Goal: Task Accomplishment & Management: Manage account settings

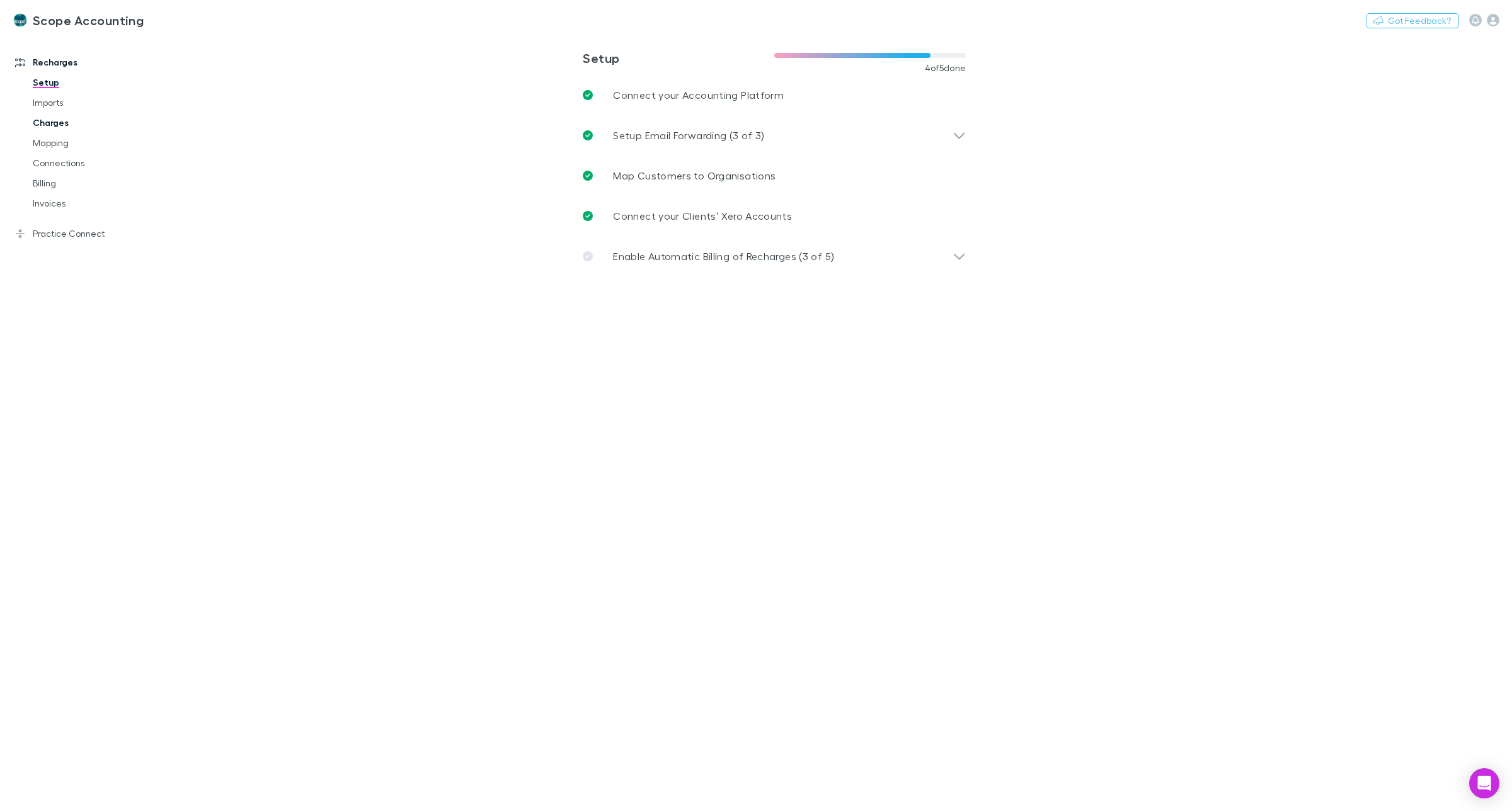
click at [52, 121] on link "Charges" at bounding box center [99, 122] width 157 height 20
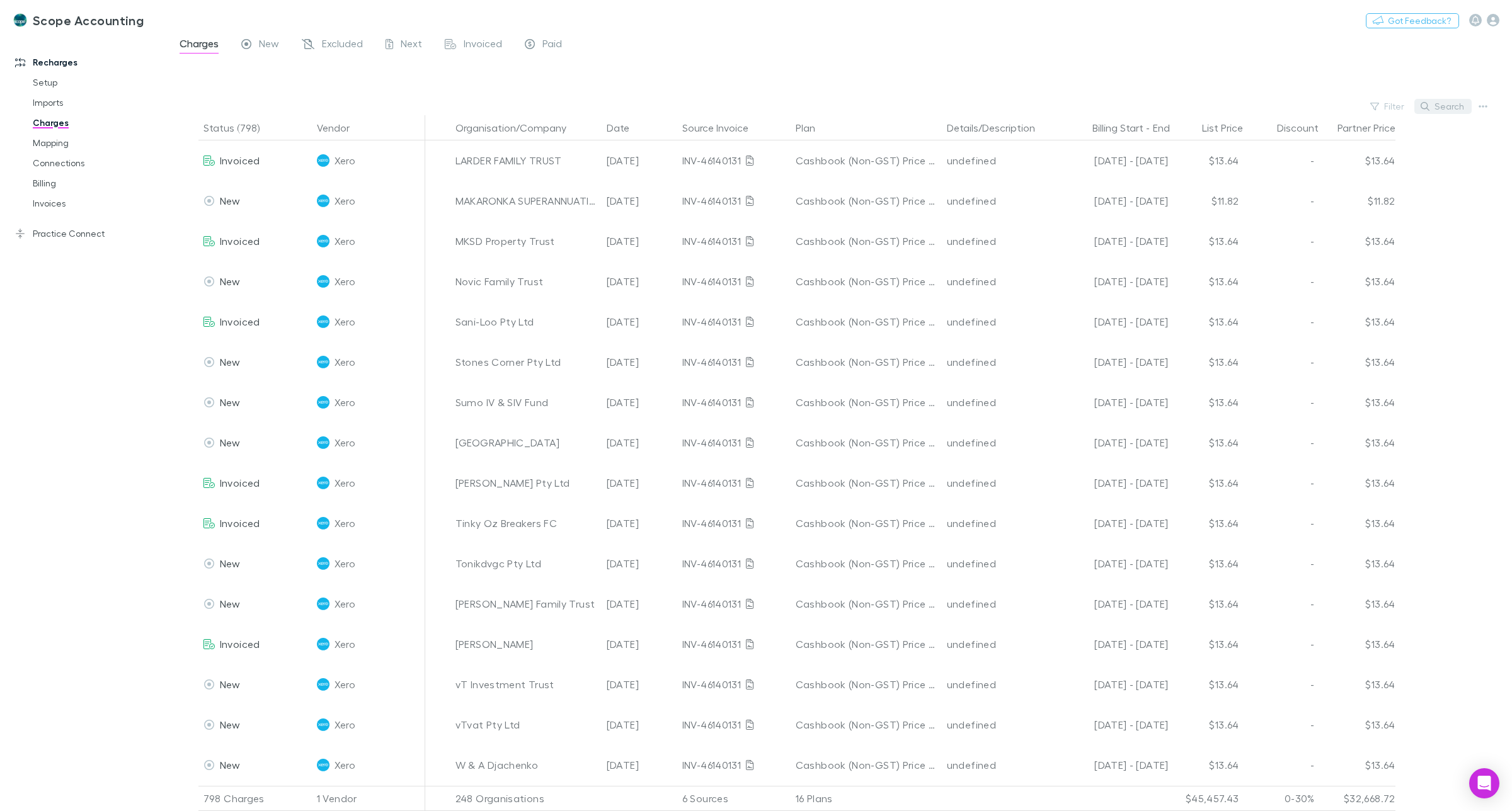
click at [1453, 110] on button "Search" at bounding box center [1443, 106] width 57 height 15
click at [1409, 106] on input "text" at bounding box center [1422, 106] width 63 height 18
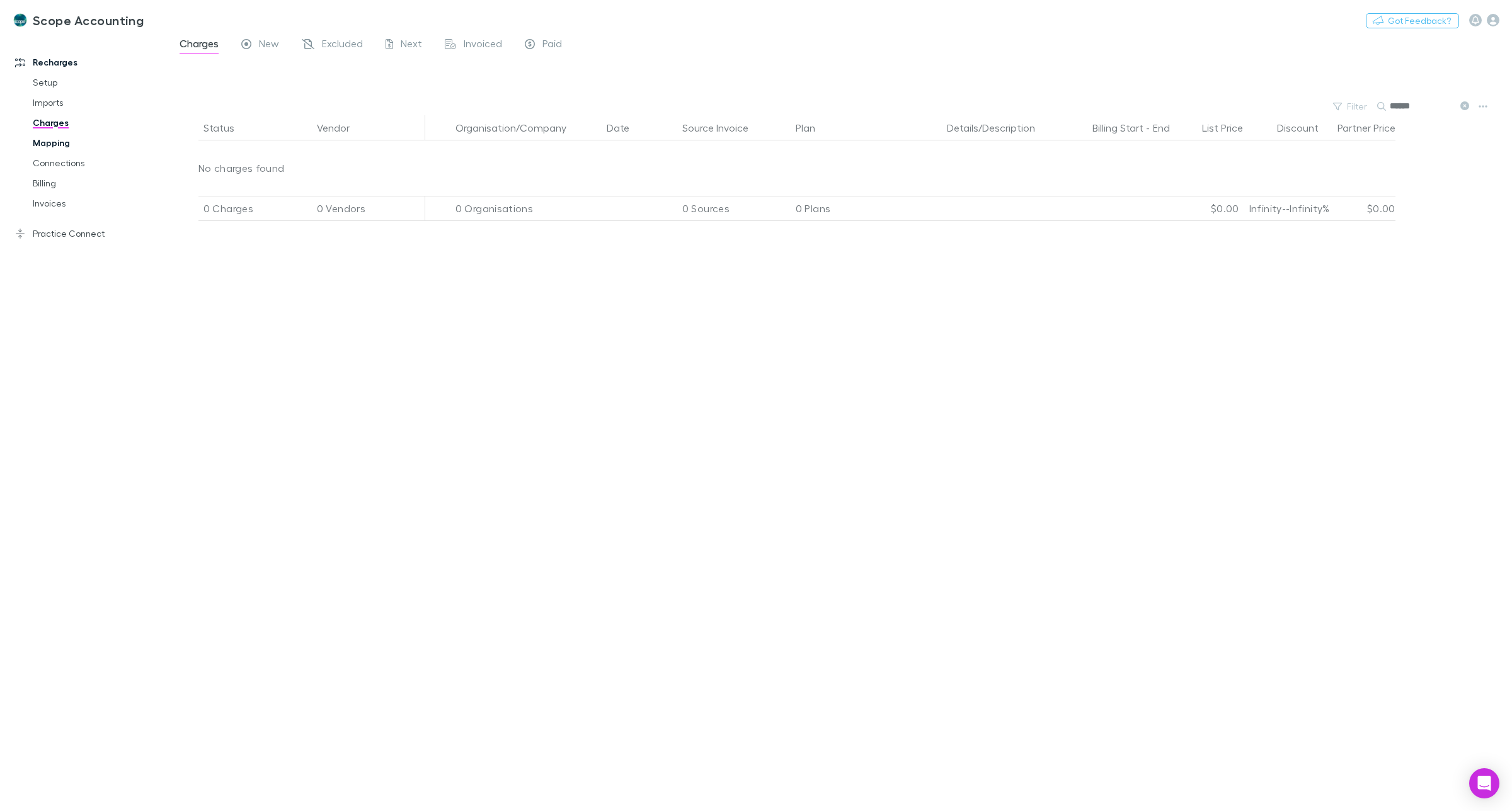
type input "******"
click at [52, 145] on link "Mapping" at bounding box center [99, 143] width 157 height 20
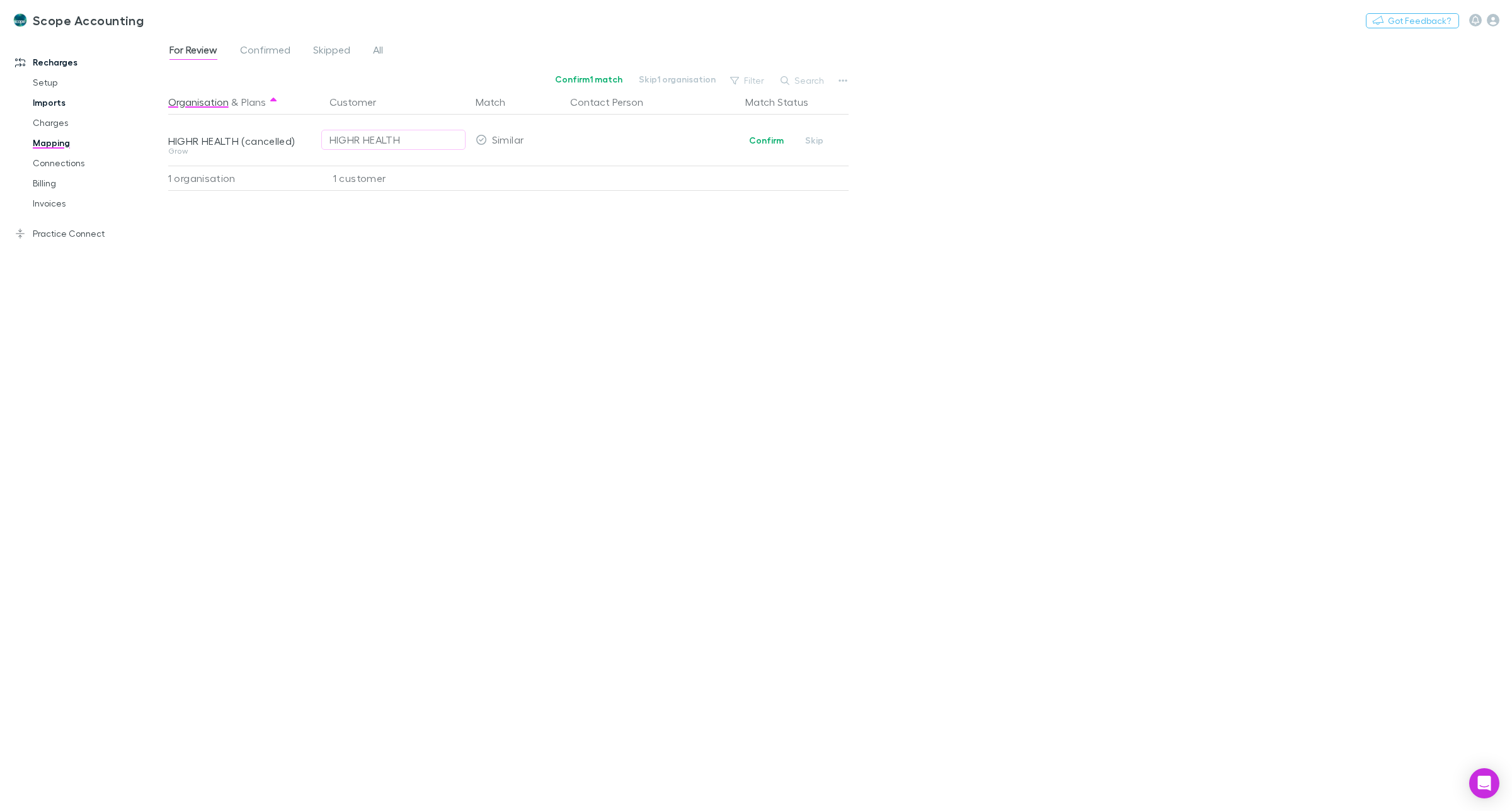
click at [52, 99] on link "Imports" at bounding box center [99, 102] width 157 height 20
click at [52, 81] on link "Setup" at bounding box center [99, 82] width 157 height 20
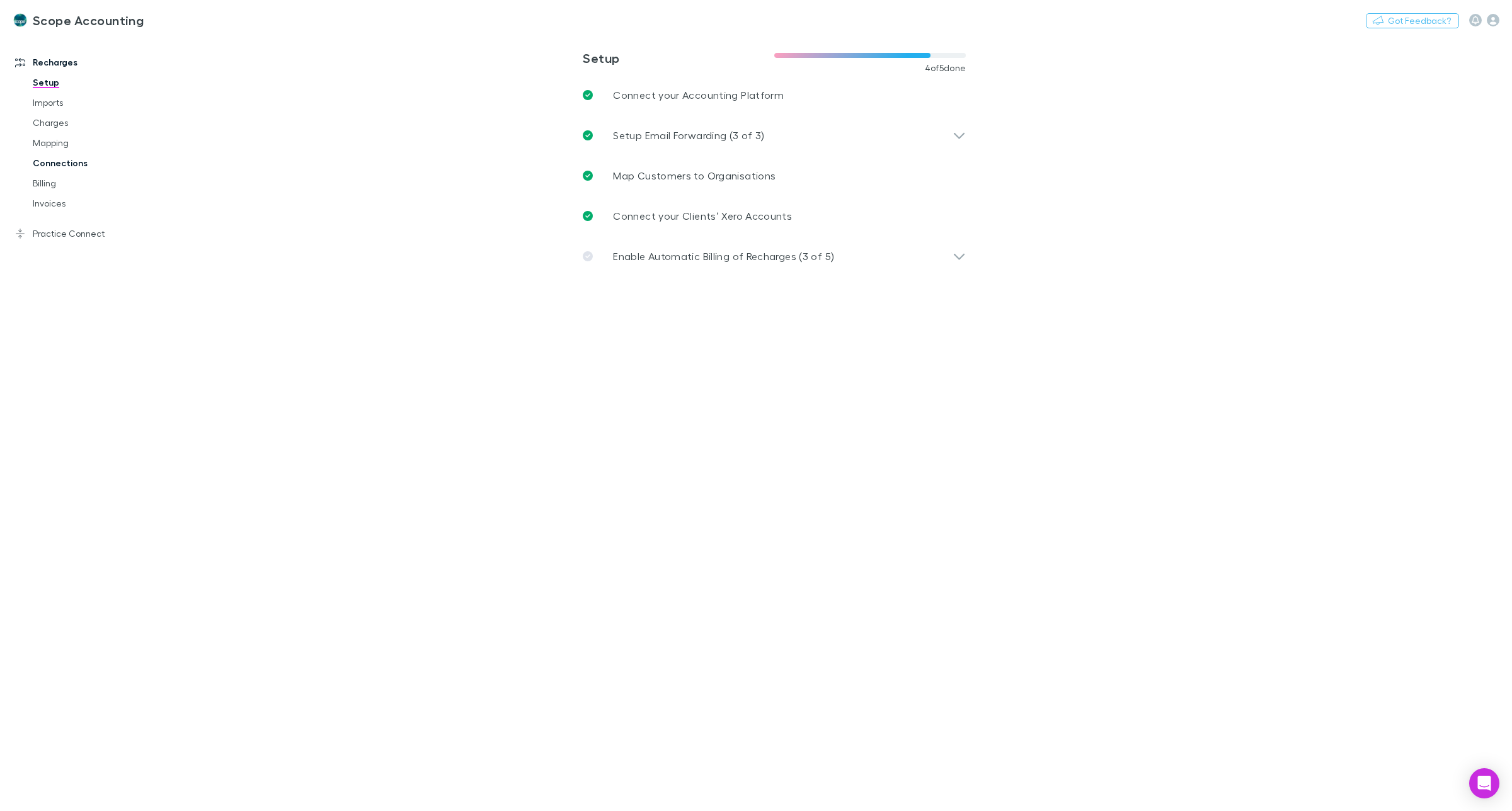
click at [48, 159] on link "Connections" at bounding box center [99, 163] width 157 height 20
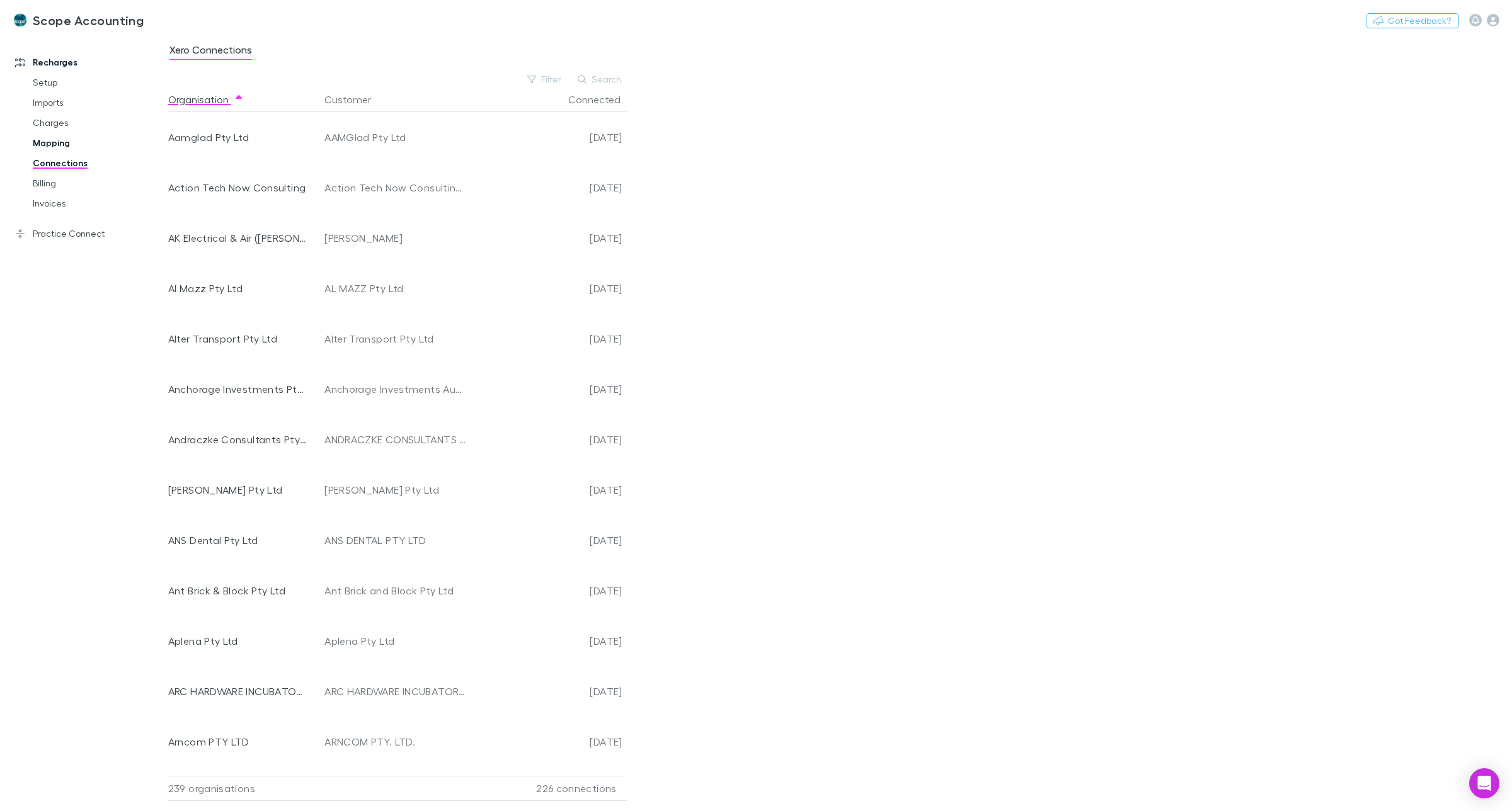
click at [50, 140] on link "Mapping" at bounding box center [99, 143] width 157 height 20
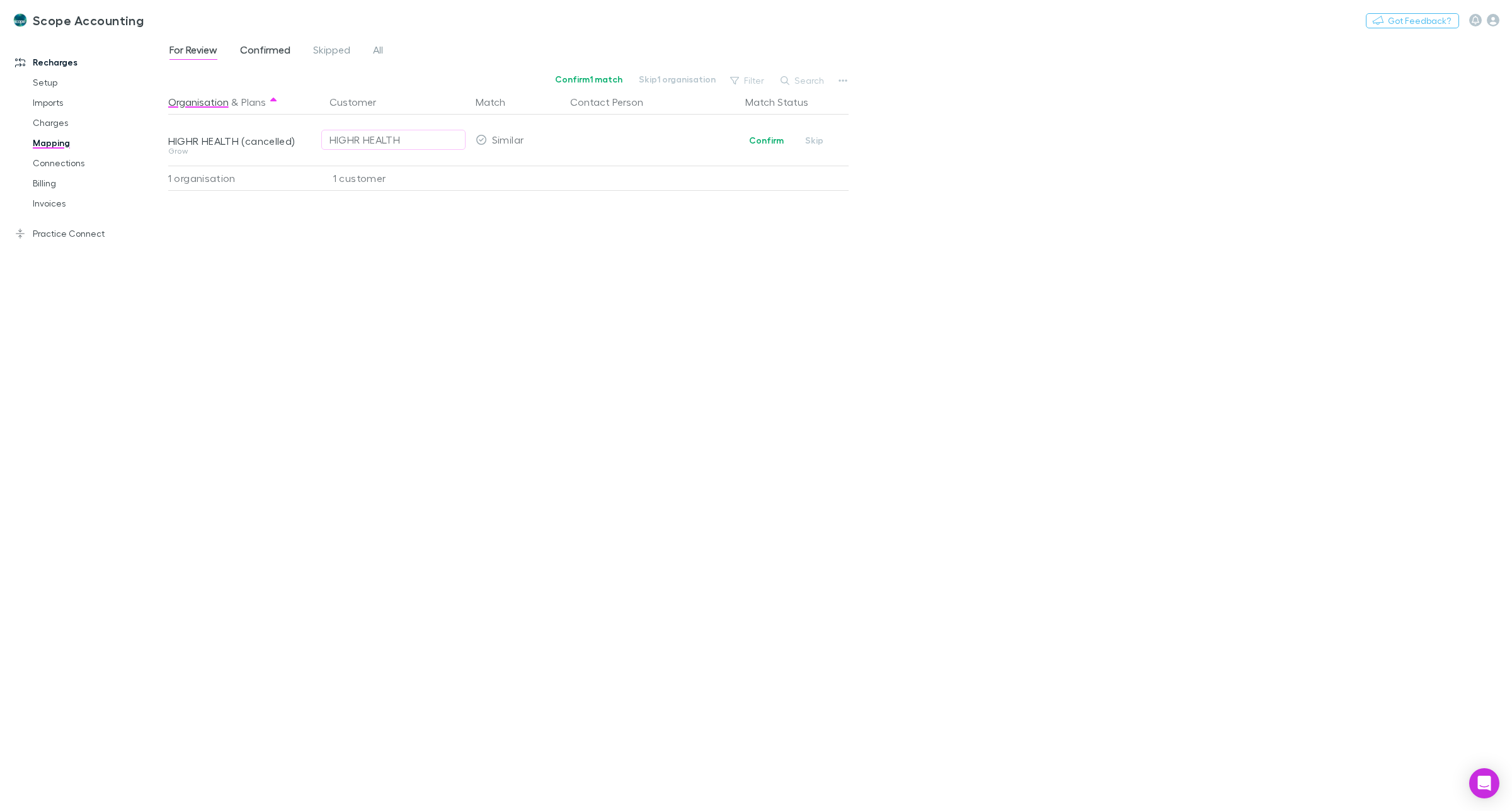
click at [262, 52] on span "Confirmed" at bounding box center [265, 51] width 50 height 16
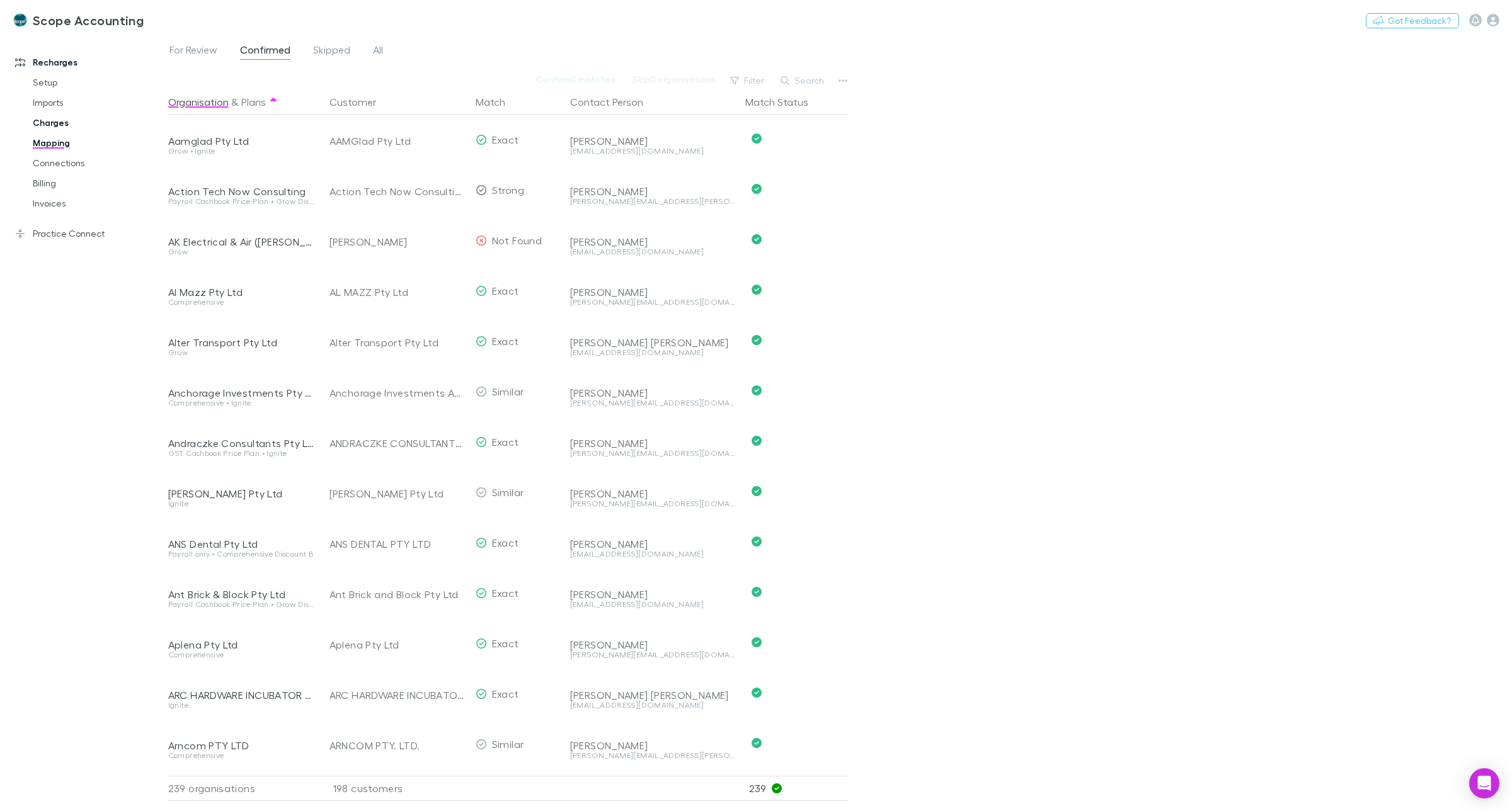
click at [51, 119] on link "Charges" at bounding box center [99, 122] width 157 height 20
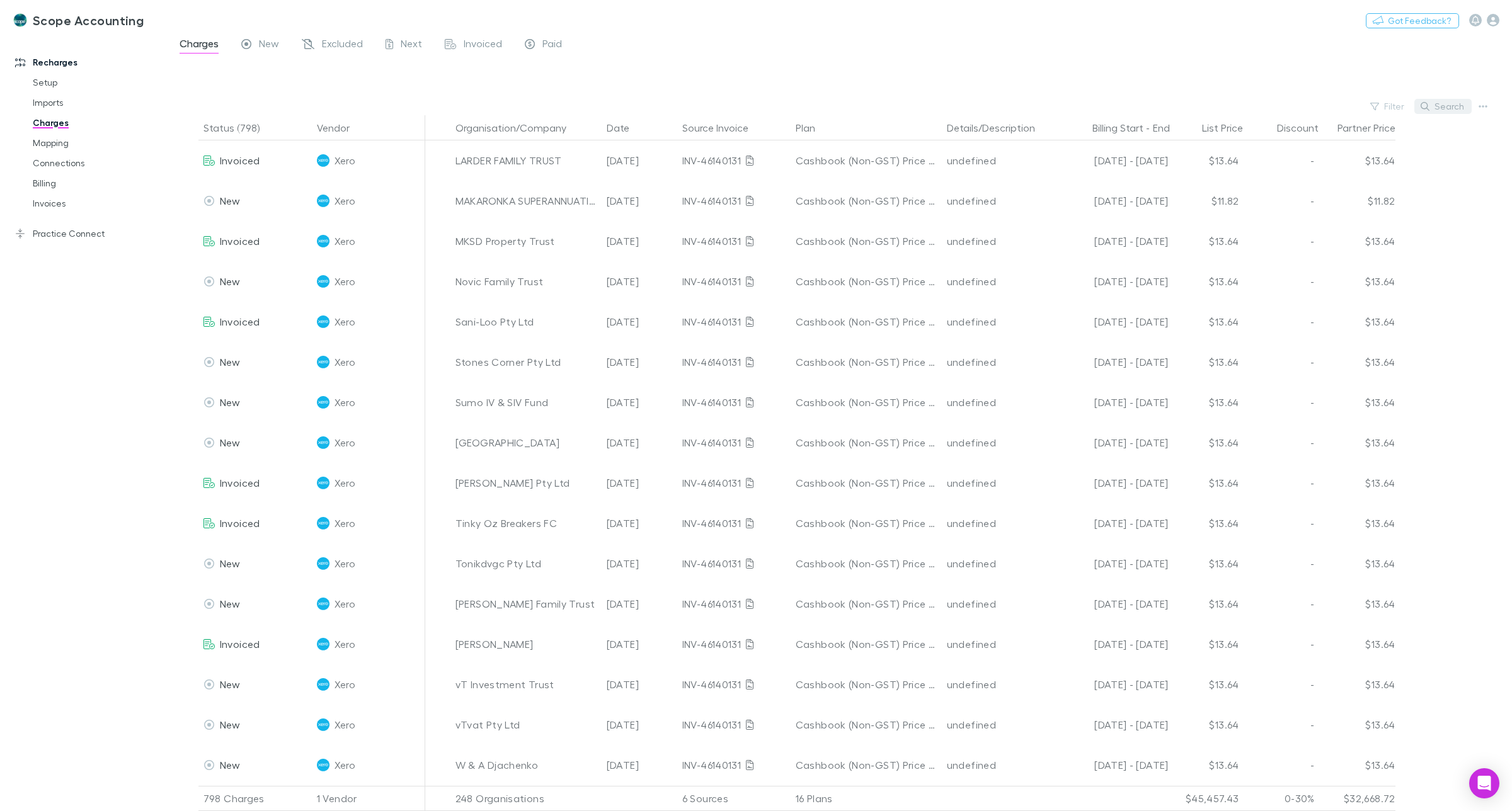
click at [1441, 106] on button "Search" at bounding box center [1443, 106] width 57 height 15
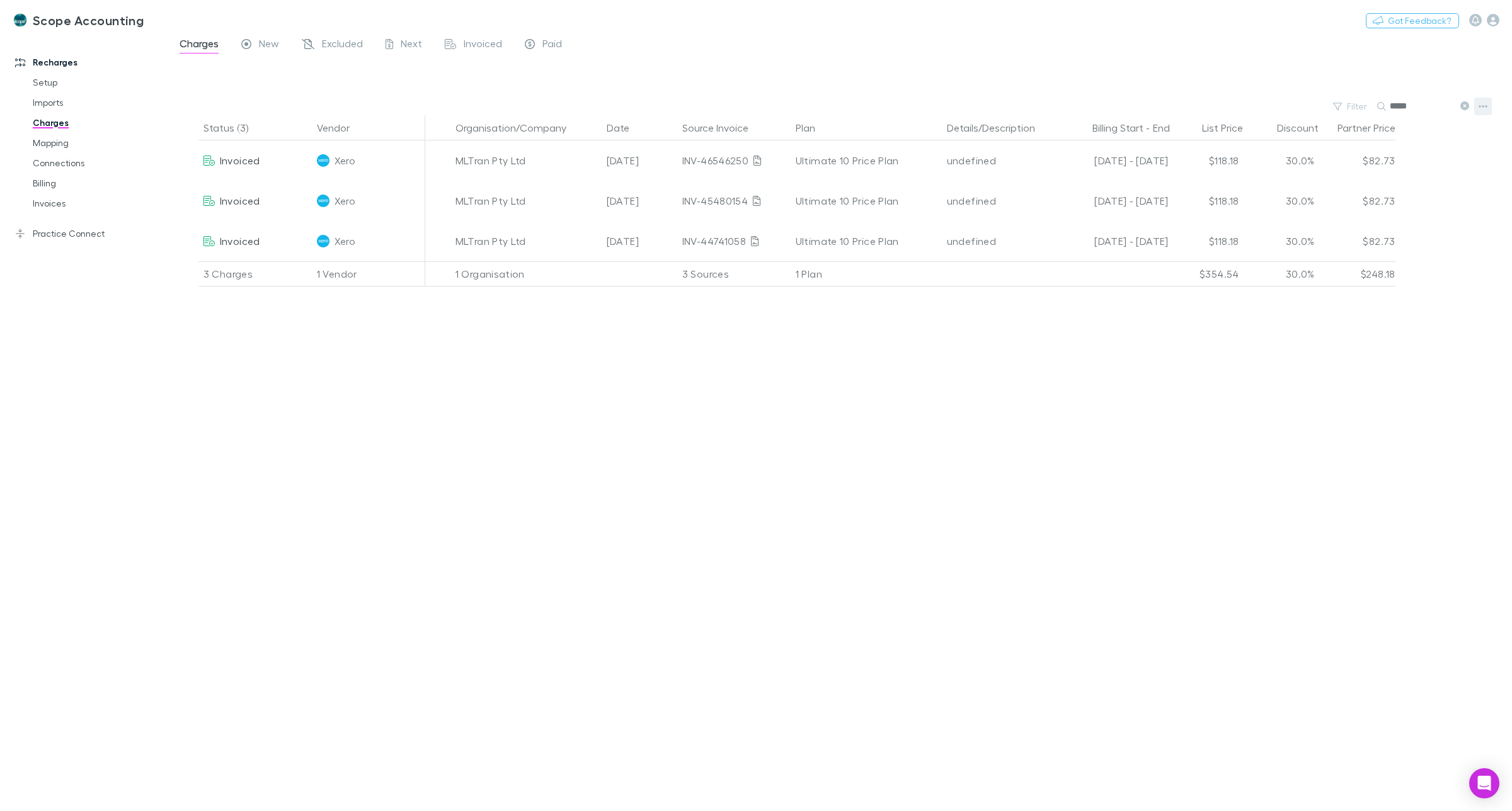
type input "*****"
click at [1490, 102] on button "button" at bounding box center [1483, 106] width 18 height 18
click at [480, 160] on div at bounding box center [756, 405] width 1512 height 811
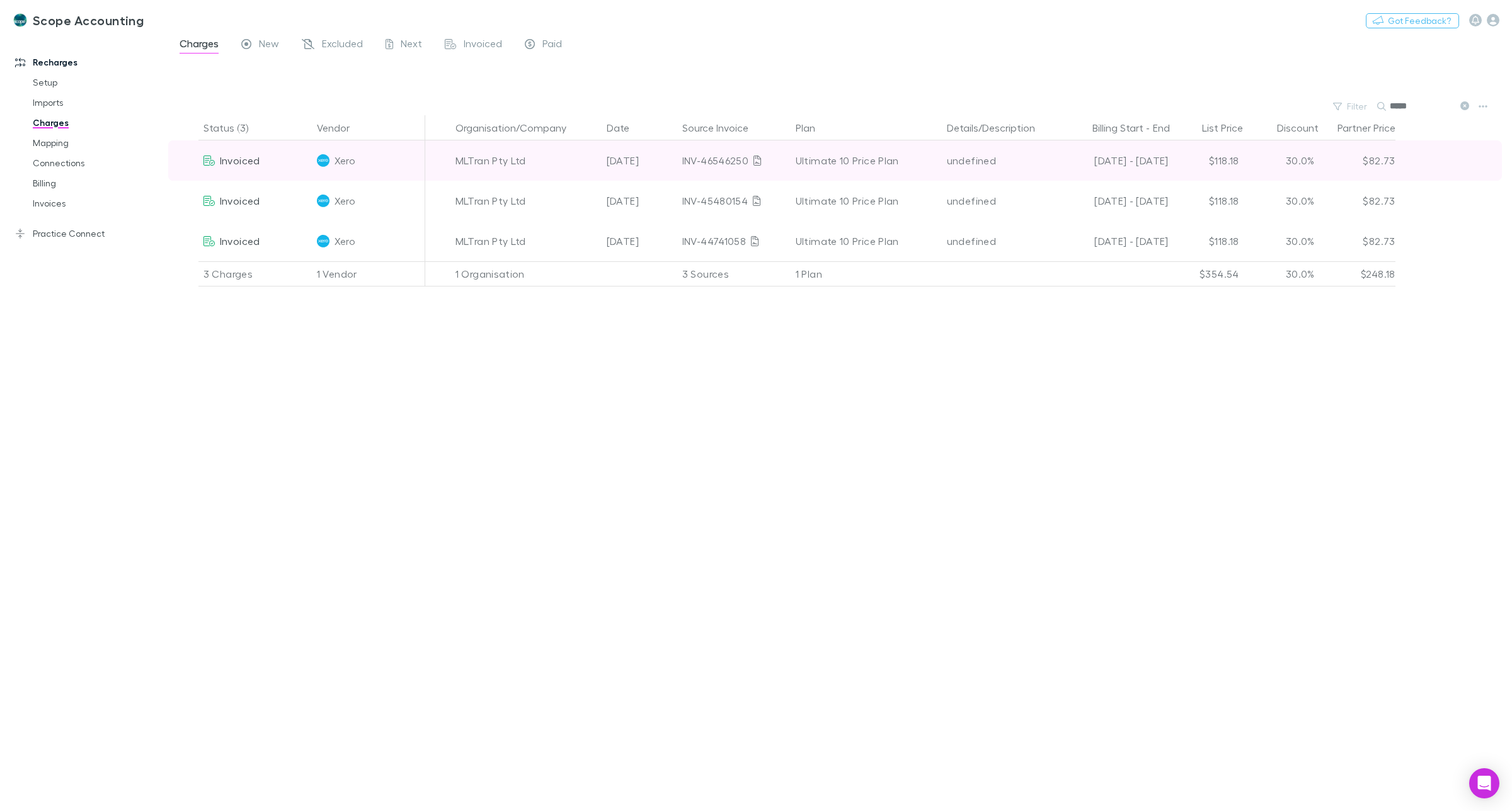
click at [451, 158] on div "MLTran Pty Ltd" at bounding box center [526, 160] width 151 height 40
click at [437, 154] on div at bounding box center [438, 160] width 25 height 40
click at [455, 156] on div "MLTran Pty Ltd" at bounding box center [526, 160] width 141 height 40
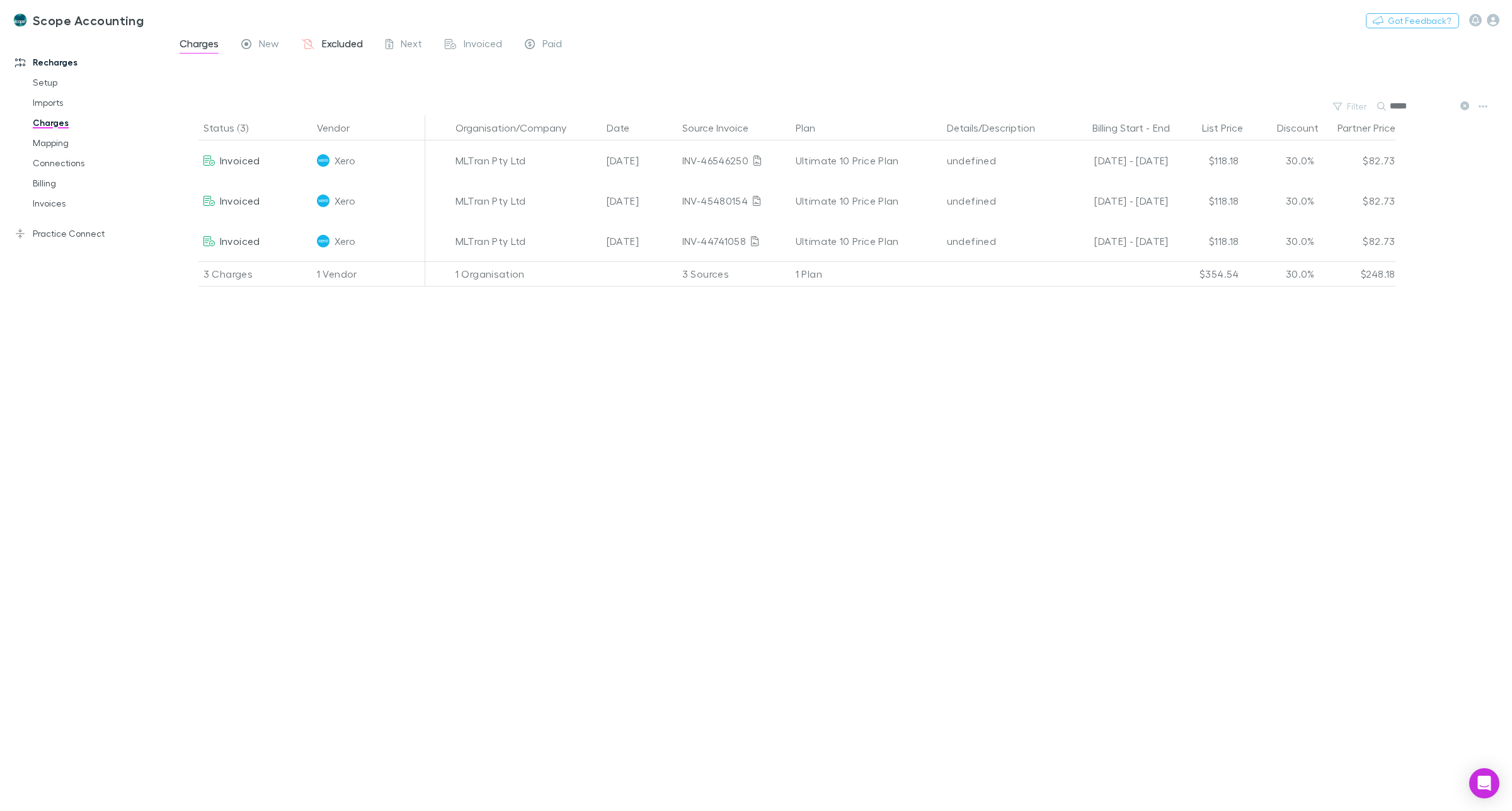
click at [330, 41] on span "Excluded" at bounding box center [342, 45] width 41 height 16
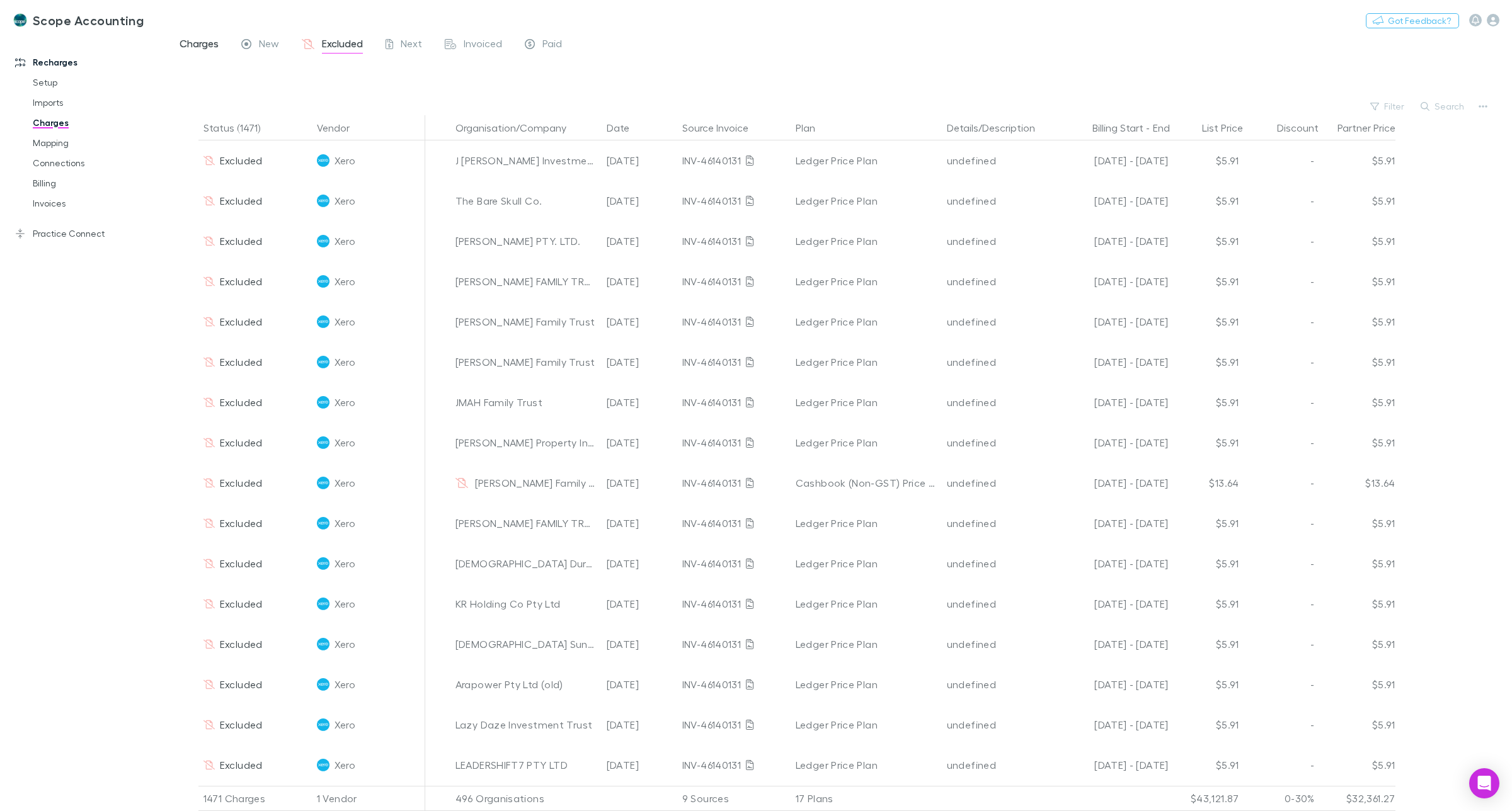
click at [192, 42] on span "Charges" at bounding box center [199, 45] width 39 height 16
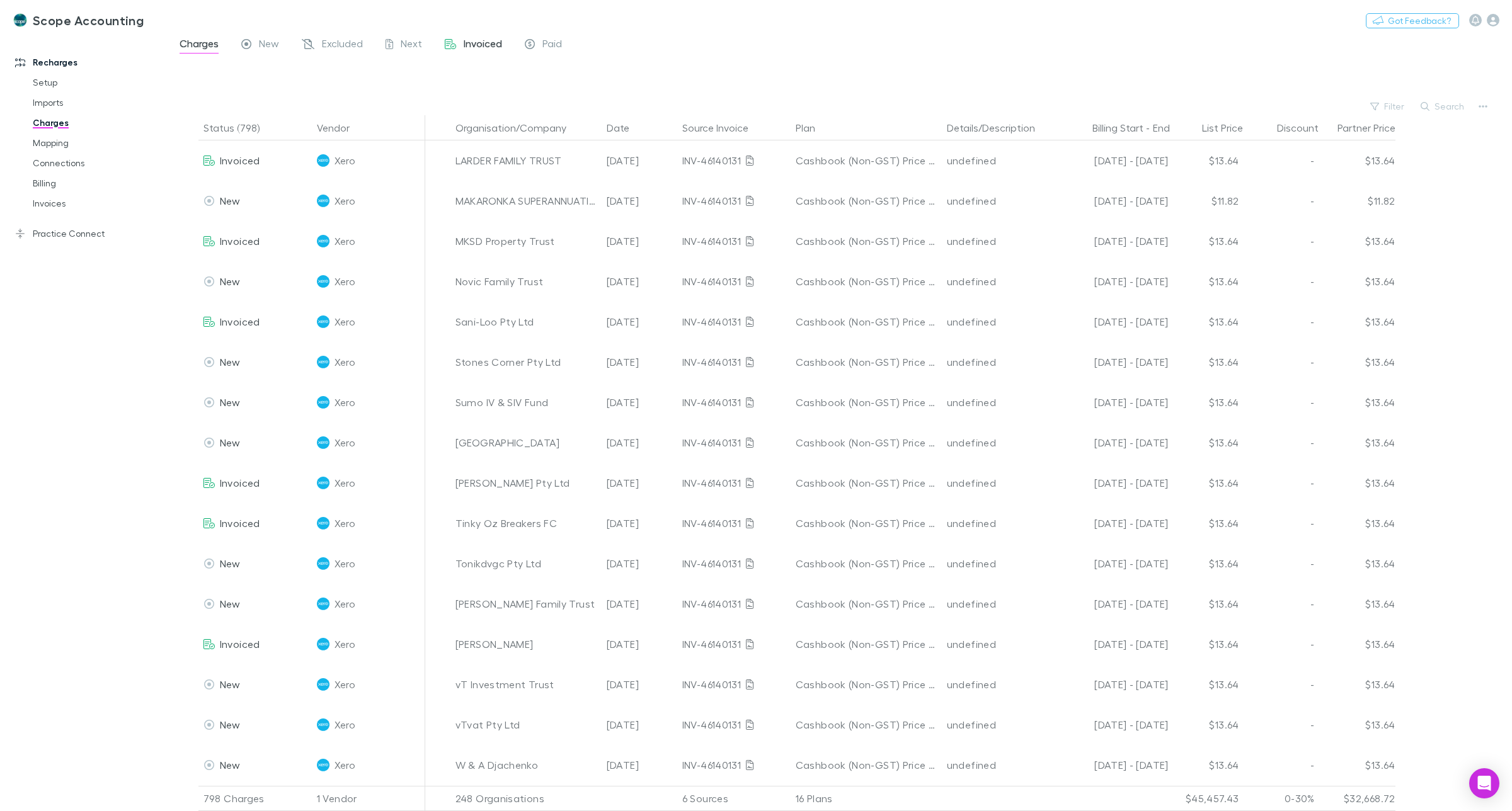
click at [471, 44] on span "Invoiced" at bounding box center [483, 45] width 39 height 16
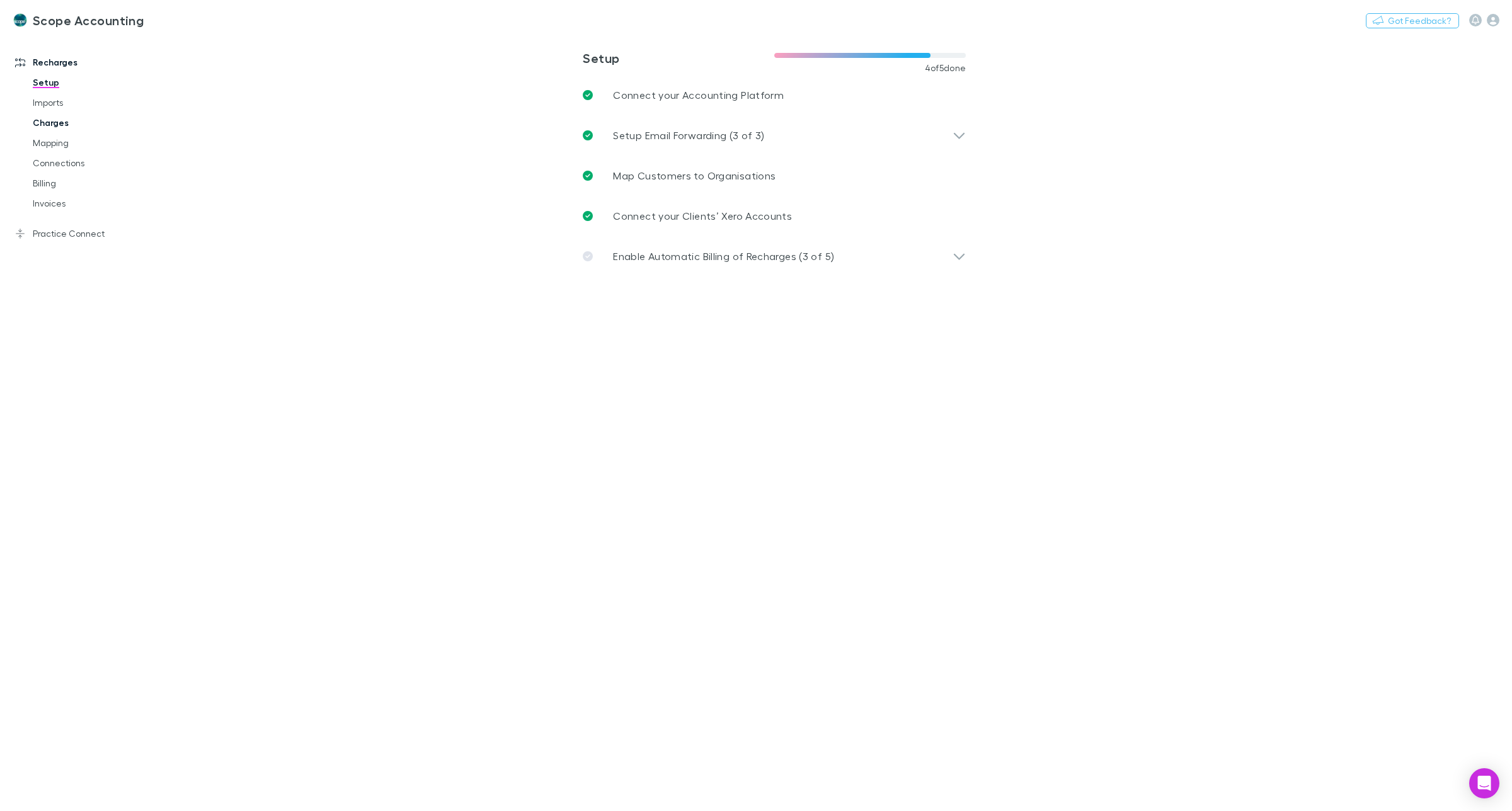
click at [51, 122] on link "Charges" at bounding box center [99, 122] width 157 height 20
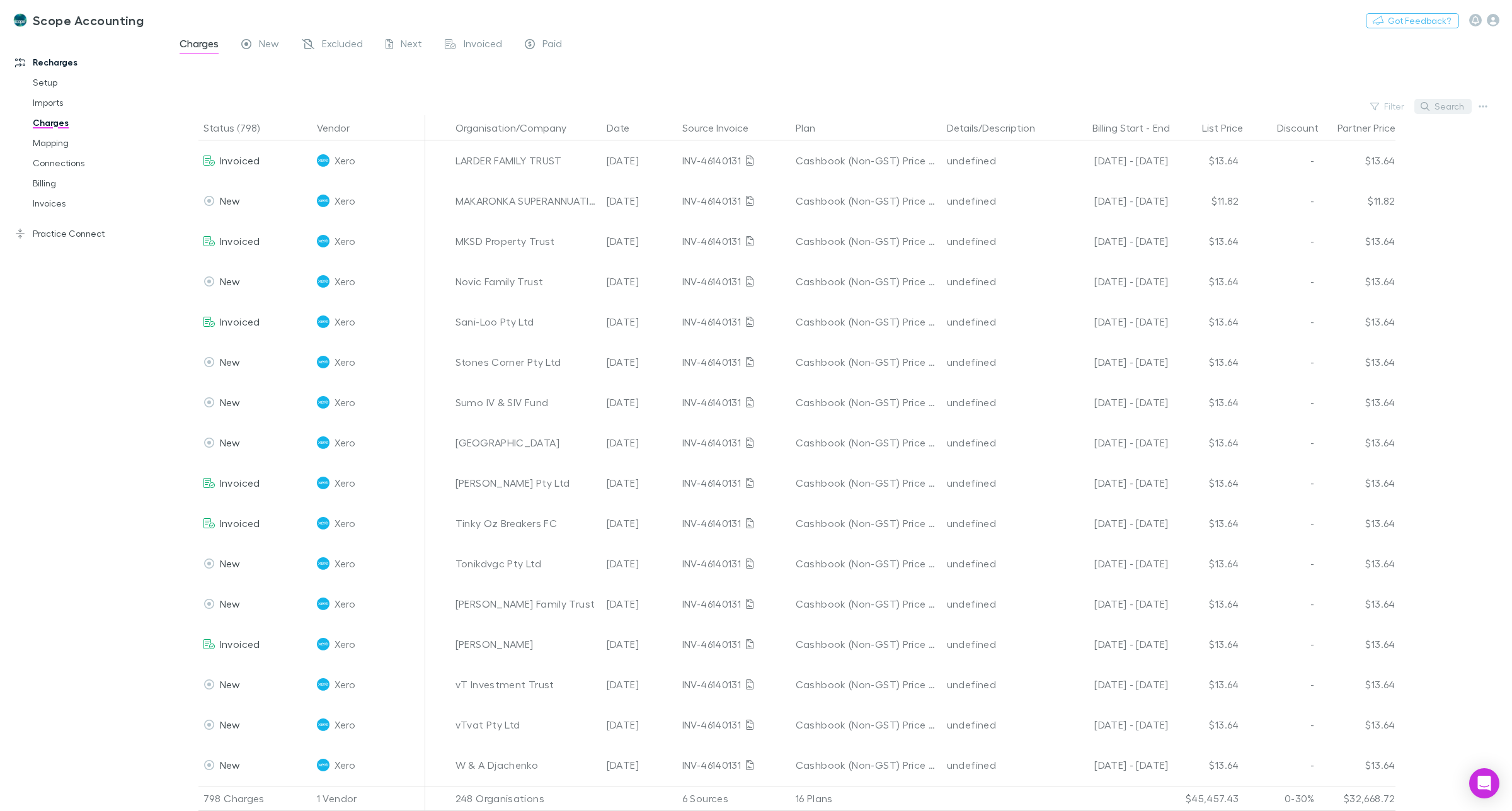
click at [1441, 107] on button "Search" at bounding box center [1443, 106] width 57 height 15
click at [1397, 105] on input "text" at bounding box center [1422, 106] width 63 height 18
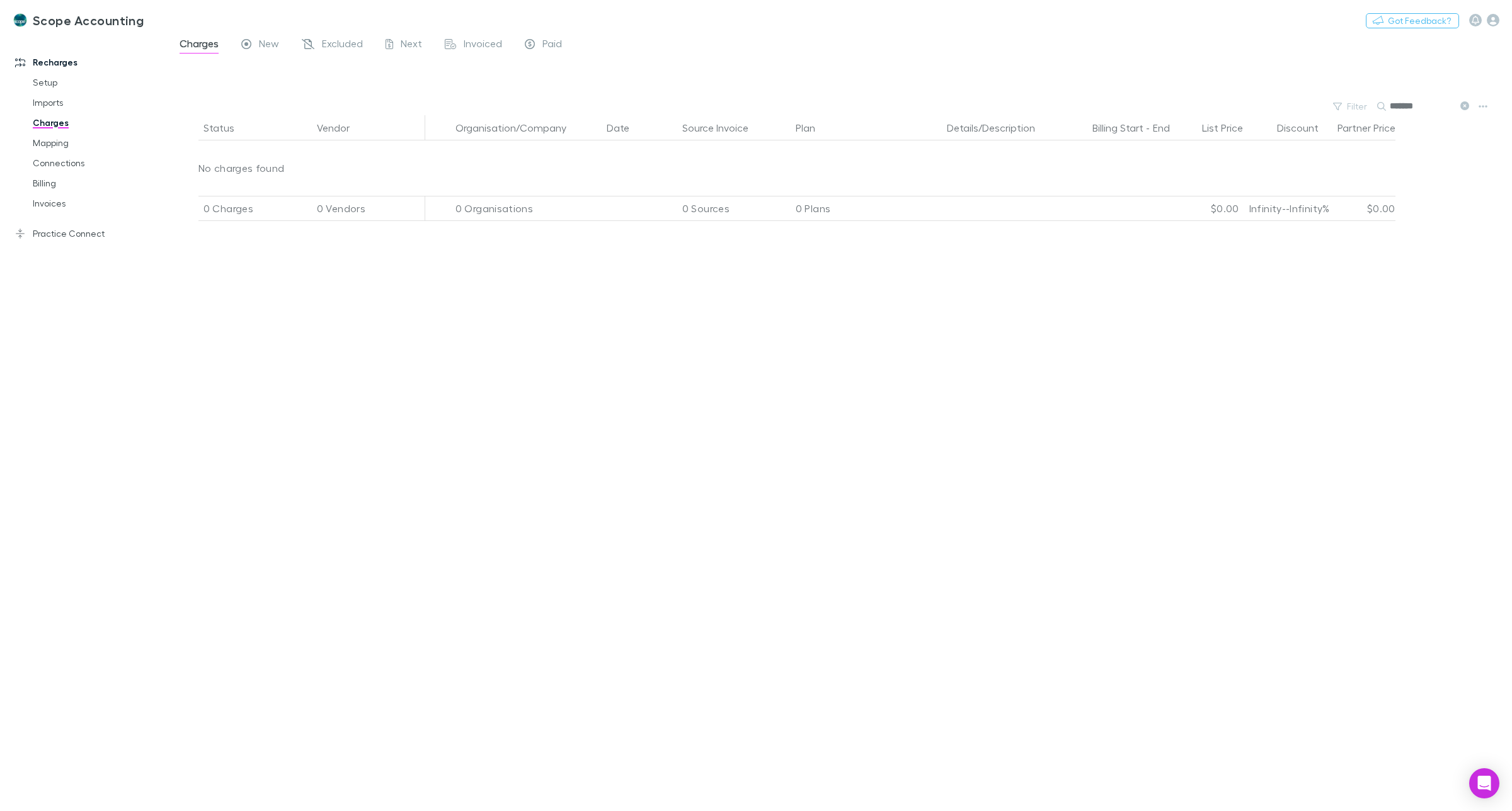
click at [1399, 106] on input "*******" at bounding box center [1422, 106] width 63 height 18
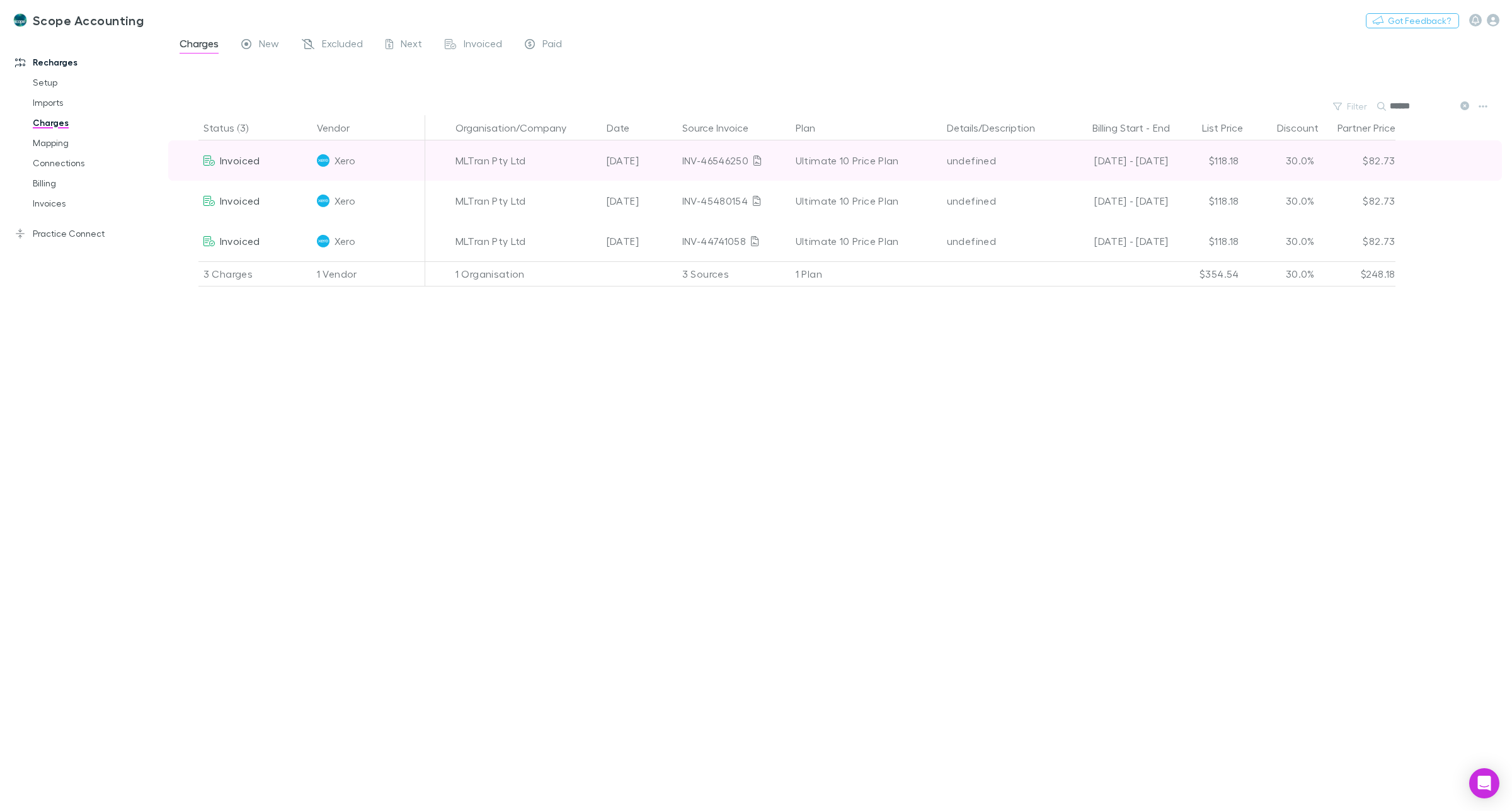
type input "******"
click at [442, 159] on div at bounding box center [438, 160] width 25 height 40
click at [452, 159] on div "MLTran Pty Ltd" at bounding box center [526, 160] width 151 height 40
click at [458, 159] on div "MLTran Pty Ltd" at bounding box center [526, 160] width 141 height 40
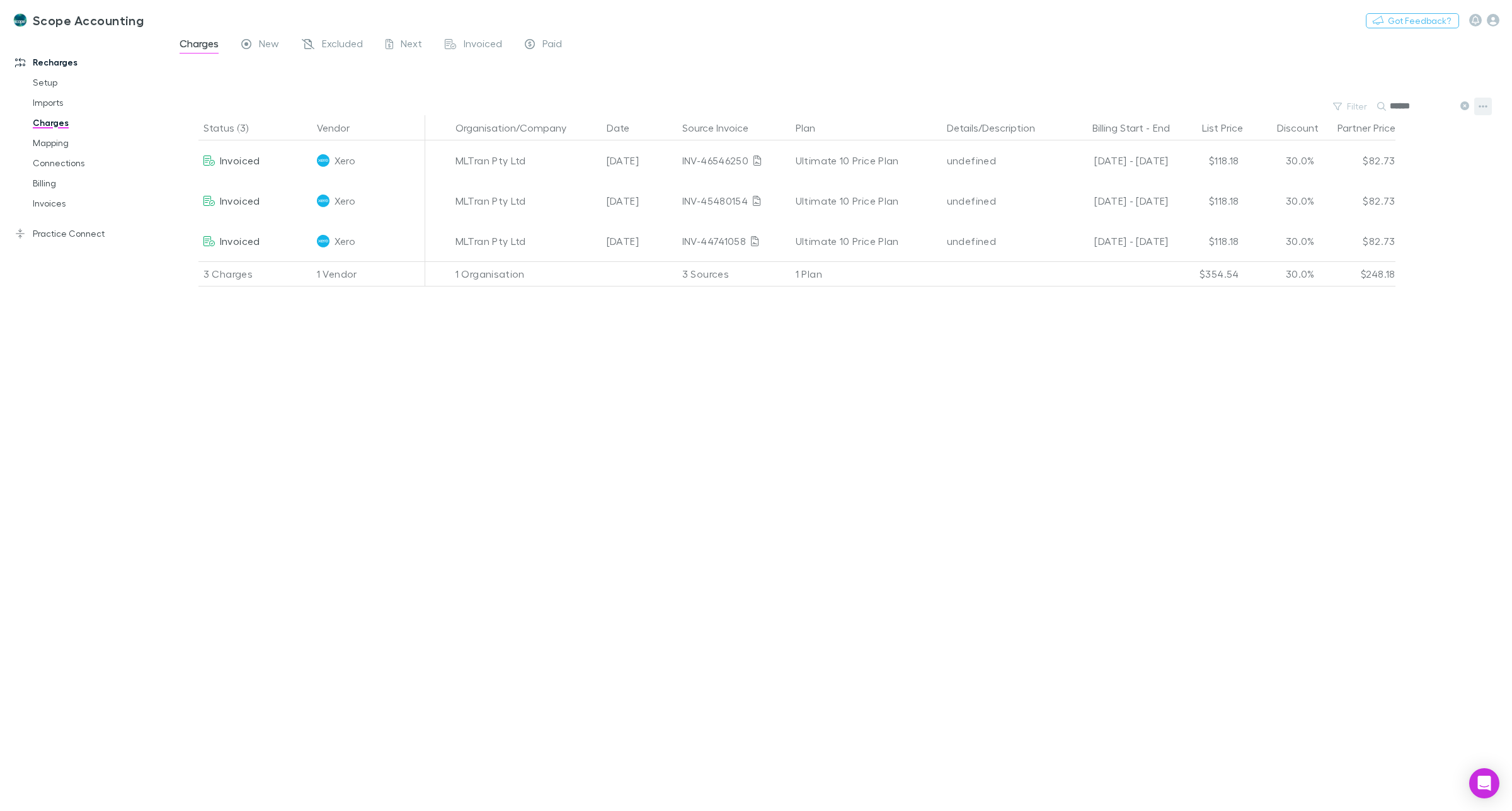
click at [1479, 106] on icon "button" at bounding box center [1483, 106] width 8 height 10
click at [846, 320] on div at bounding box center [756, 405] width 1512 height 811
click at [55, 140] on link "Mapping" at bounding box center [99, 143] width 157 height 20
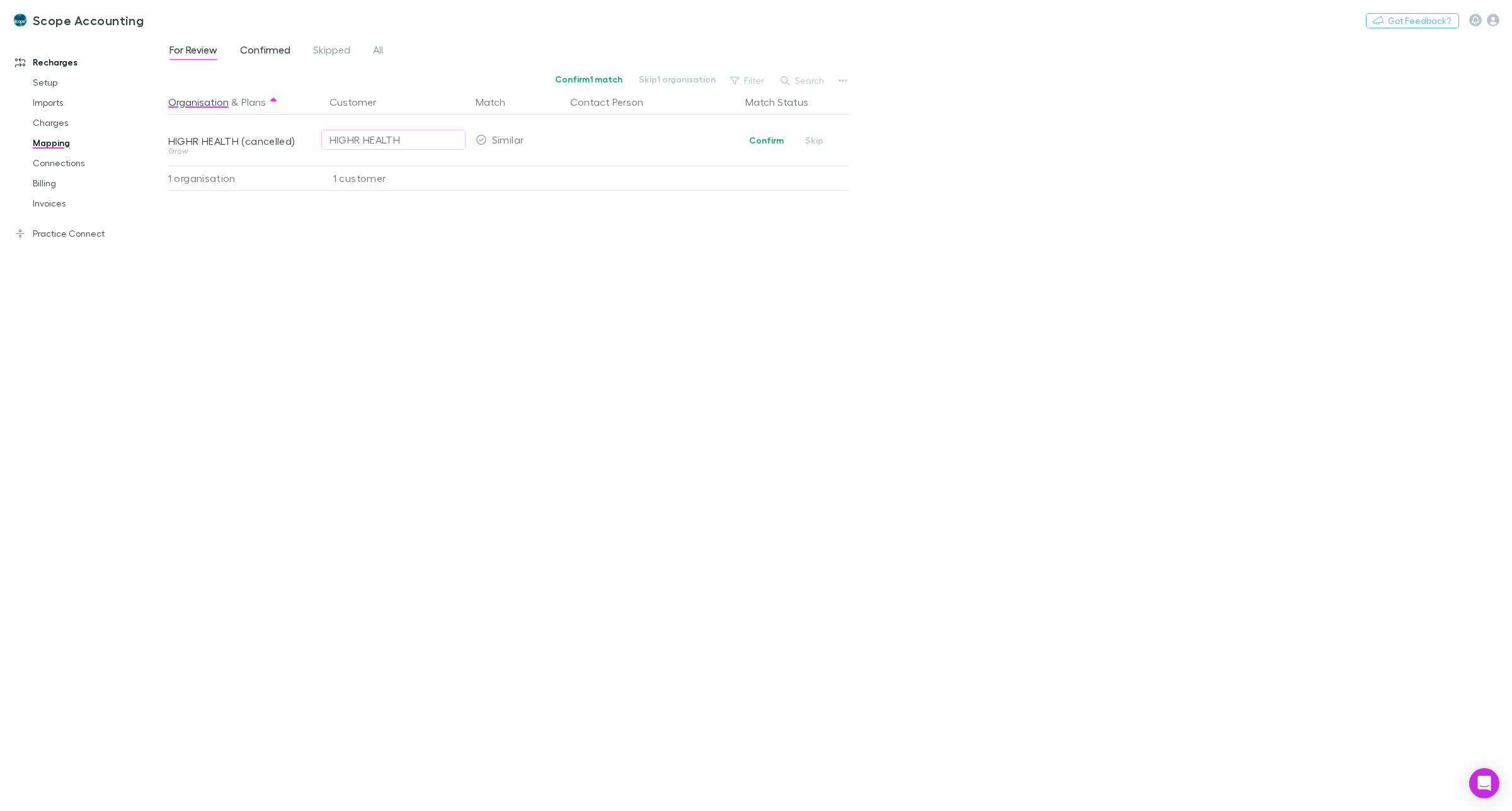
click at [264, 49] on span "Confirmed" at bounding box center [265, 51] width 50 height 16
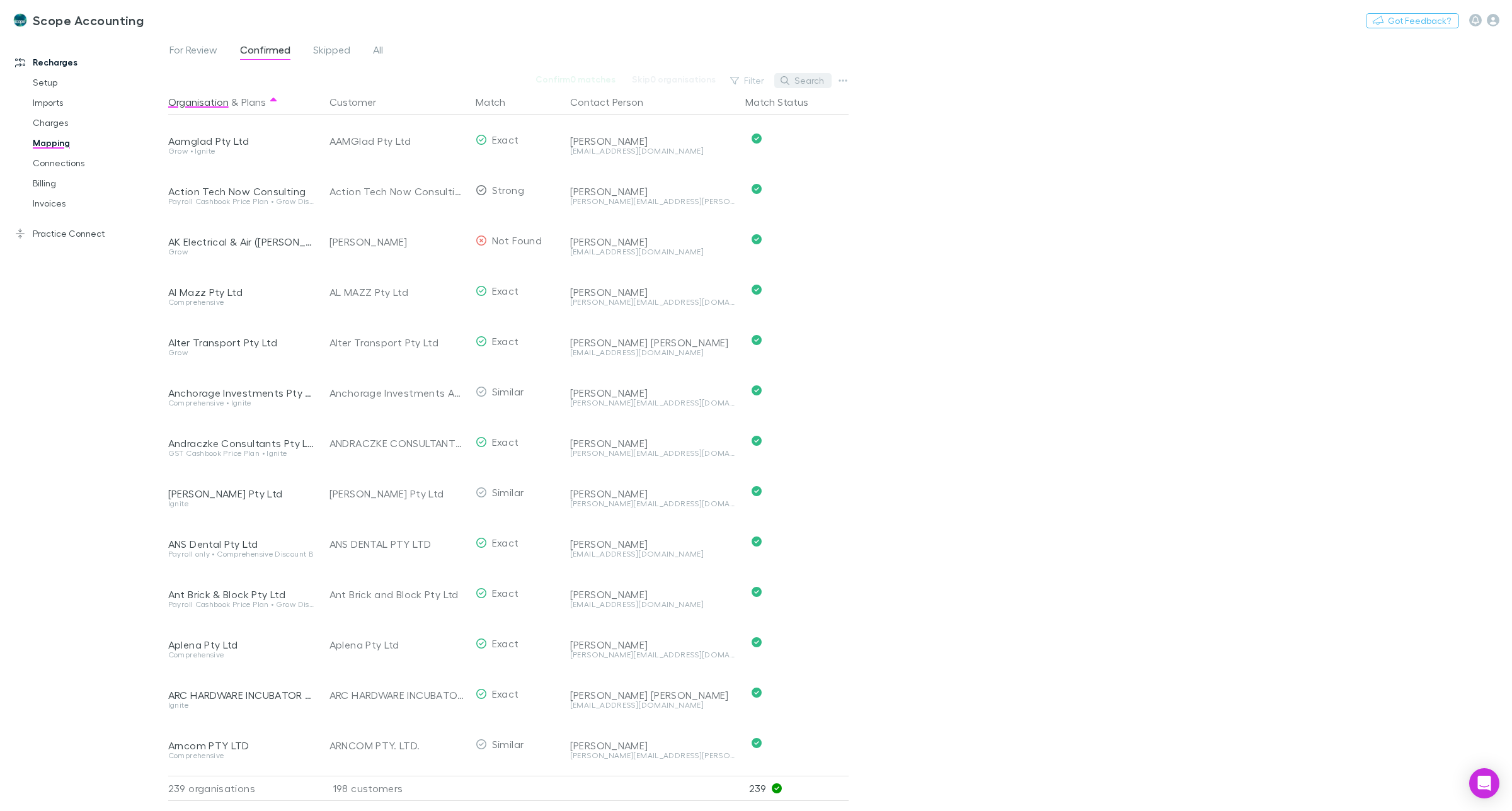
click at [814, 79] on button "Search" at bounding box center [803, 81] width 57 height 15
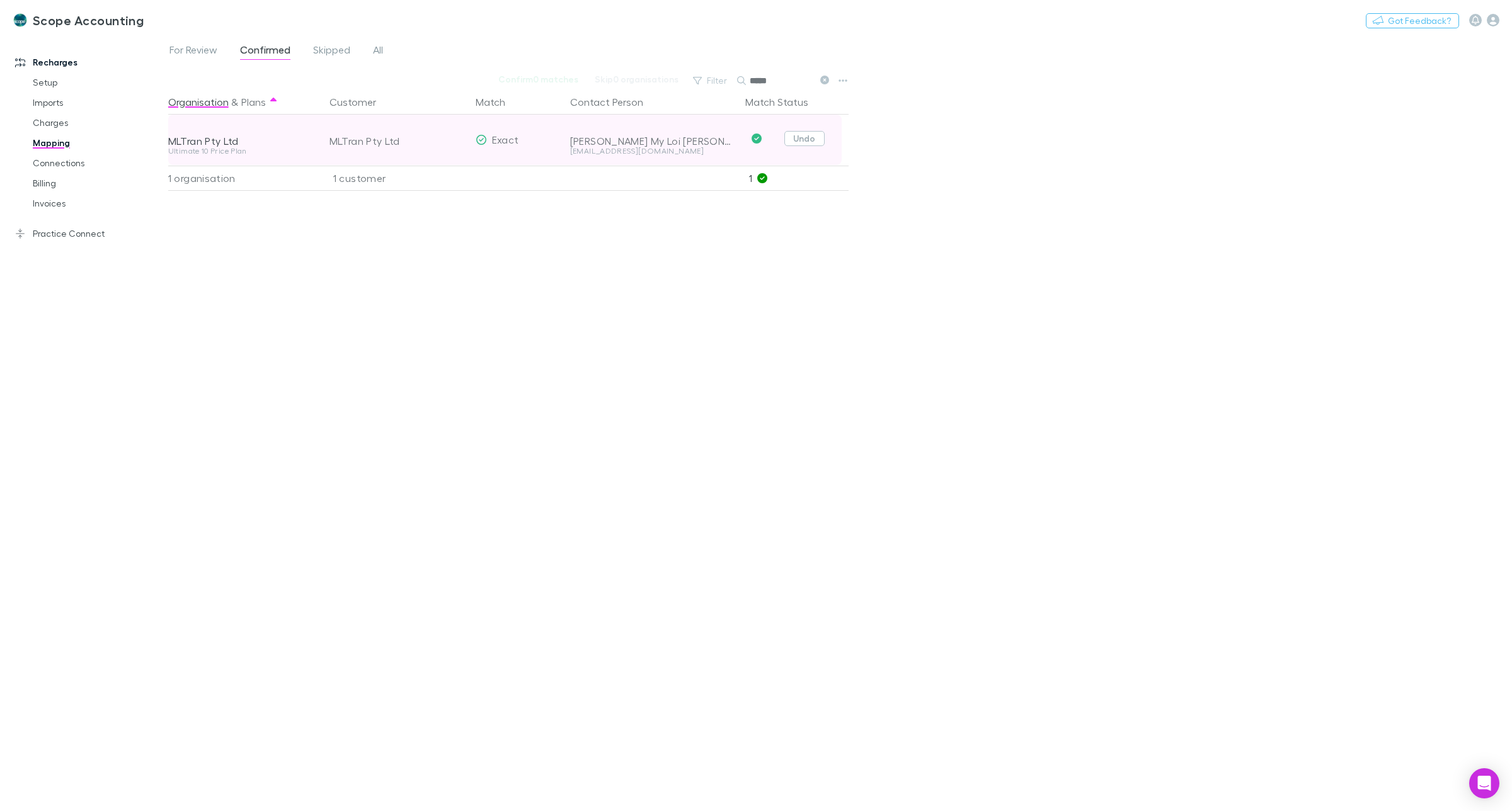
type input "*****"
click at [798, 137] on button "Undo" at bounding box center [805, 139] width 40 height 15
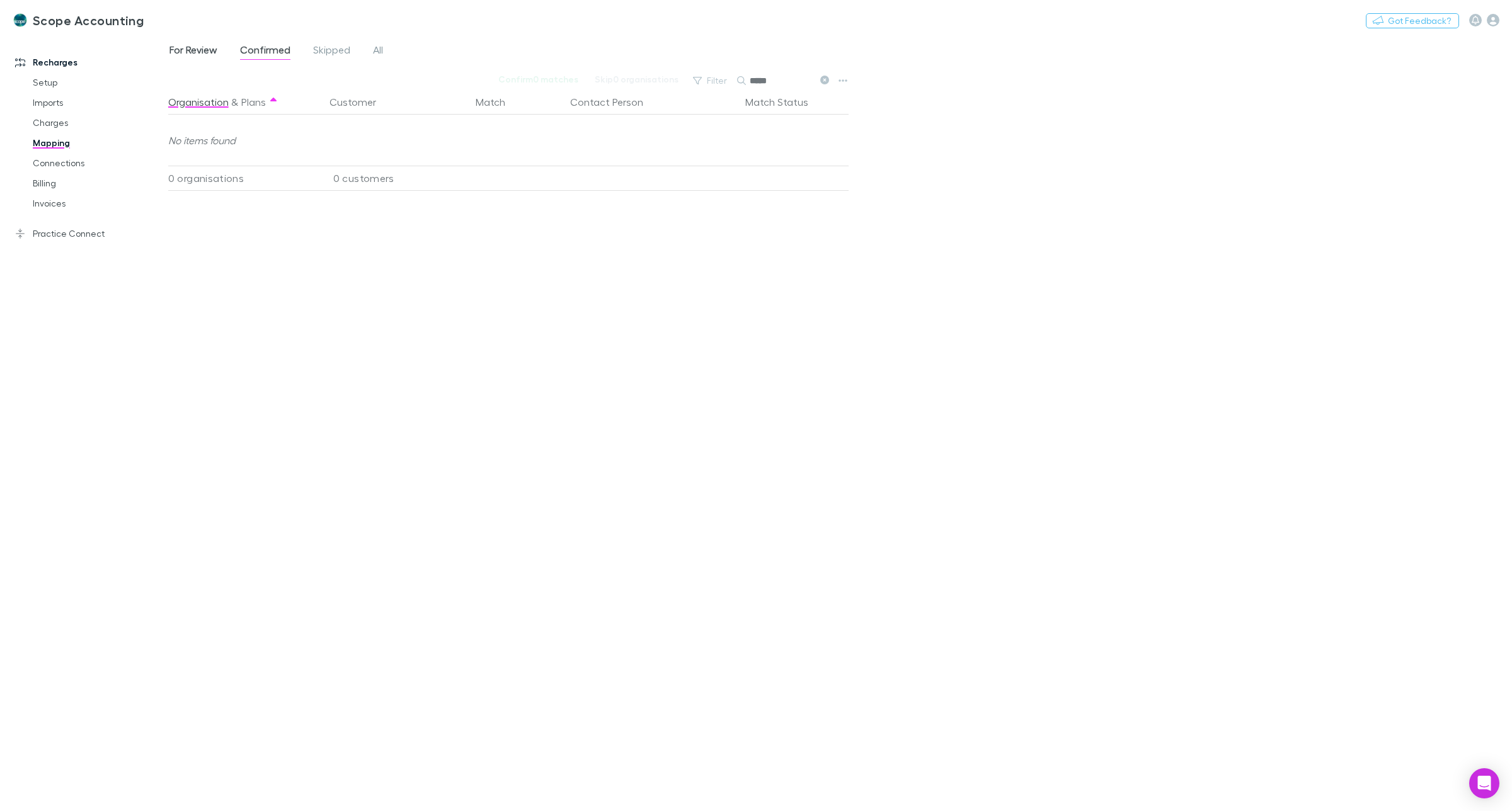
click at [186, 48] on span "For Review" at bounding box center [193, 51] width 48 height 16
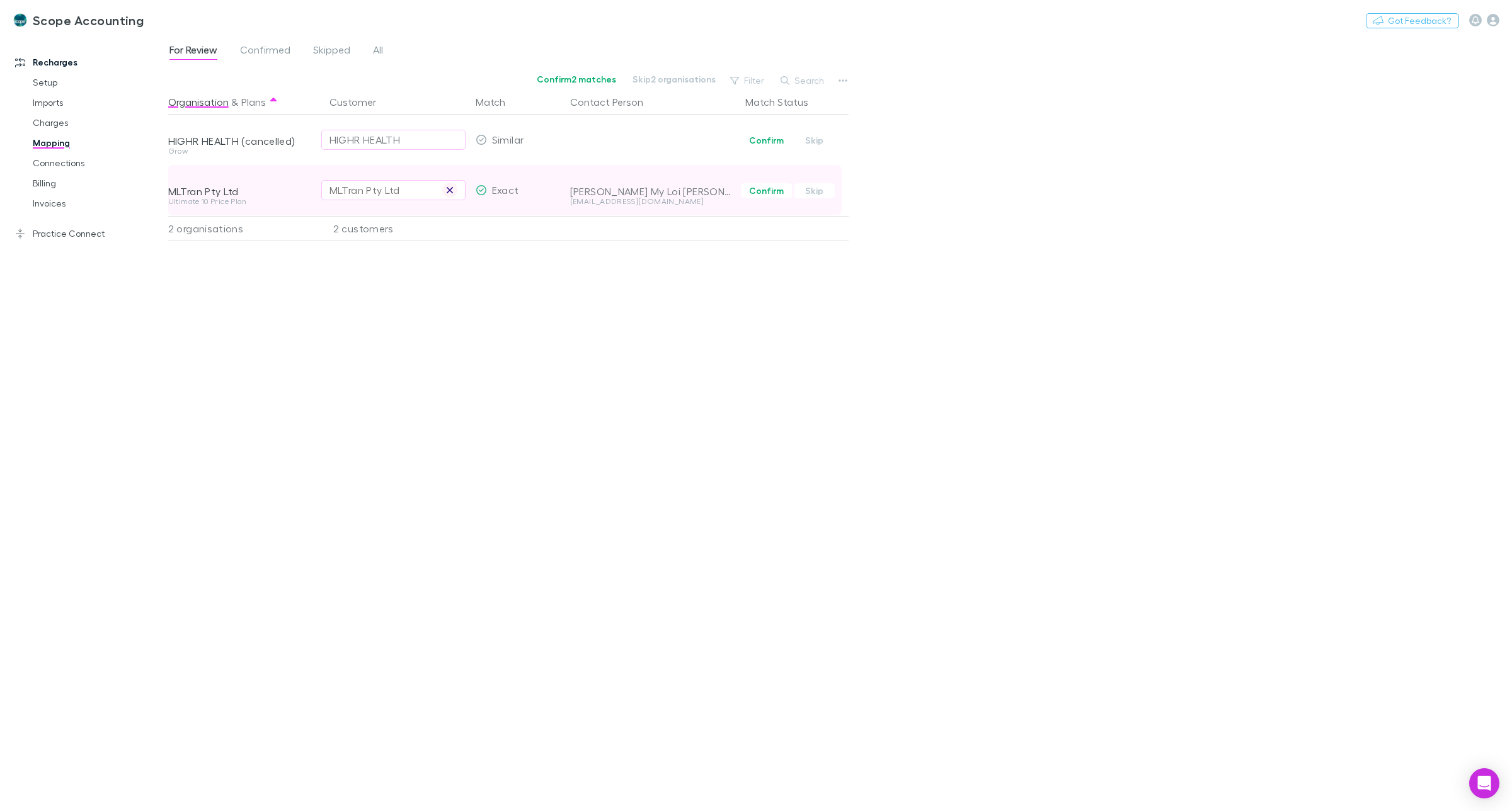
click at [449, 192] on icon "button" at bounding box center [450, 189] width 8 height 10
click at [1480, 782] on icon "Open Intercom Messenger" at bounding box center [1483, 783] width 15 height 16
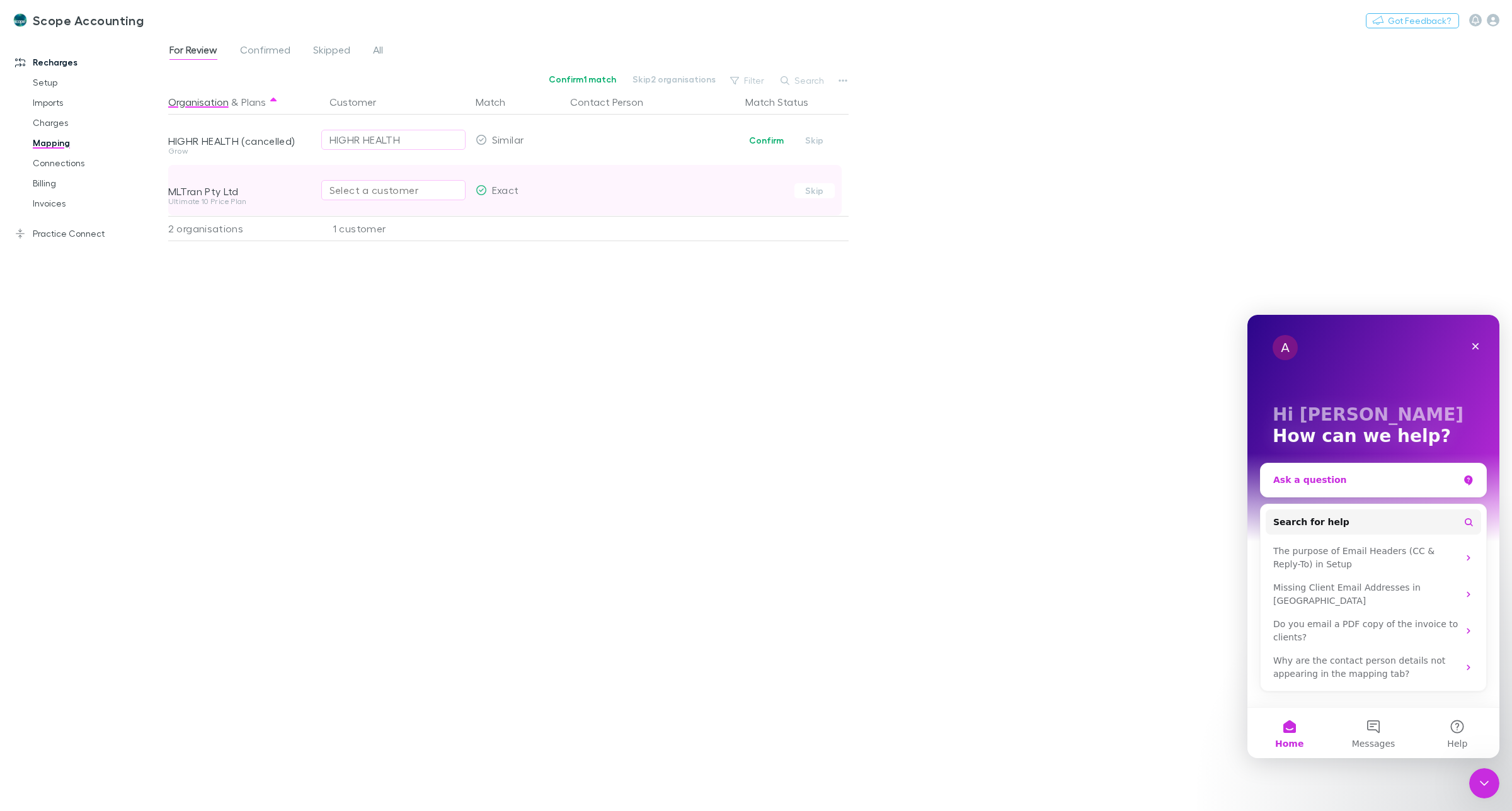
click at [1308, 482] on div "Ask a question" at bounding box center [1366, 480] width 185 height 13
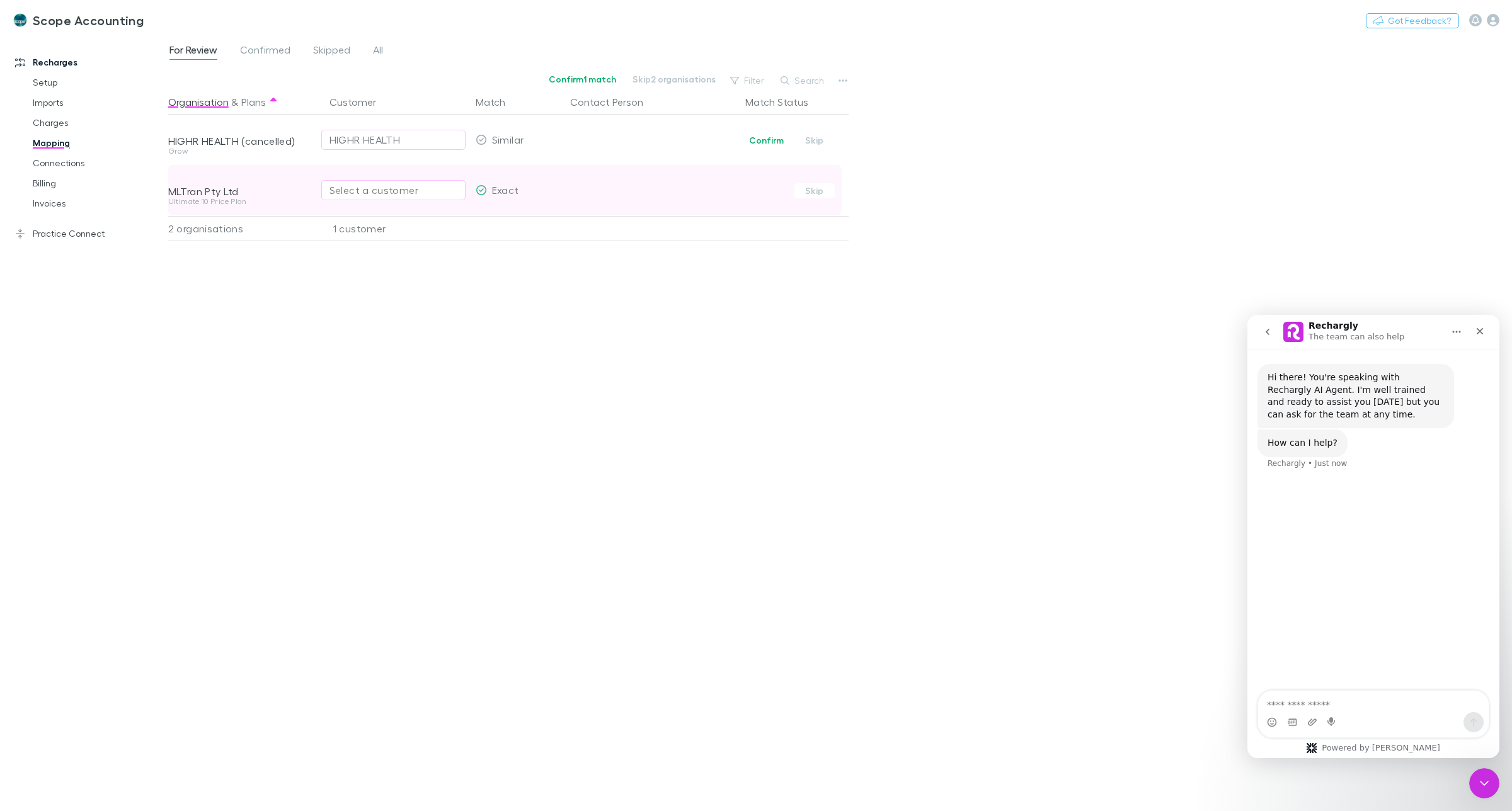
click at [1304, 699] on textarea "Ask a question…" at bounding box center [1373, 702] width 230 height 22
click at [49, 118] on link "Charges" at bounding box center [99, 122] width 157 height 20
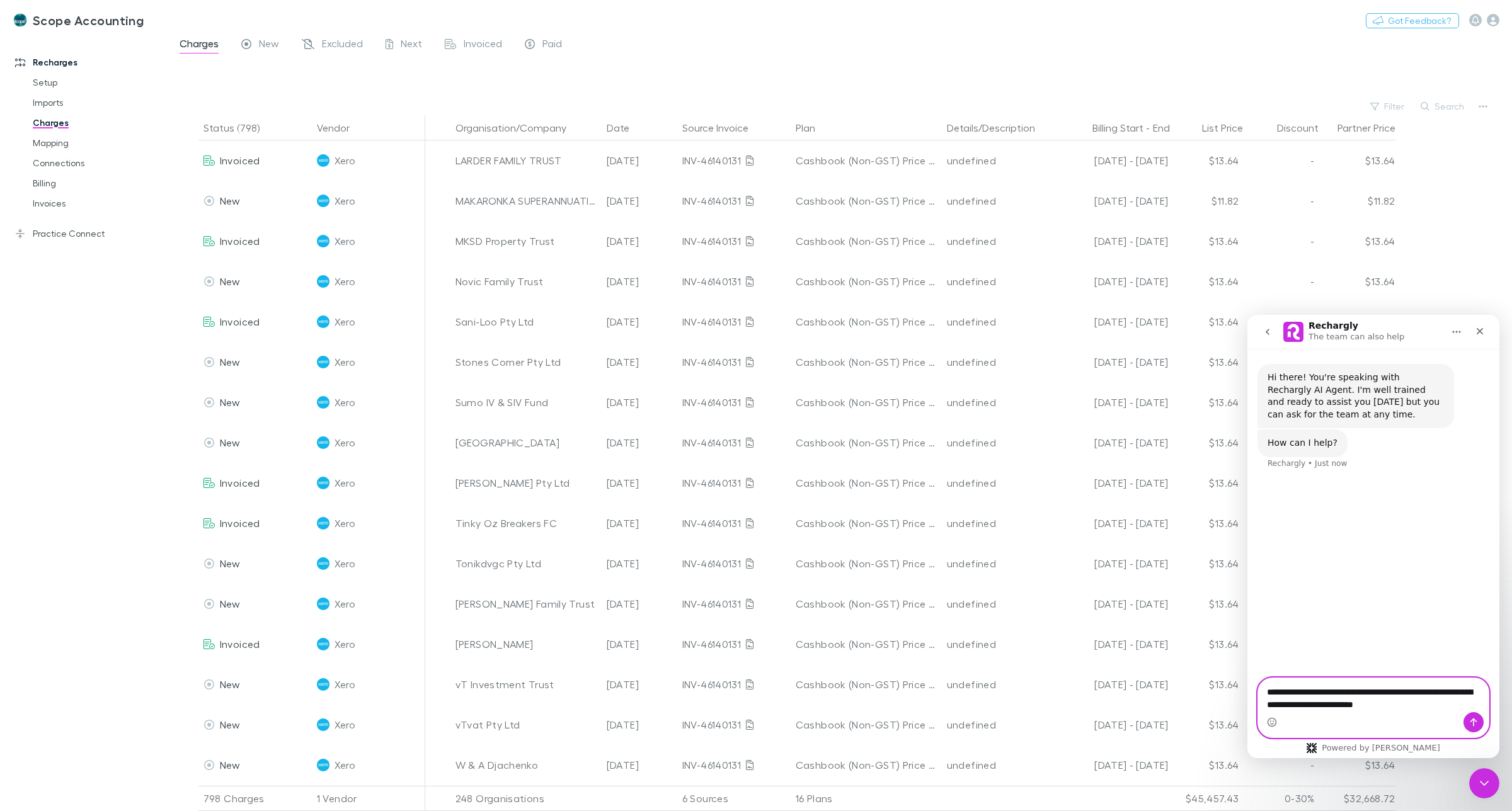
drag, startPoint x: 1406, startPoint y: 705, endPoint x: 1436, endPoint y: 705, distance: 30.0
click at [1436, 705] on textarea "**********" at bounding box center [1373, 695] width 230 height 34
type textarea "**********"
click at [1475, 726] on icon "Send a message…" at bounding box center [1473, 722] width 10 height 10
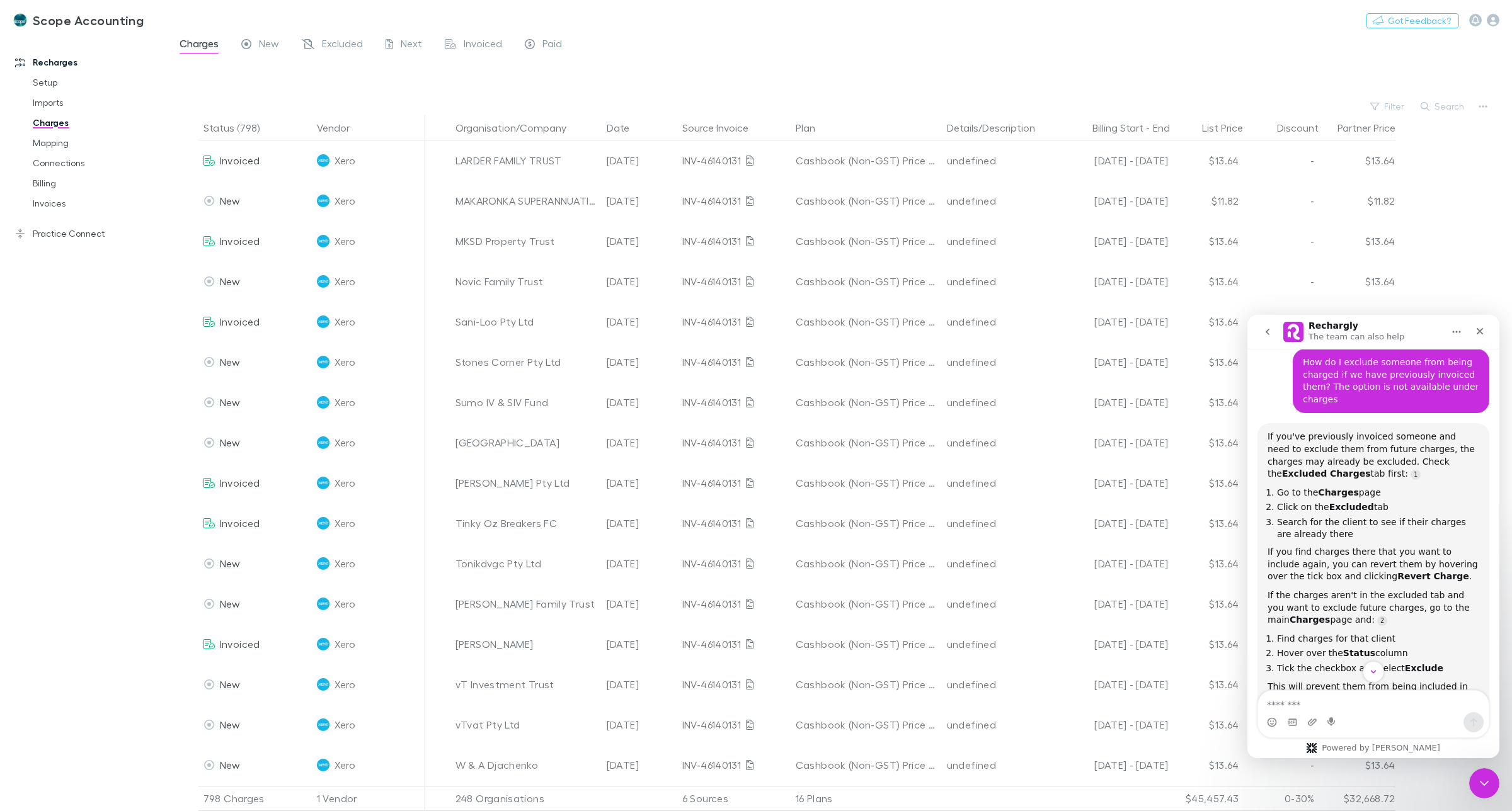
scroll to position [196, 0]
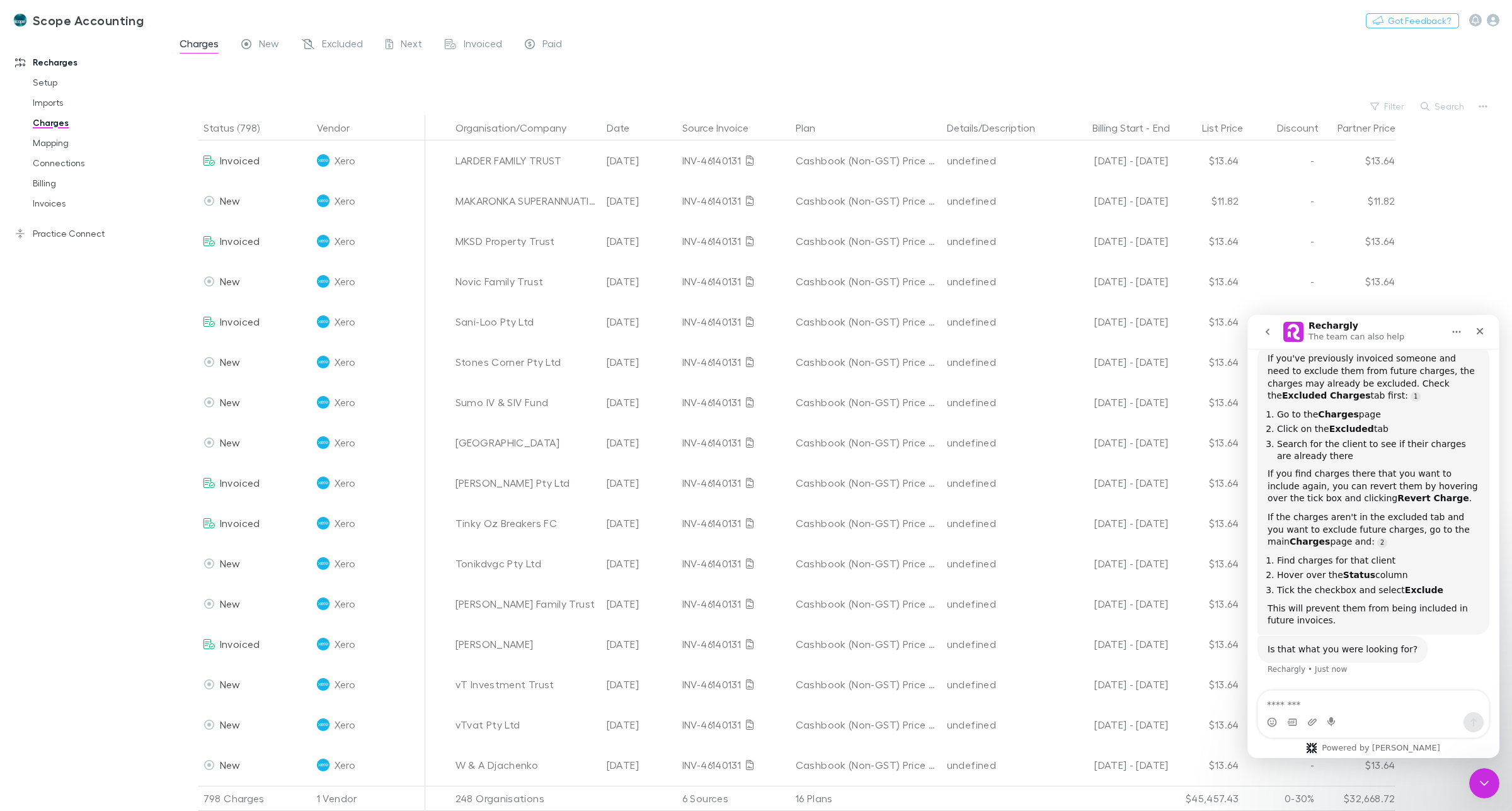
click at [1306, 702] on textarea "Message…" at bounding box center [1373, 702] width 230 height 22
type textarea "**********"
click at [336, 44] on span "Excluded" at bounding box center [342, 45] width 41 height 16
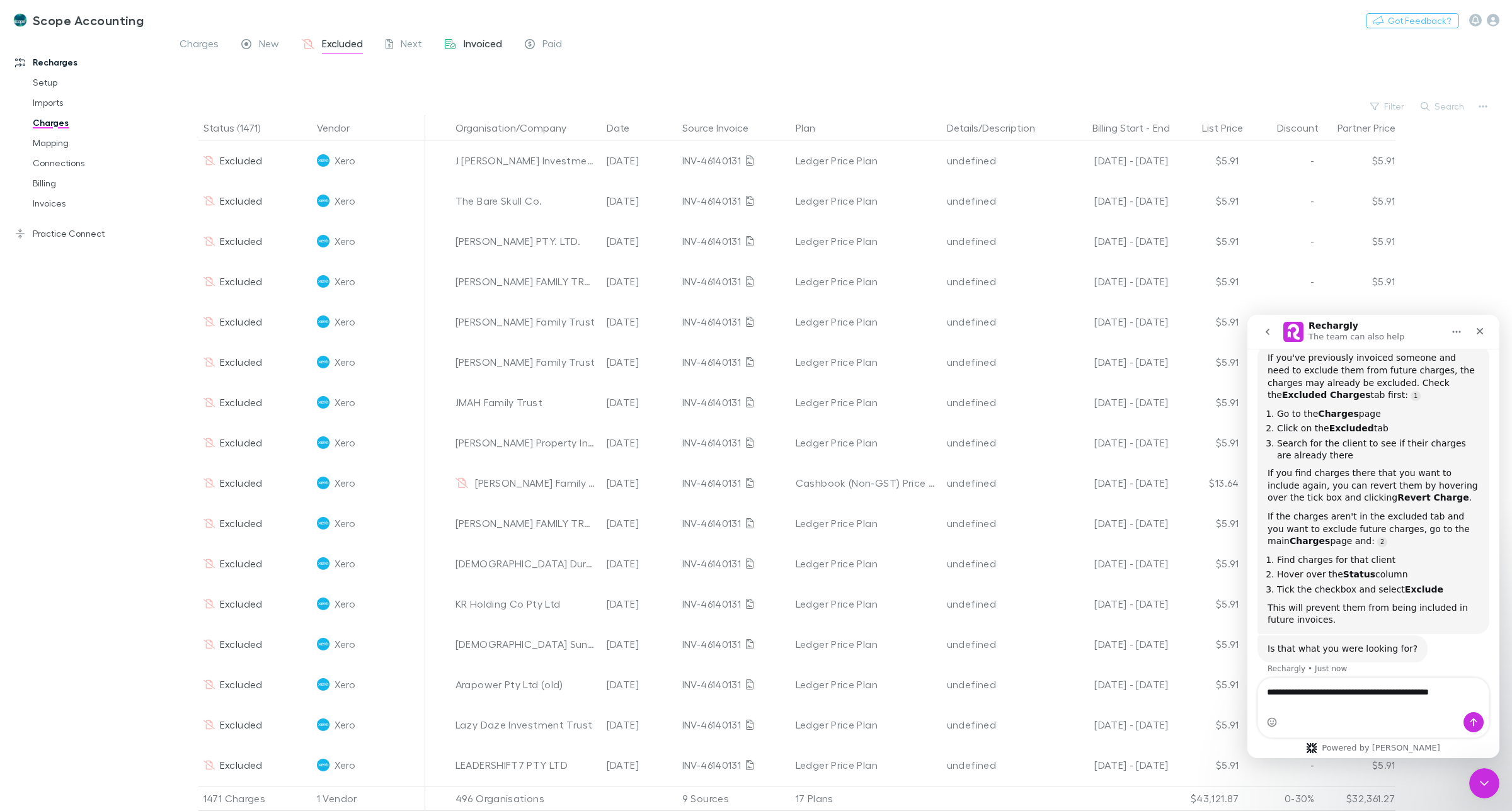
click at [479, 52] on span "Invoiced" at bounding box center [483, 45] width 39 height 16
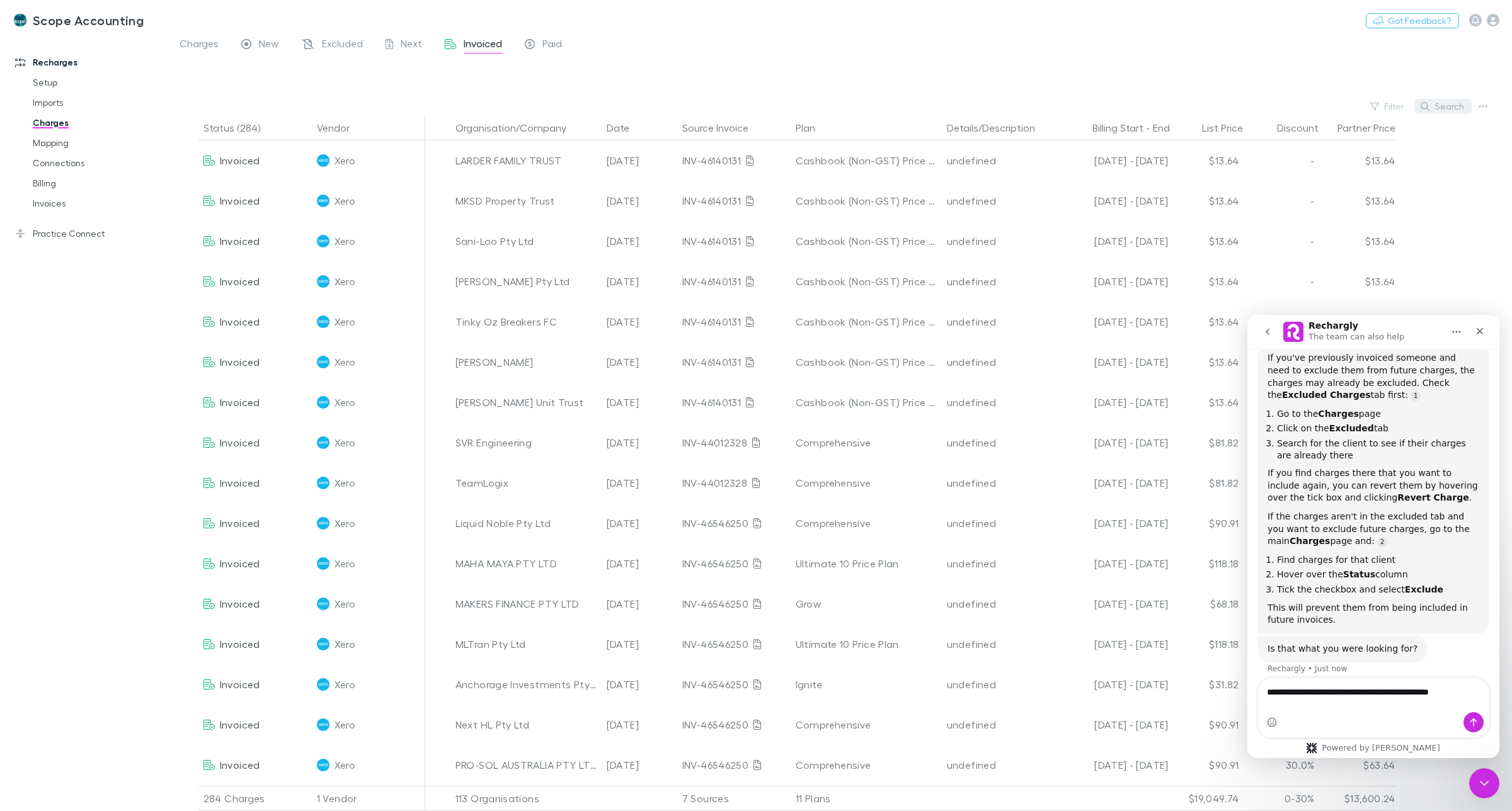
click at [1454, 111] on button "Search" at bounding box center [1443, 106] width 57 height 15
click at [1411, 104] on input "text" at bounding box center [1422, 106] width 63 height 18
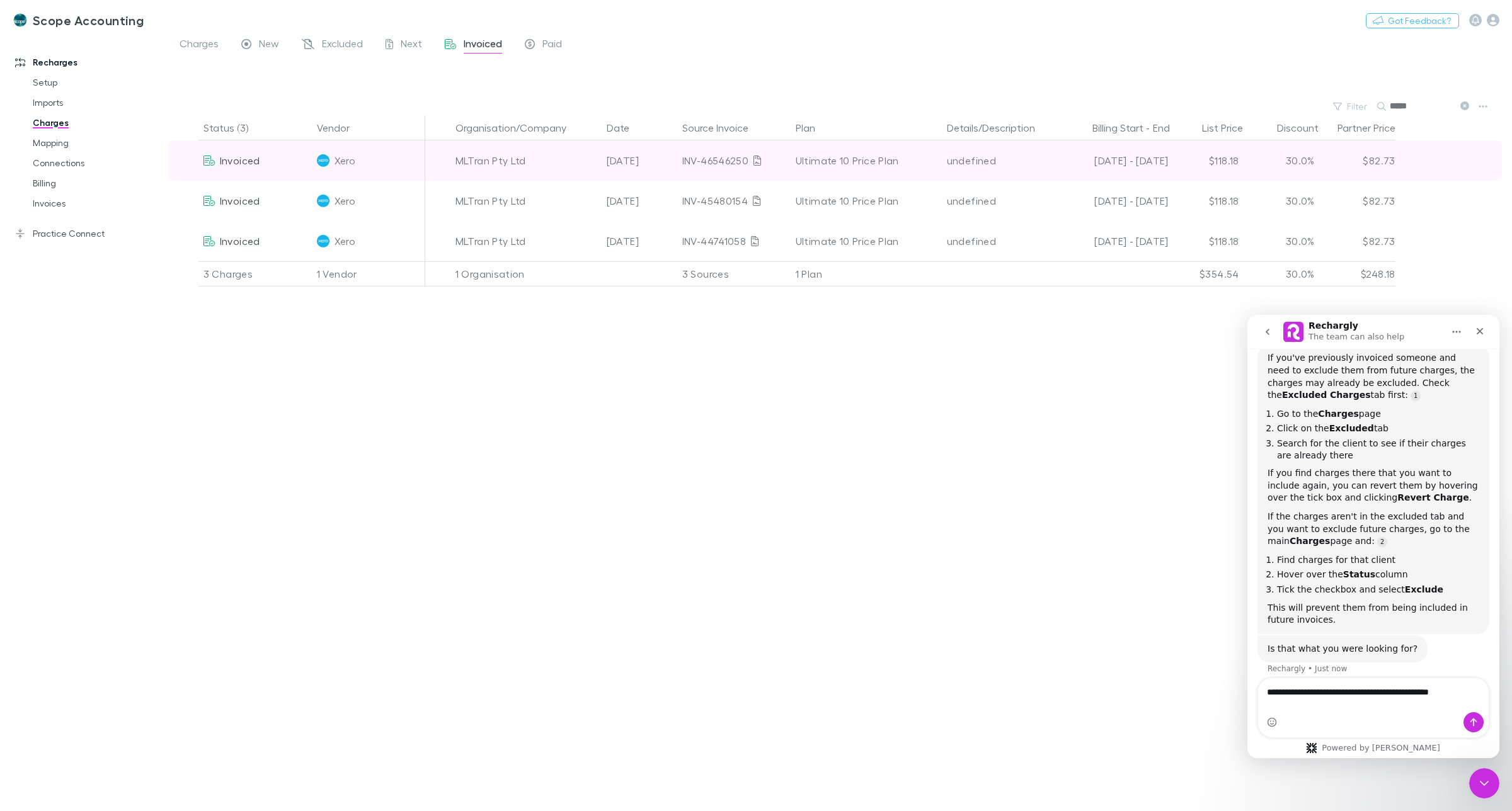
type input "*****"
click at [499, 164] on div "MLTran Pty Ltd" at bounding box center [526, 160] width 141 height 40
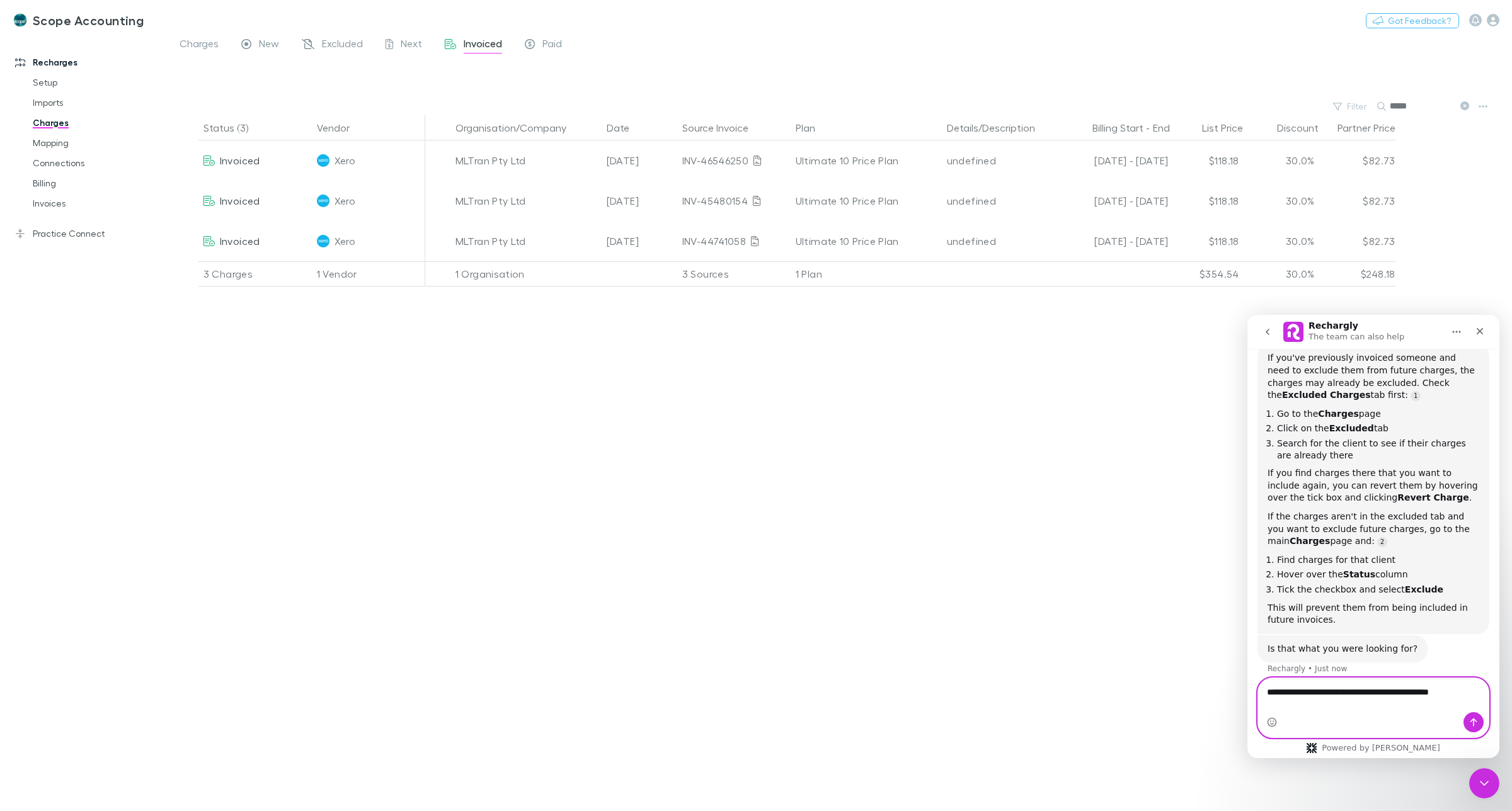
click at [1468, 699] on textarea "**********" at bounding box center [1373, 689] width 230 height 22
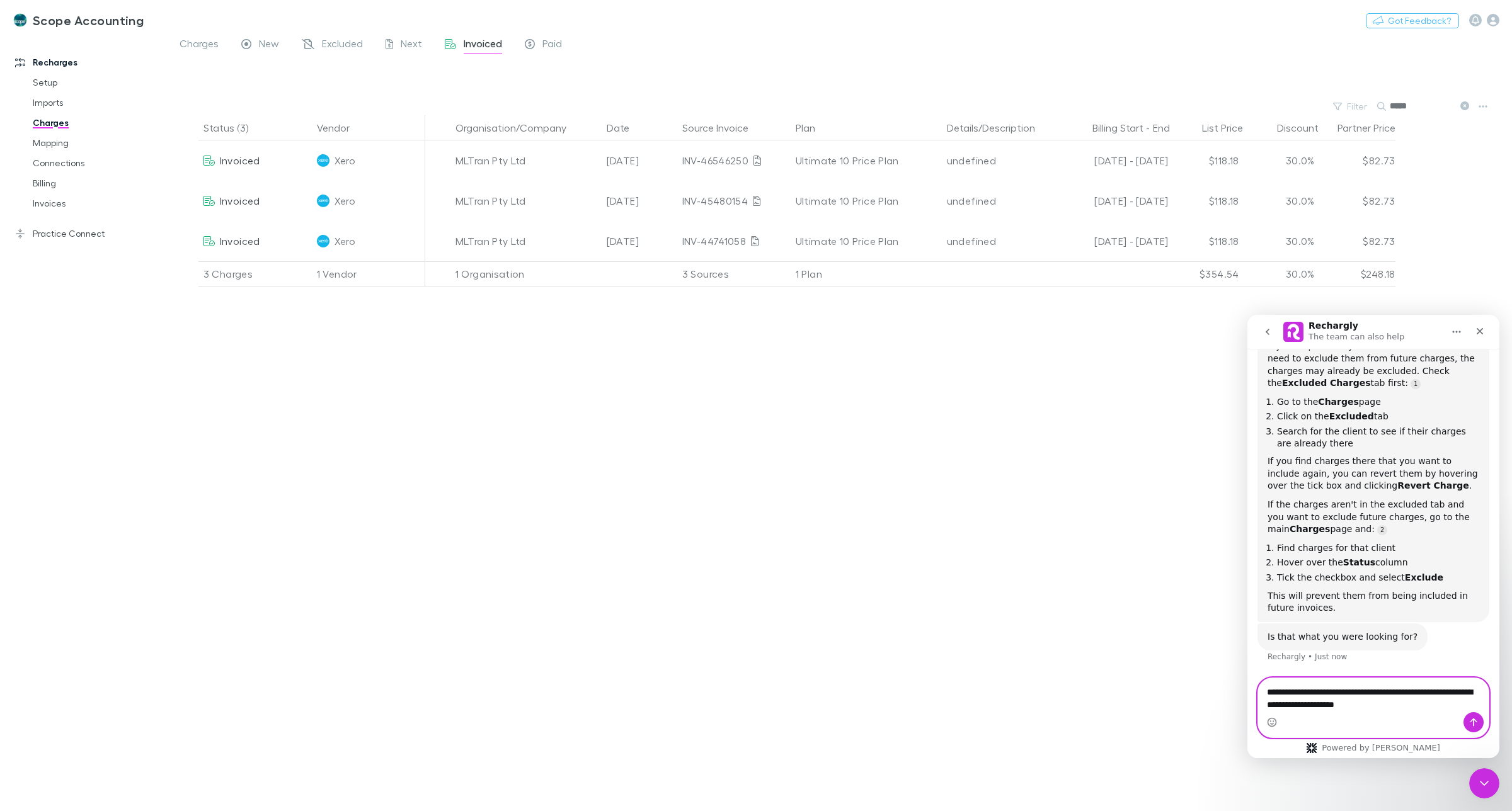
type textarea "**********"
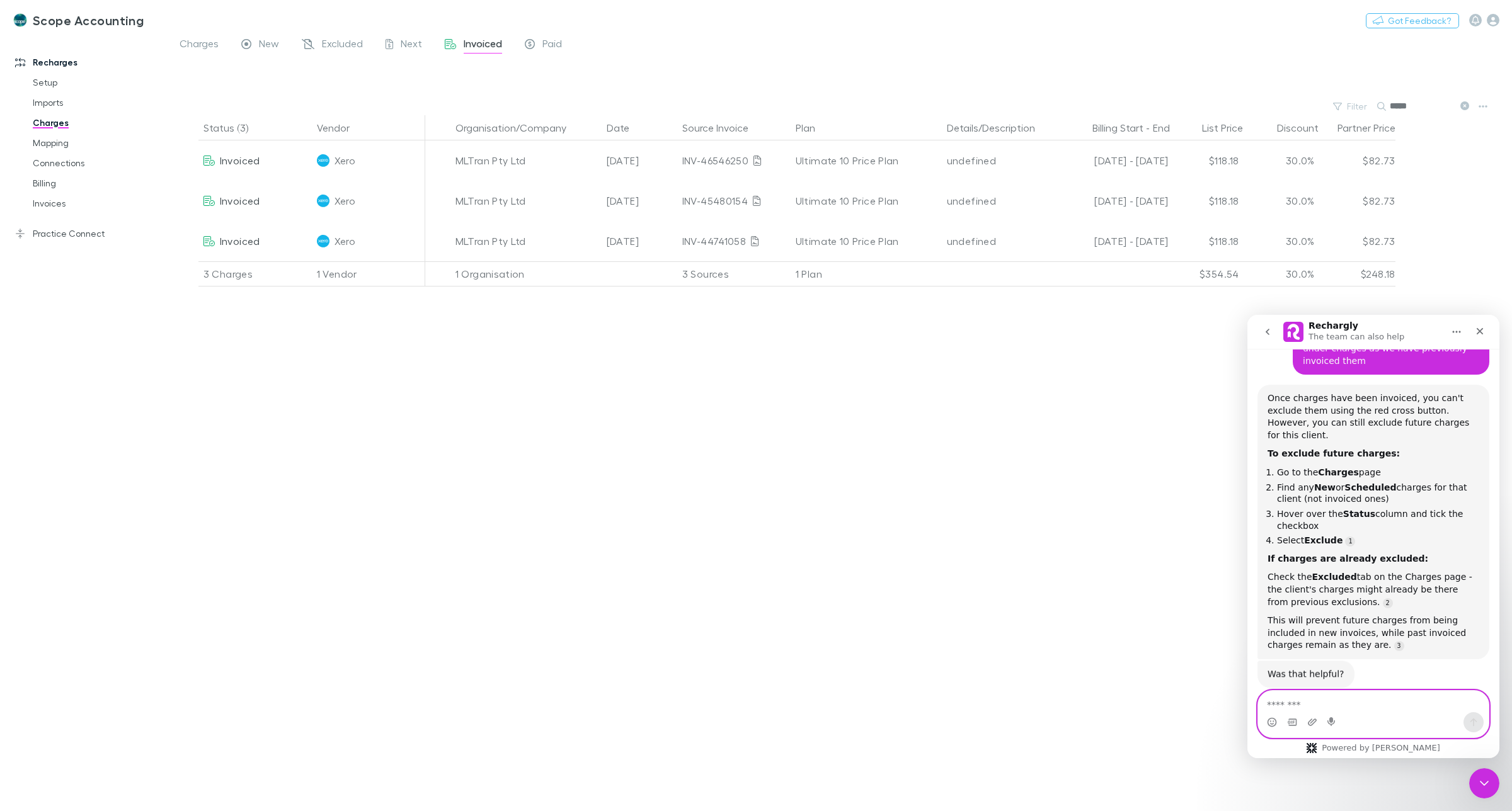
scroll to position [546, 0]
click at [1308, 702] on textarea "Message…" at bounding box center [1373, 702] width 230 height 22
type textarea "**********"
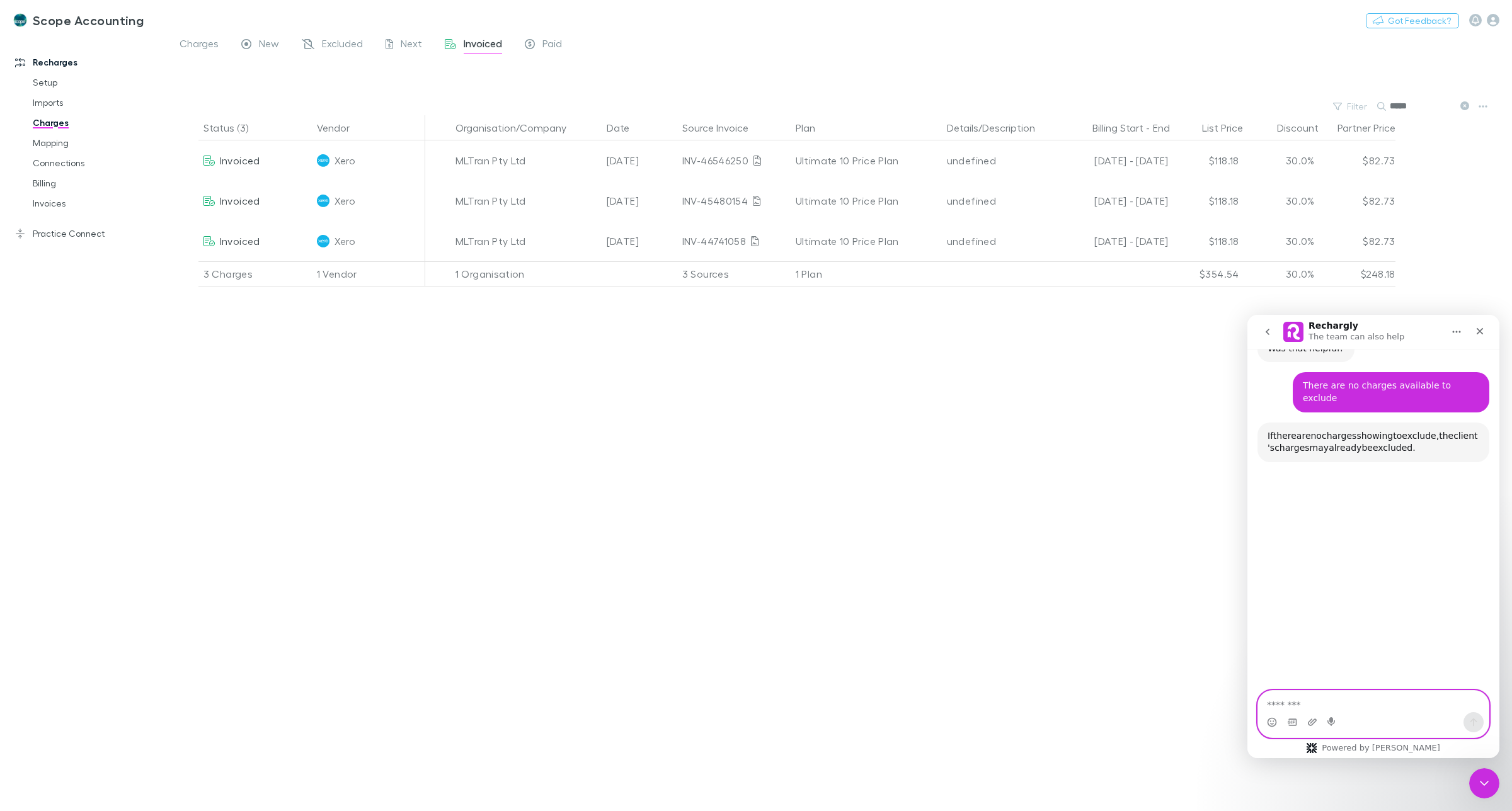
scroll to position [873, 0]
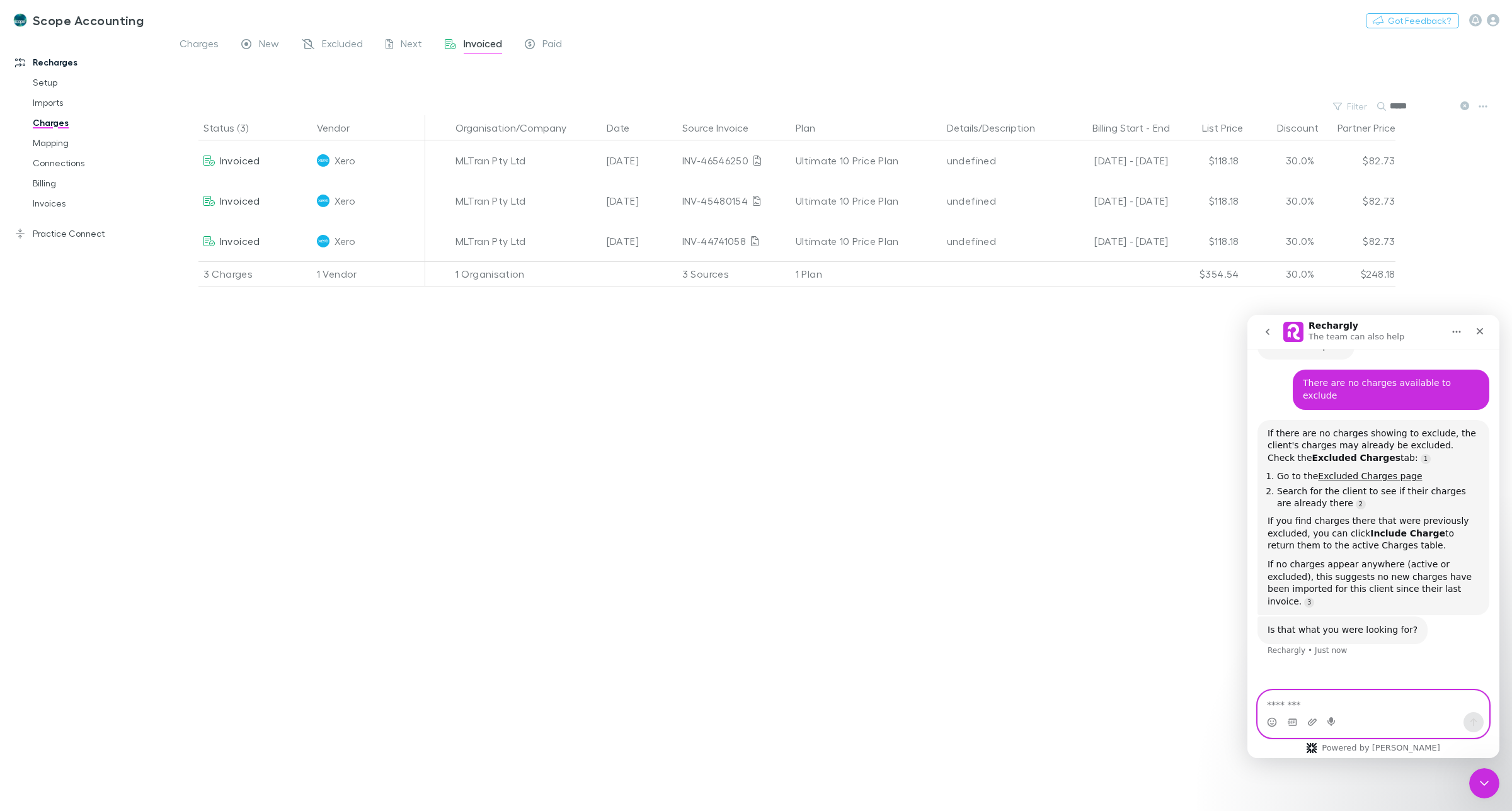
click at [1352, 697] on textarea "Message…" at bounding box center [1373, 702] width 230 height 22
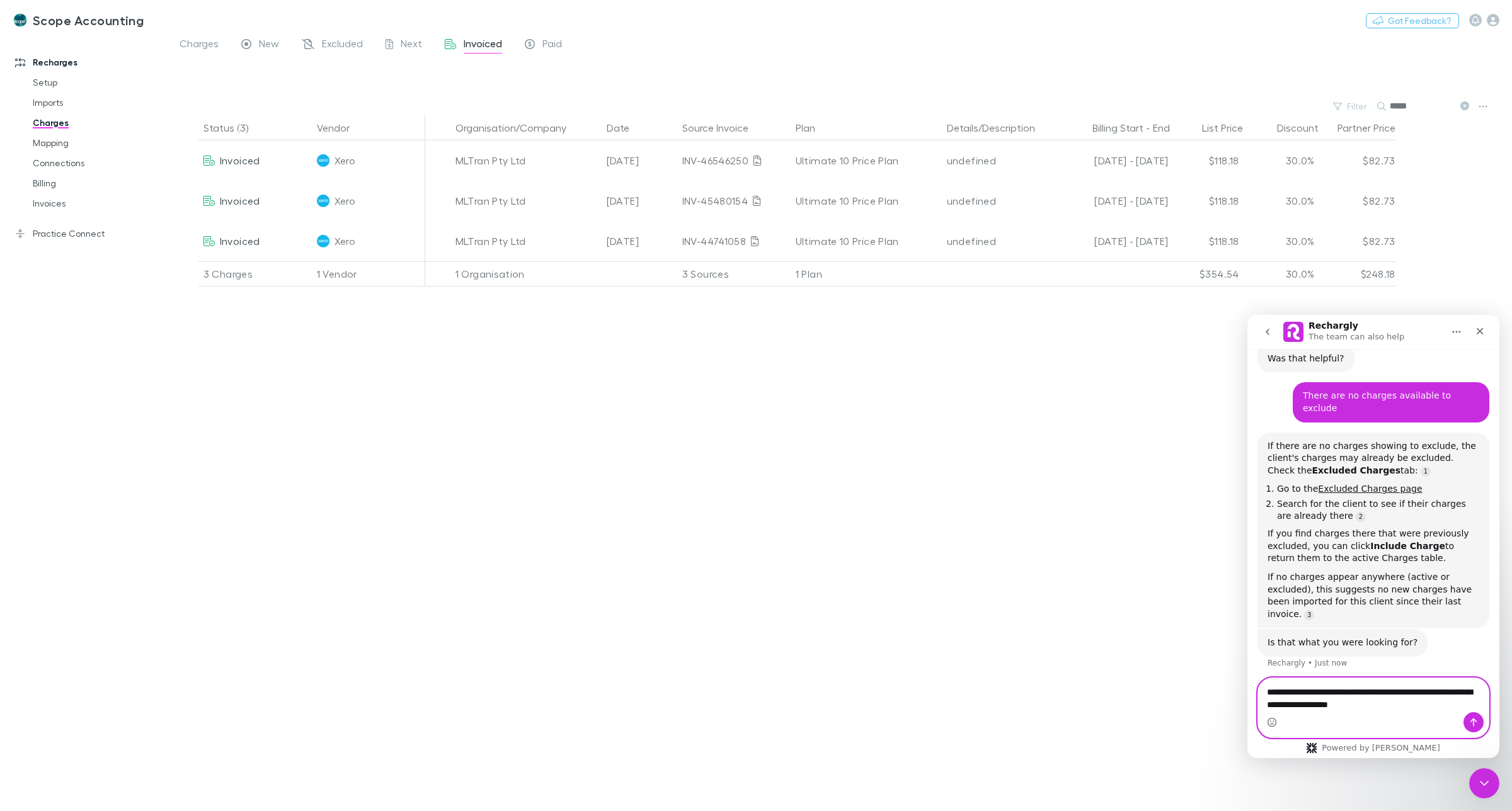
type textarea "**********"
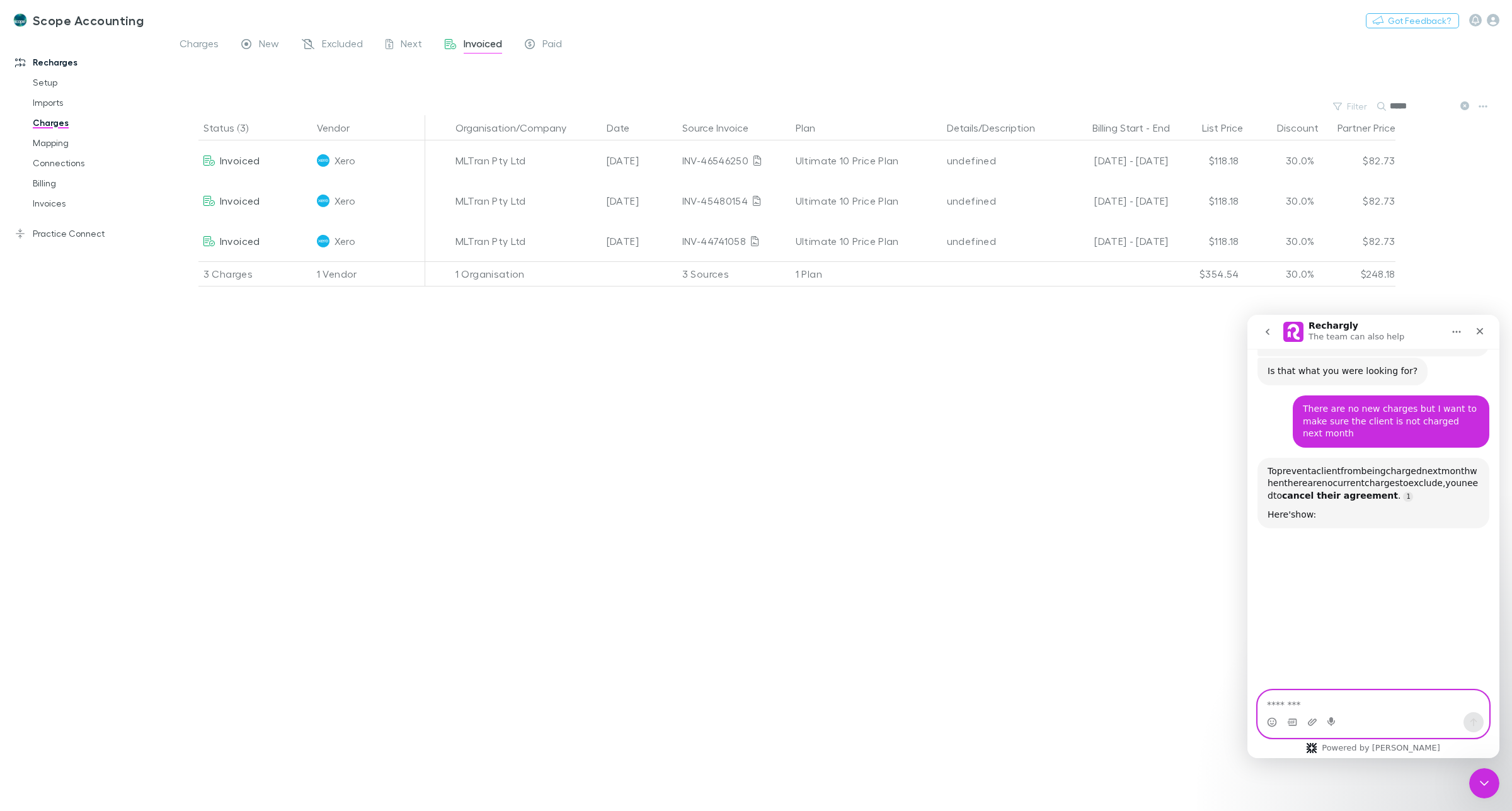
scroll to position [1134, 0]
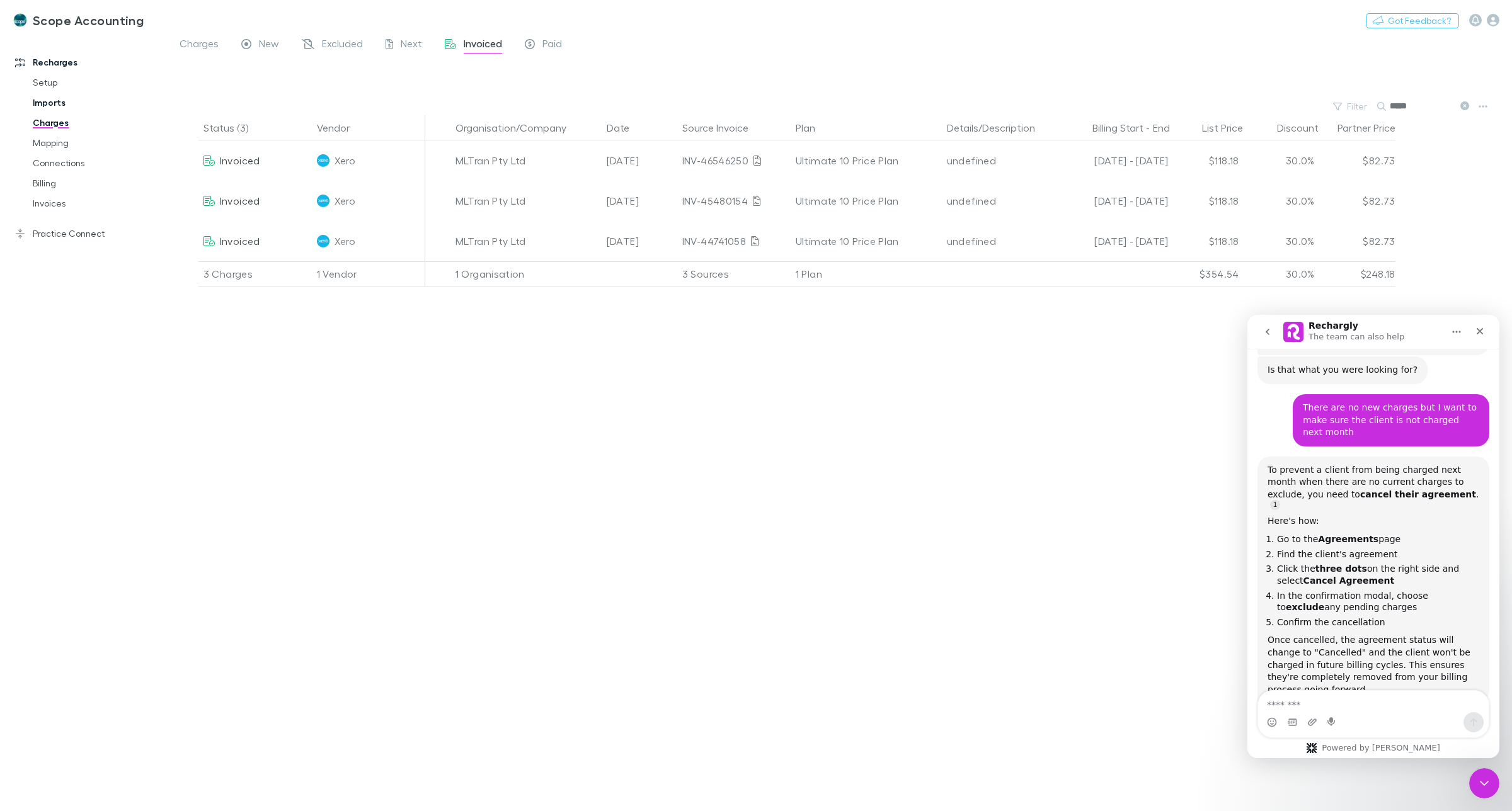
click at [48, 104] on link "Imports" at bounding box center [99, 102] width 157 height 20
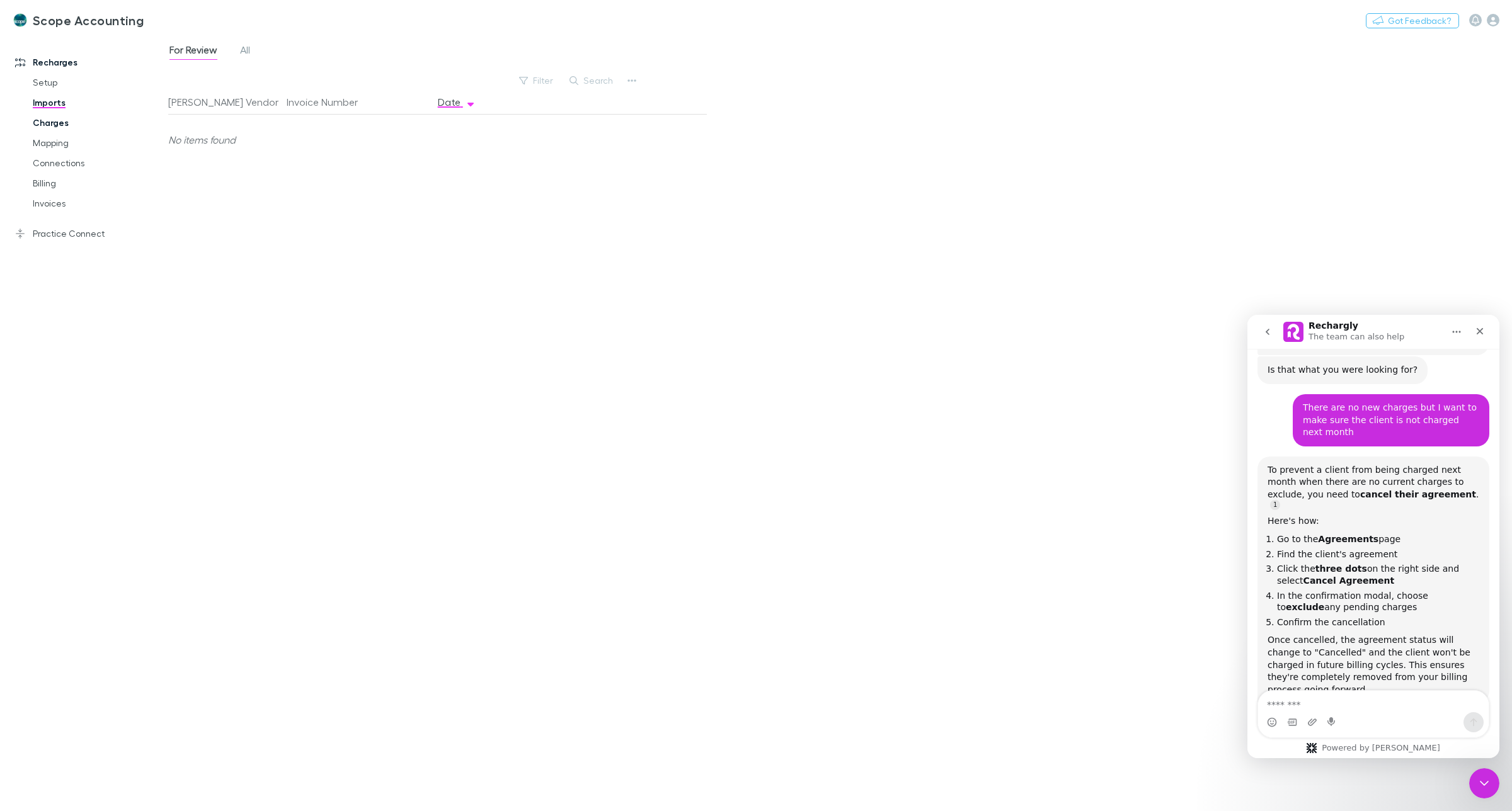
click at [49, 122] on link "Charges" at bounding box center [99, 122] width 157 height 20
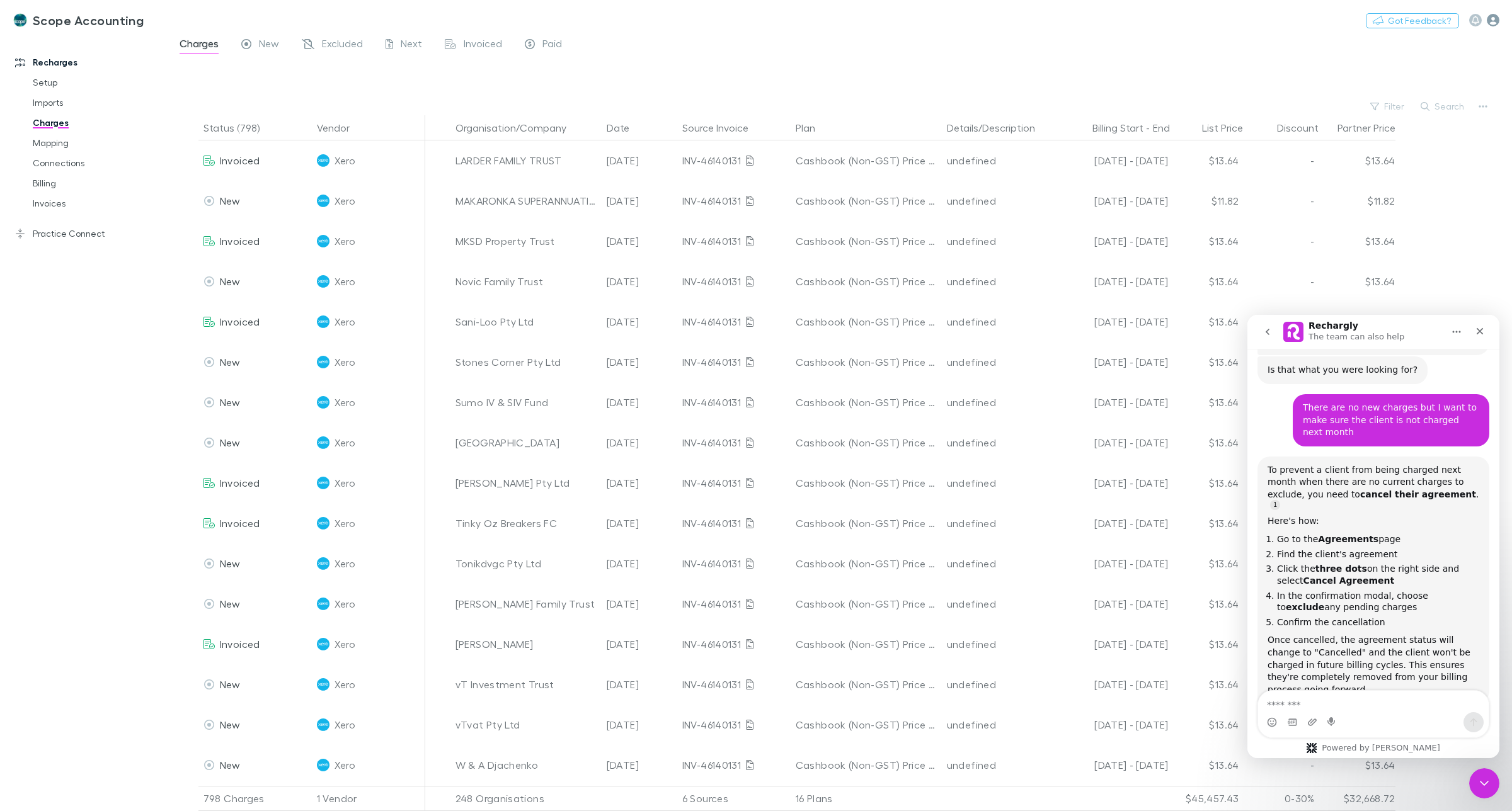
click at [1494, 22] on icon "button" at bounding box center [1494, 20] width 12 height 12
click at [1264, 58] on div at bounding box center [756, 405] width 1512 height 811
click at [72, 231] on link "Practice Connect" at bounding box center [89, 233] width 175 height 20
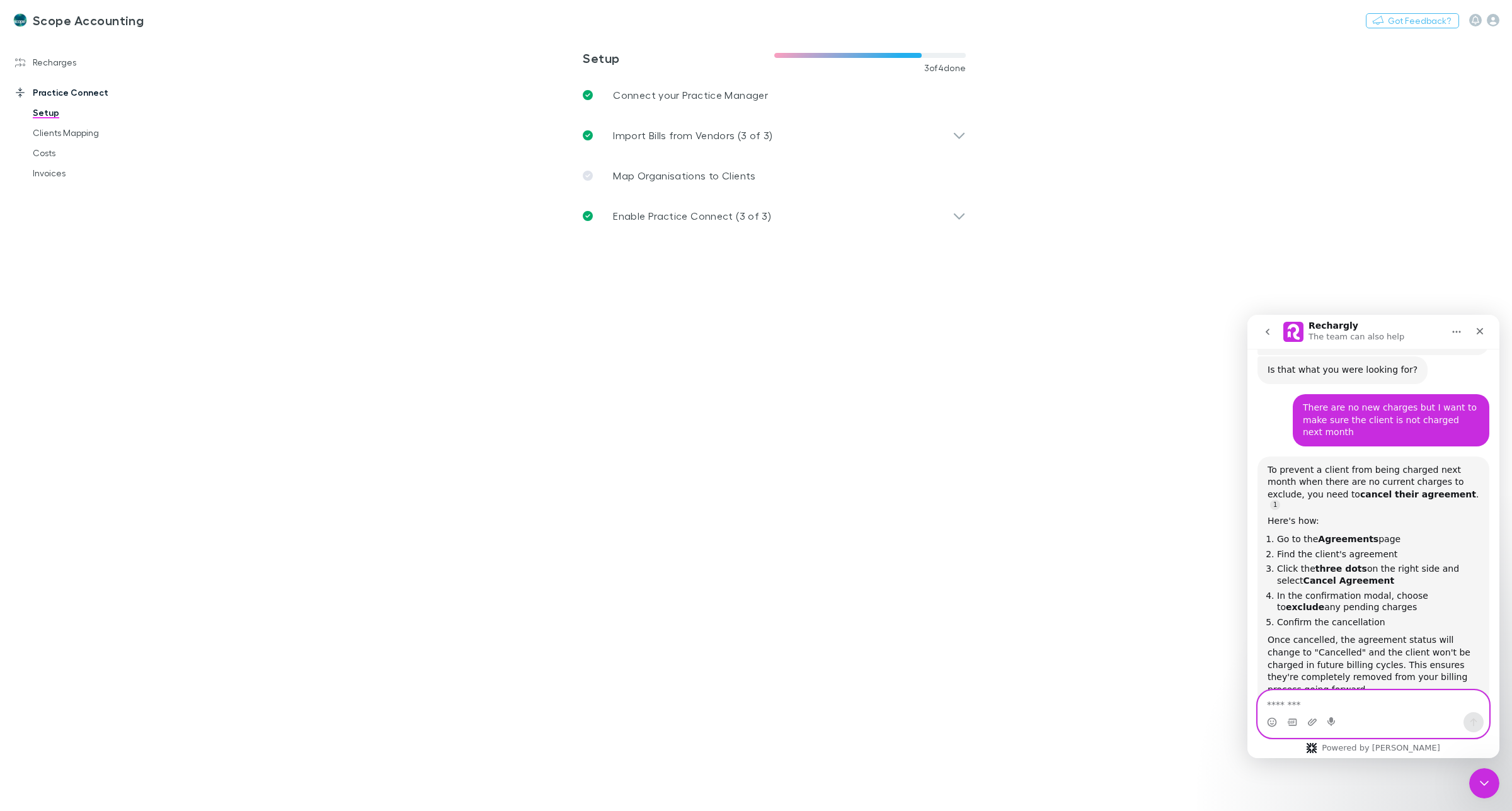
click at [1327, 700] on textarea "Message…" at bounding box center [1373, 702] width 230 height 22
type textarea "**********"
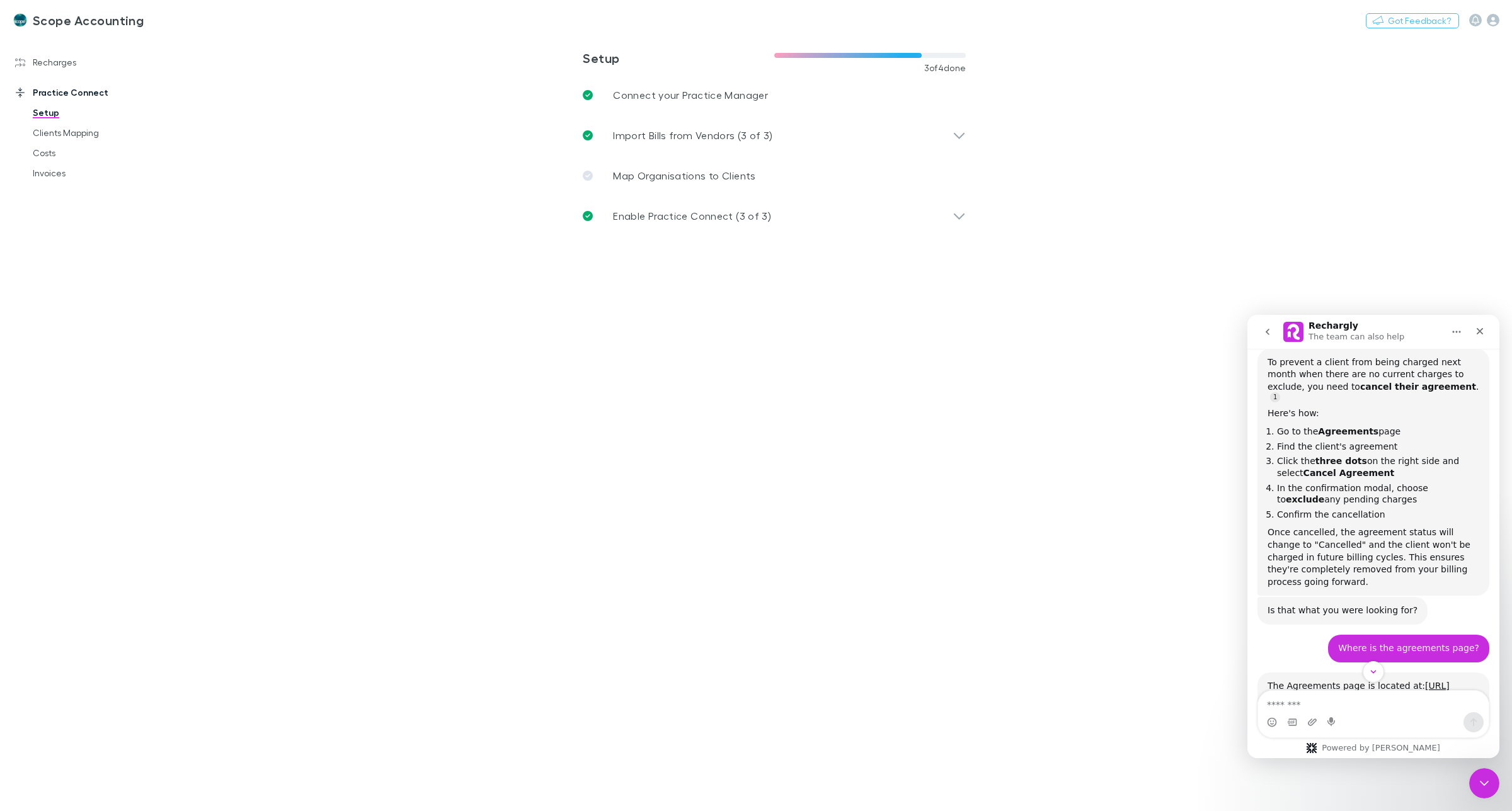
scroll to position [1184, 0]
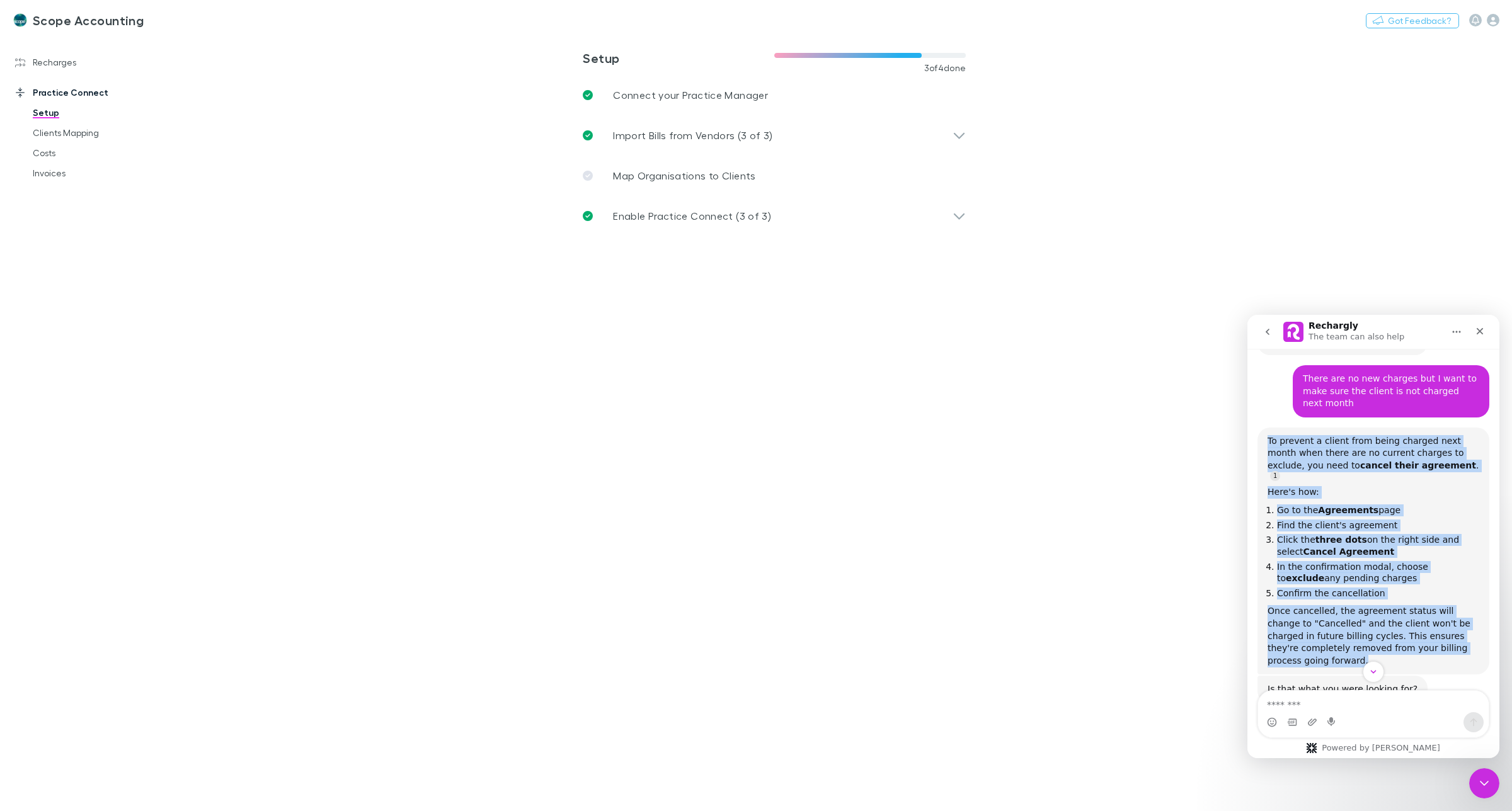
drag, startPoint x: 1268, startPoint y: 378, endPoint x: 1470, endPoint y: 581, distance: 286.4
click at [1470, 581] on div "To prevent a client from being charged next month when there are no current cha…" at bounding box center [1373, 551] width 212 height 233
copy div "To prevent a client from being charged next month when there are no current cha…"
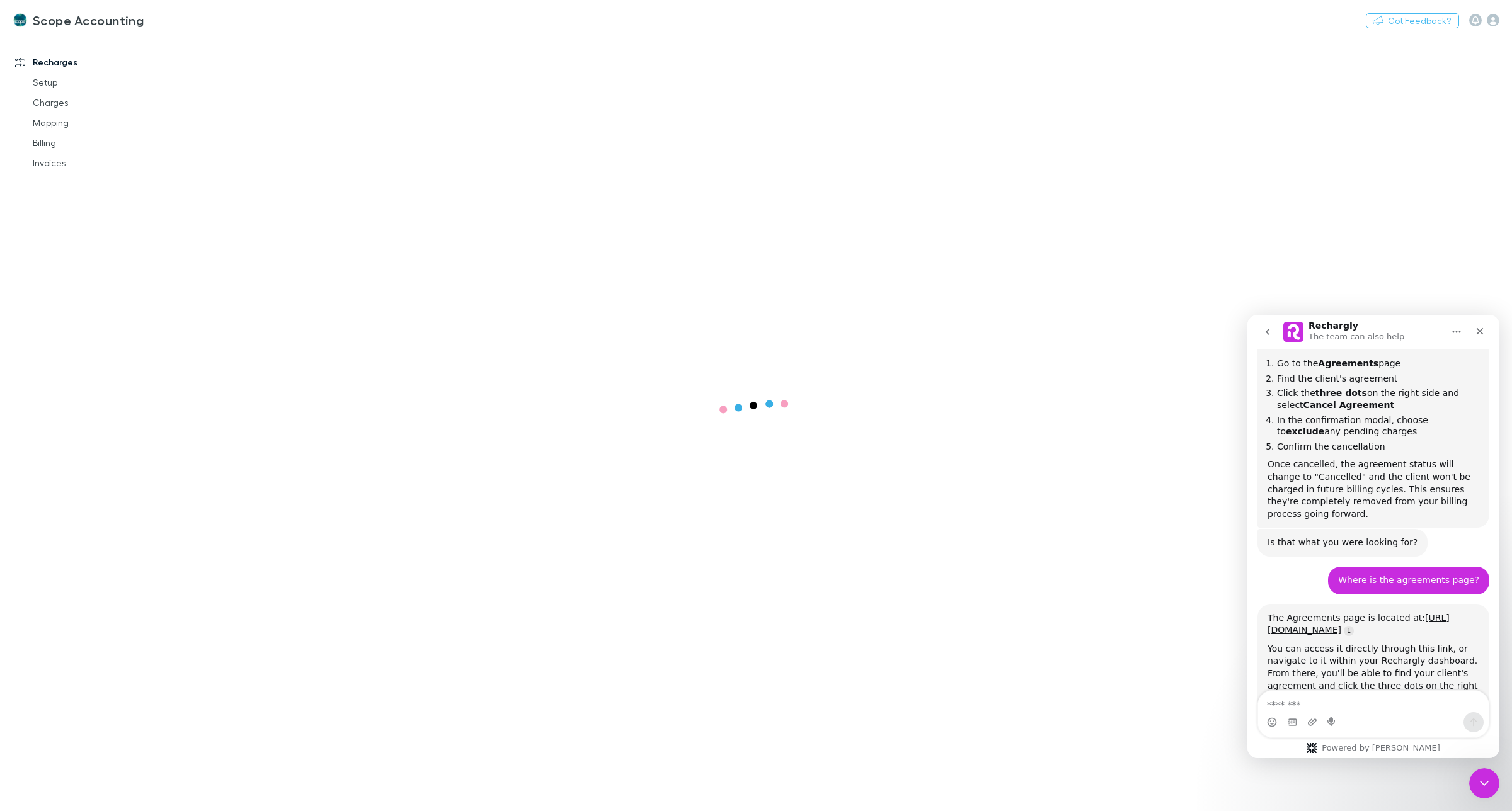
scroll to position [1318, 0]
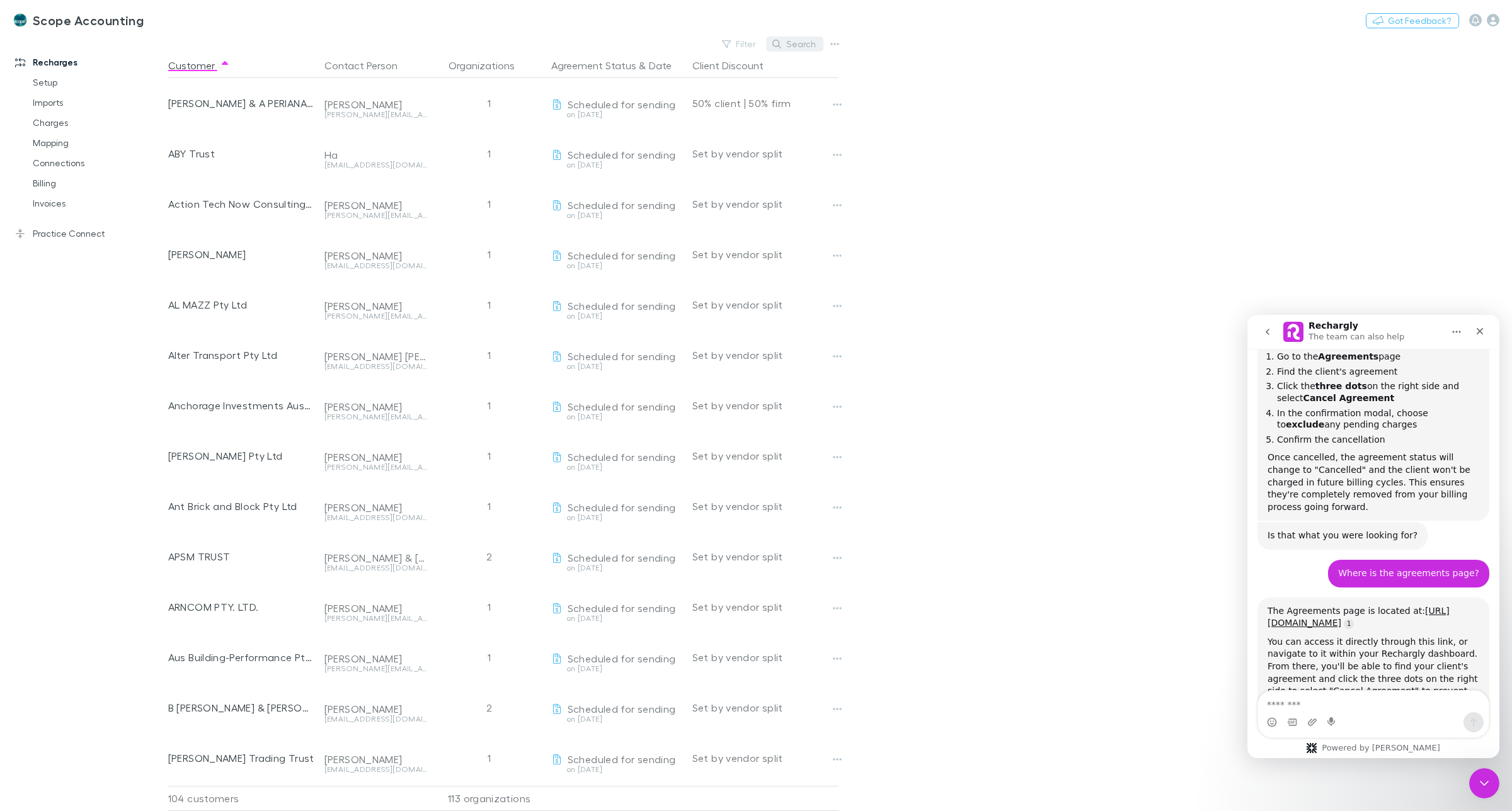
click at [791, 42] on button "Search" at bounding box center [795, 44] width 57 height 15
click at [795, 42] on input "text" at bounding box center [773, 44] width 63 height 18
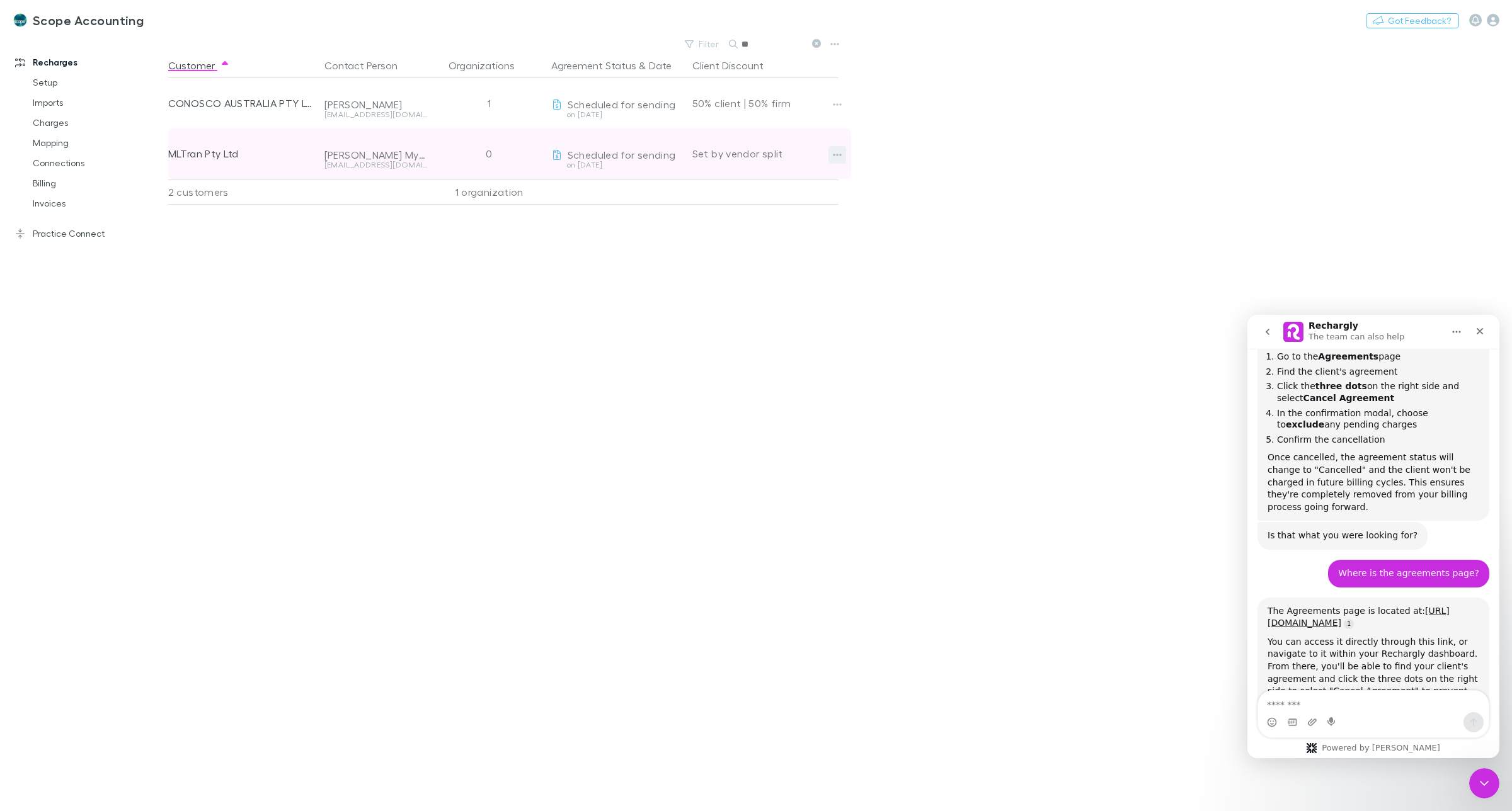
type input "**"
click at [835, 157] on icon "button" at bounding box center [837, 155] width 8 height 10
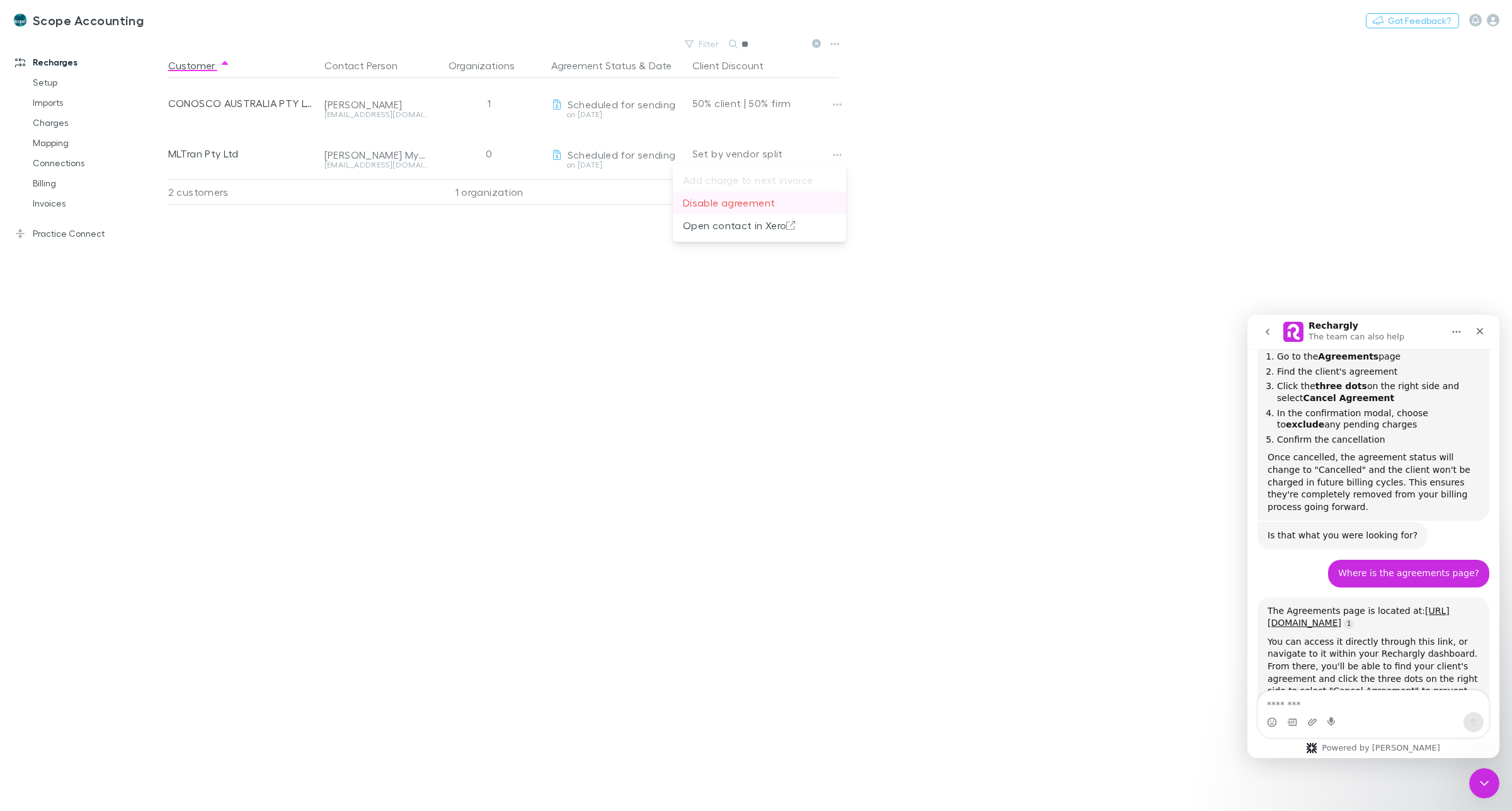
click at [741, 202] on p "Disable agreement" at bounding box center [759, 203] width 153 height 15
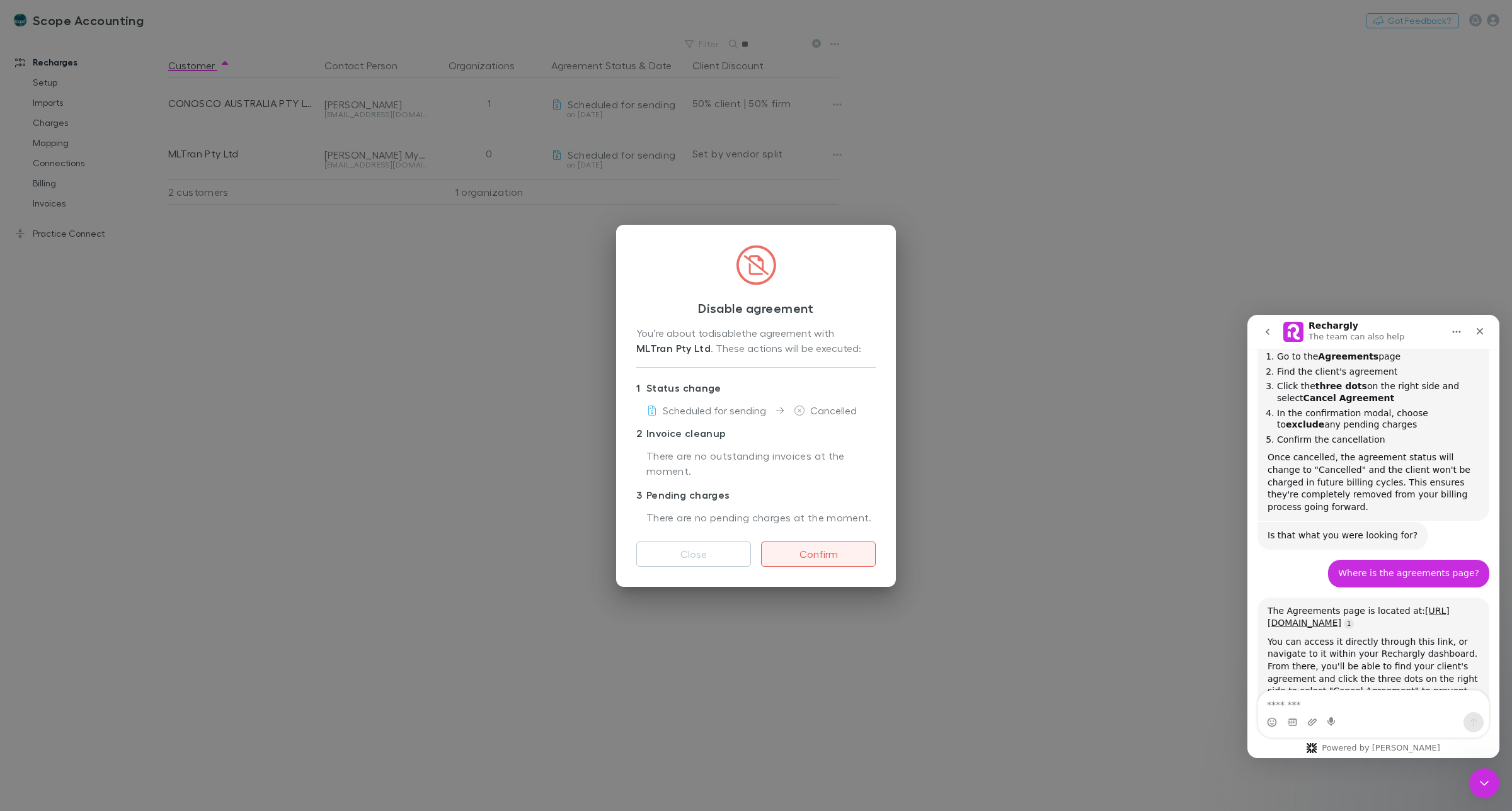
click at [817, 551] on button "Confirm" at bounding box center [818, 554] width 115 height 25
click at [1320, 705] on textarea "Message…" at bounding box center [1373, 702] width 230 height 22
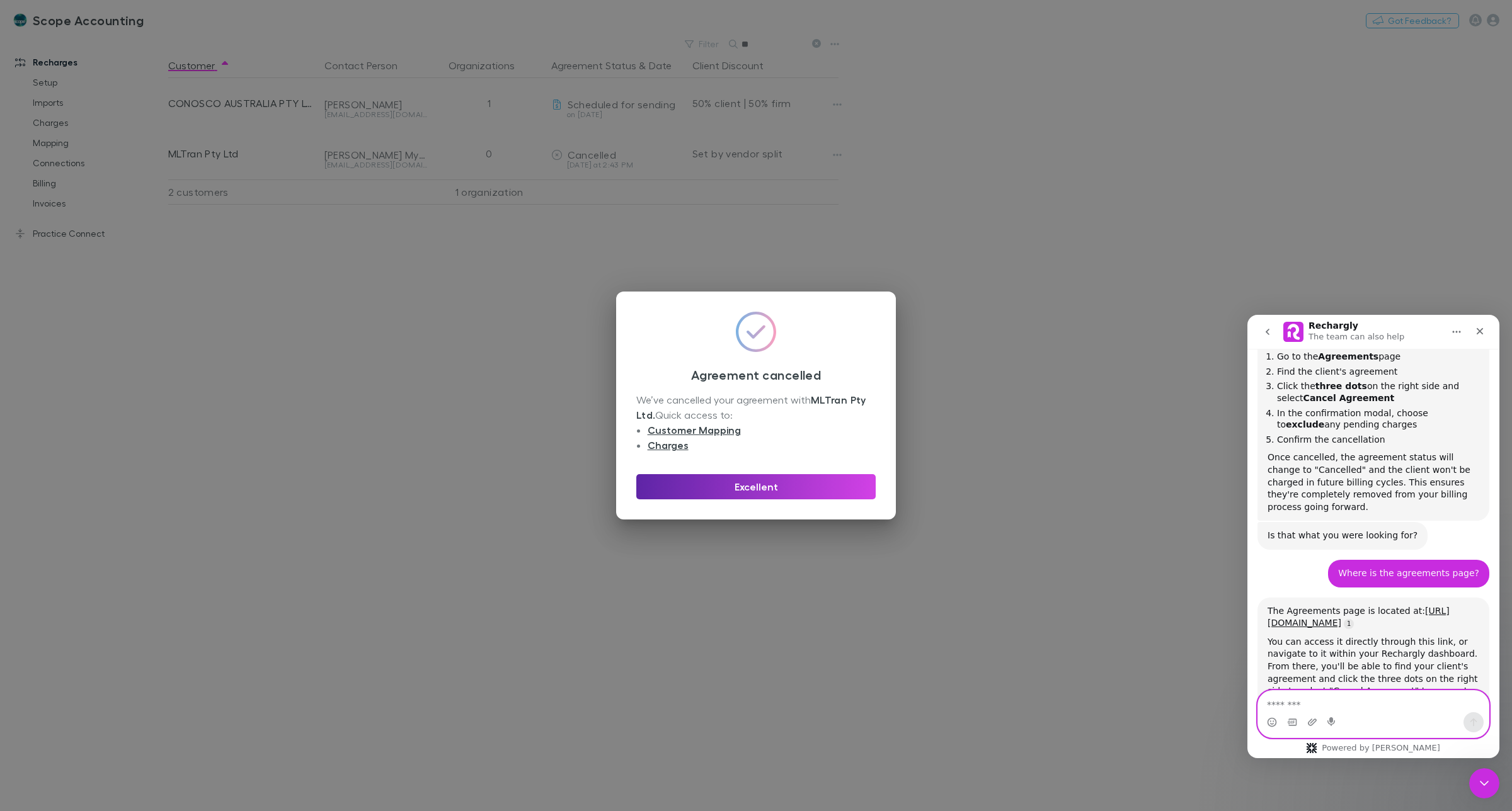
click at [1290, 705] on textarea "Message…" at bounding box center [1373, 702] width 230 height 22
type textarea "**********"
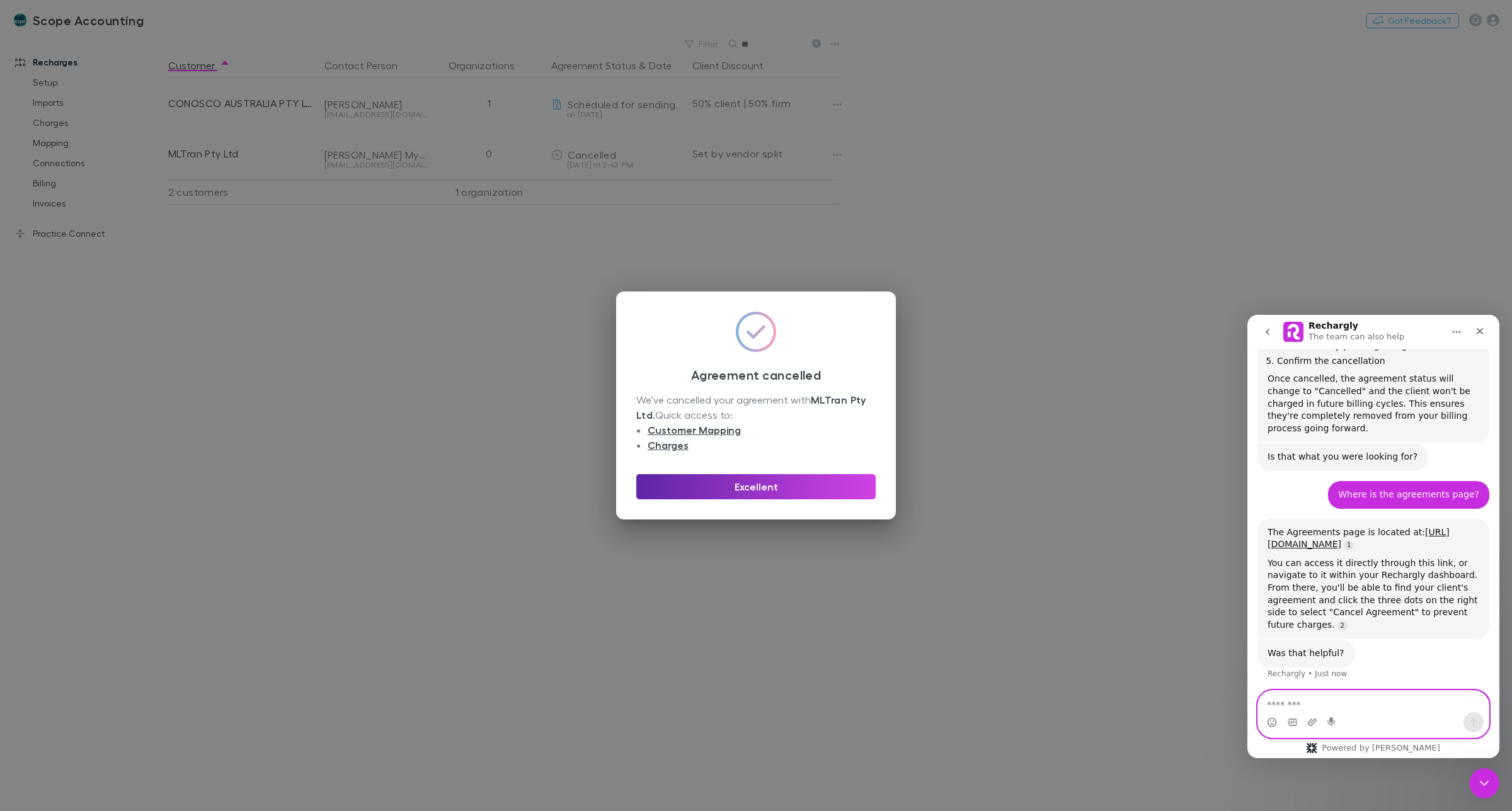
scroll to position [1396, 0]
click at [742, 485] on button "Excellent" at bounding box center [756, 487] width 240 height 25
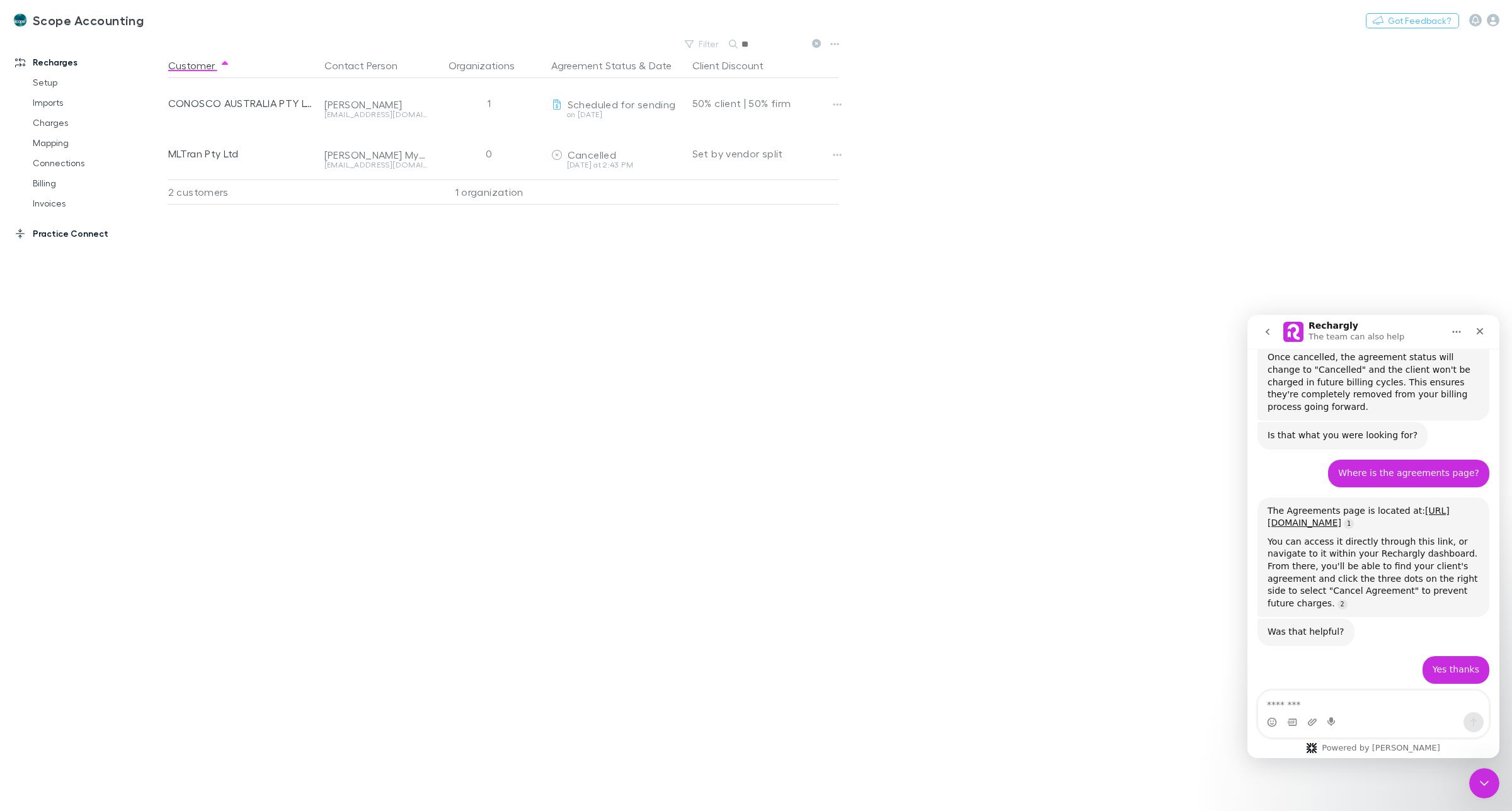
scroll to position [1522, 0]
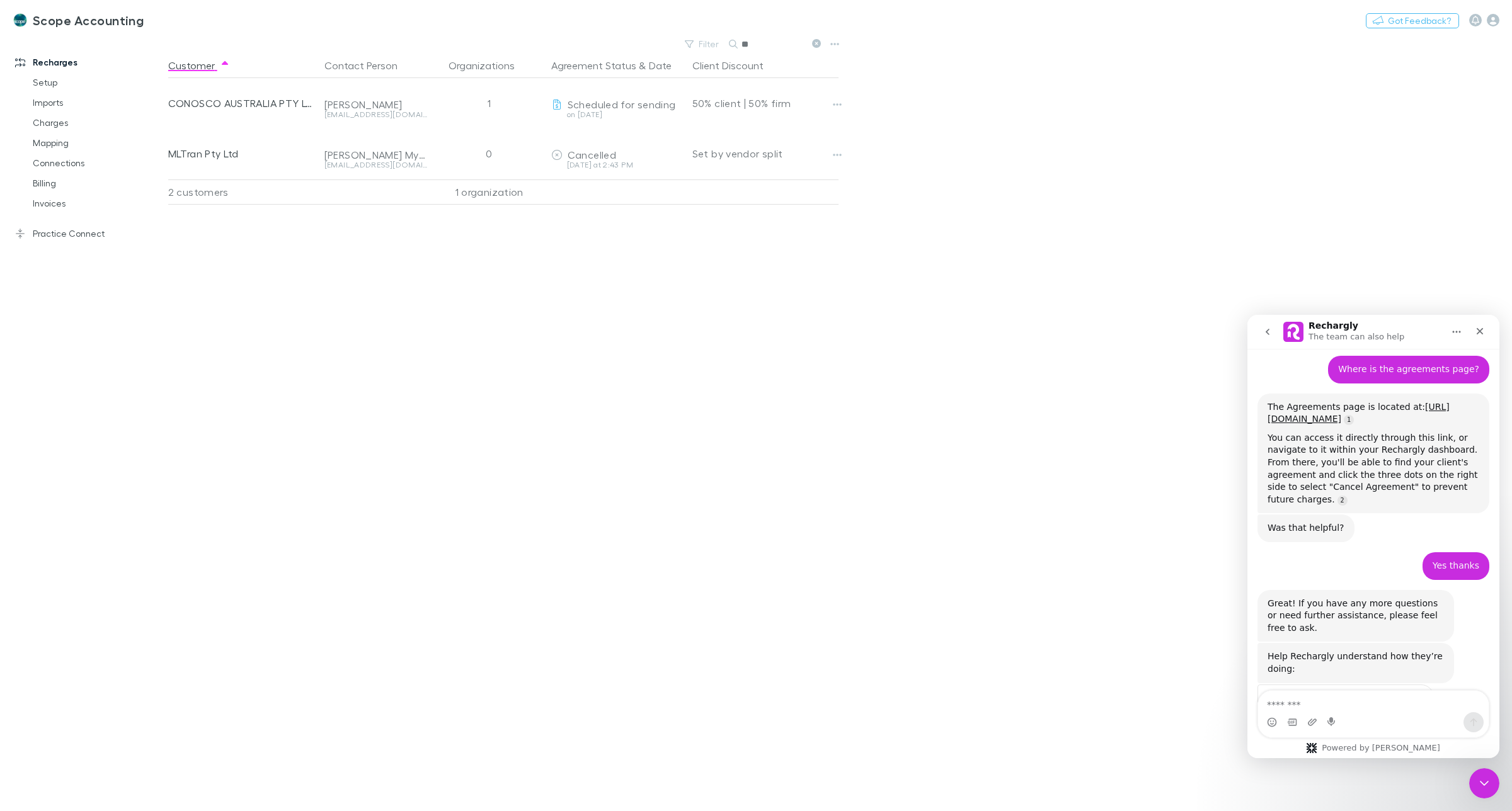
click at [1370, 719] on span "Great" at bounding box center [1375, 730] width 22 height 22
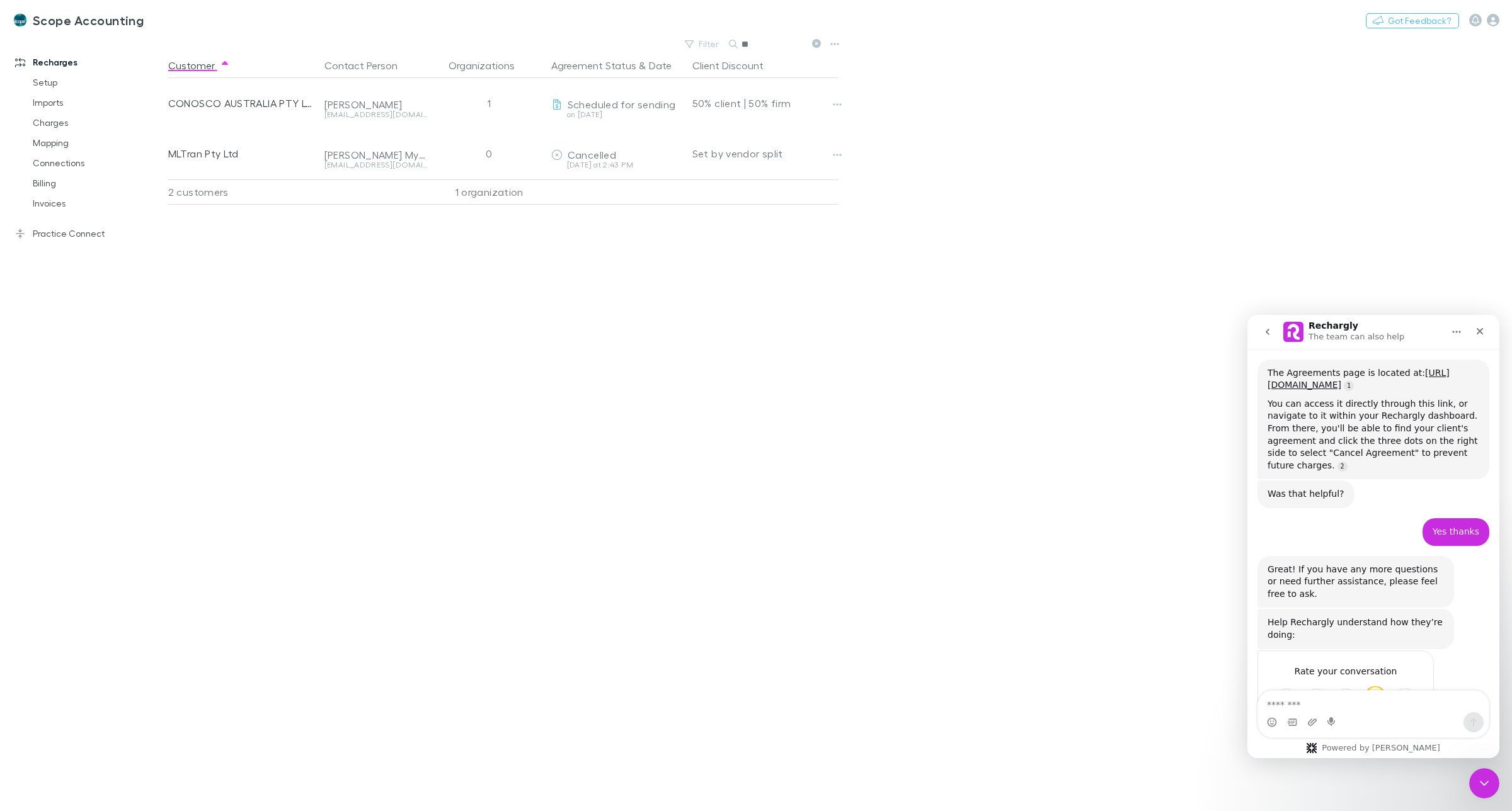
click at [1409, 729] on div "Submit" at bounding box center [1411, 742] width 25 height 25
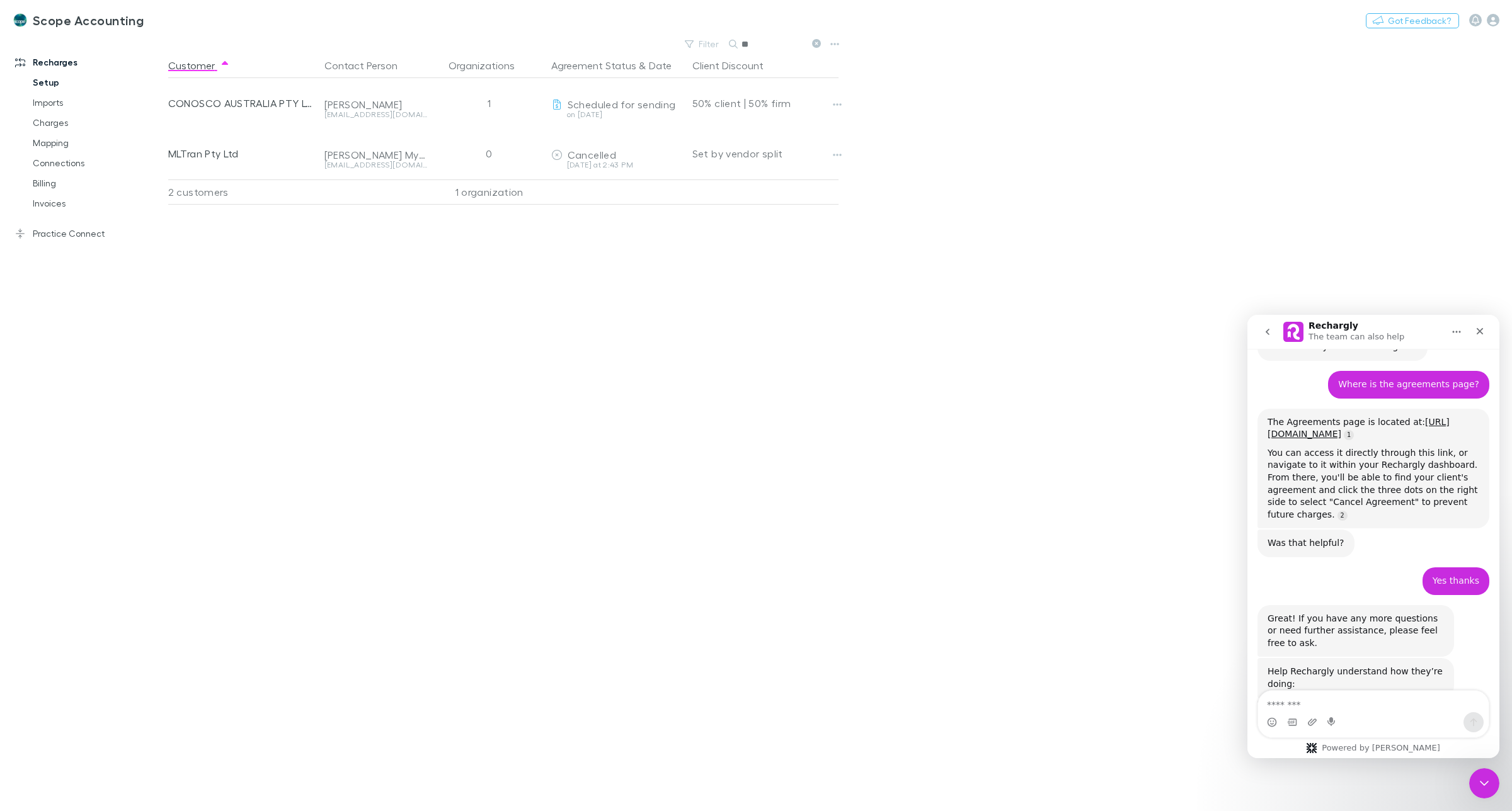
click at [48, 75] on link "Setup" at bounding box center [99, 82] width 157 height 20
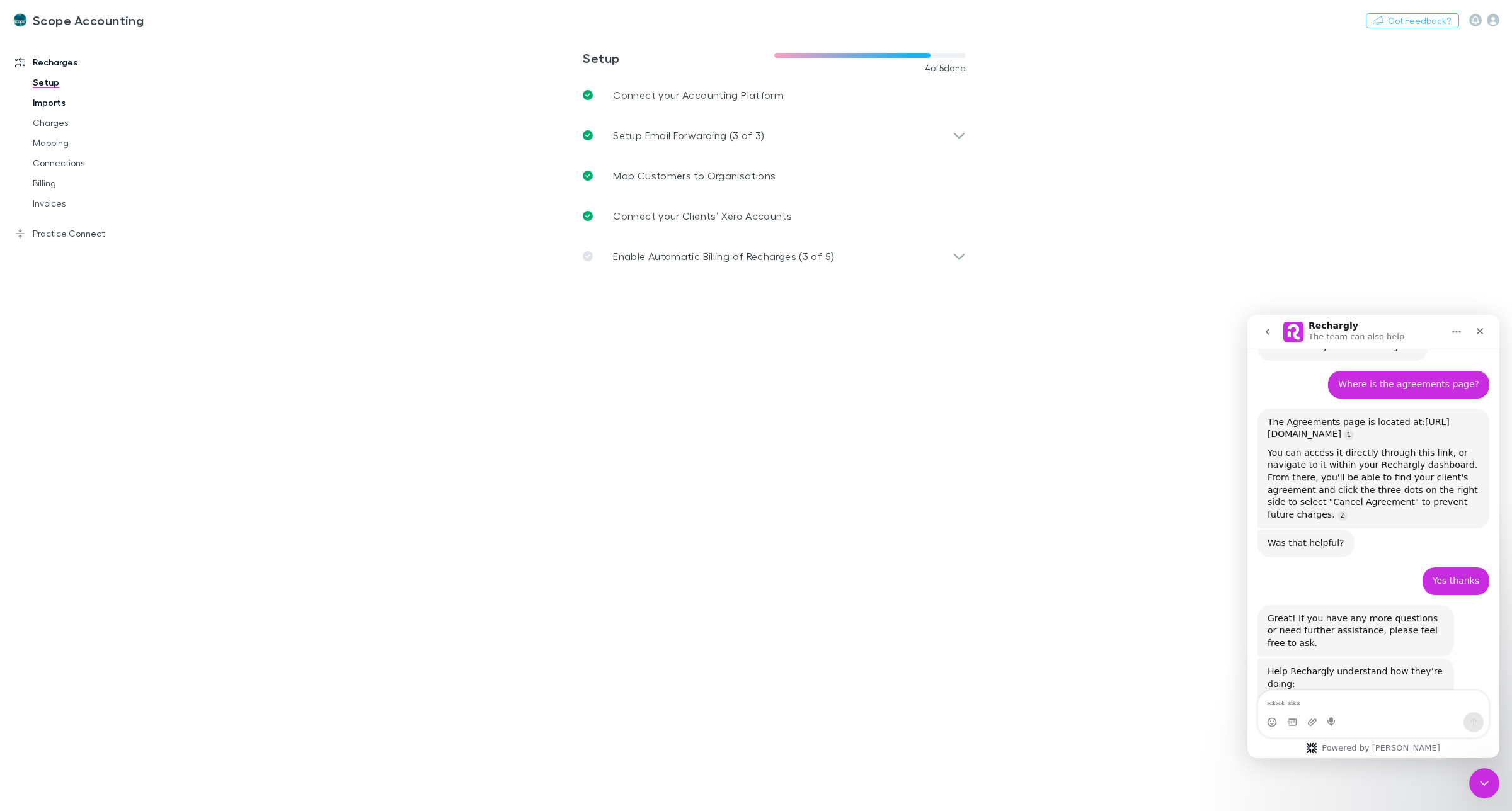
scroll to position [1556, 0]
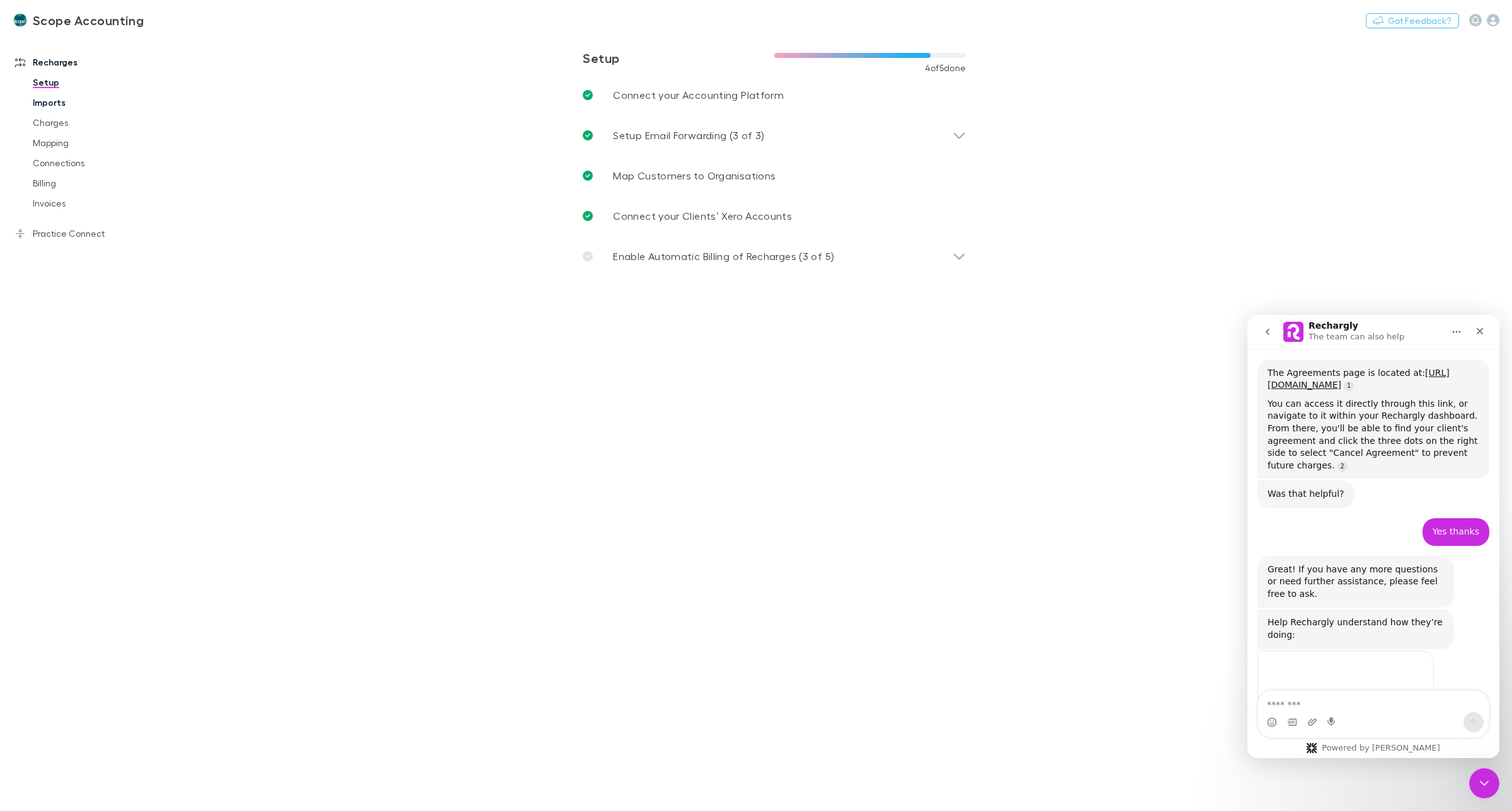
click at [47, 104] on link "Imports" at bounding box center [99, 102] width 157 height 20
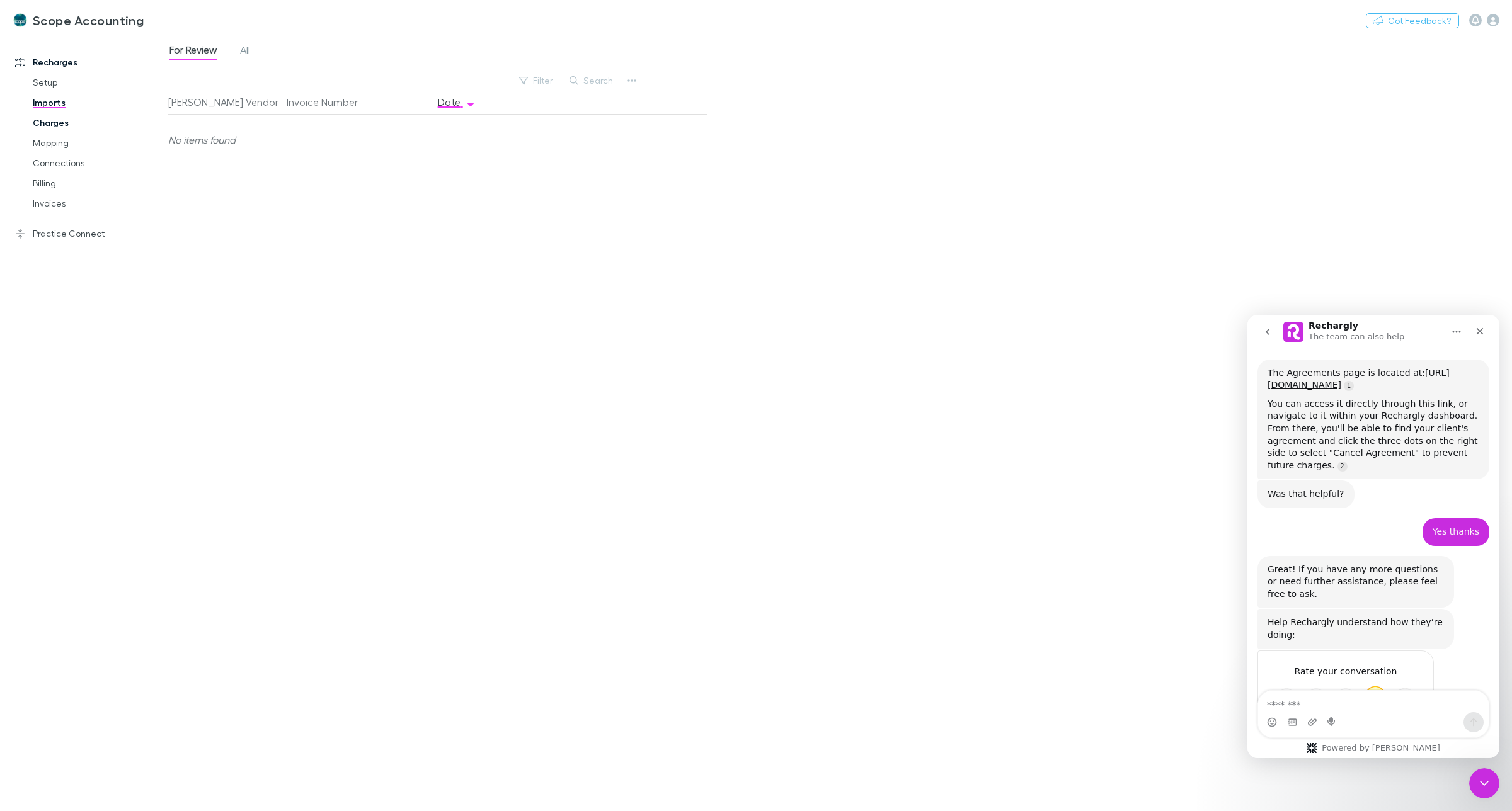
click at [45, 119] on link "Charges" at bounding box center [99, 122] width 157 height 20
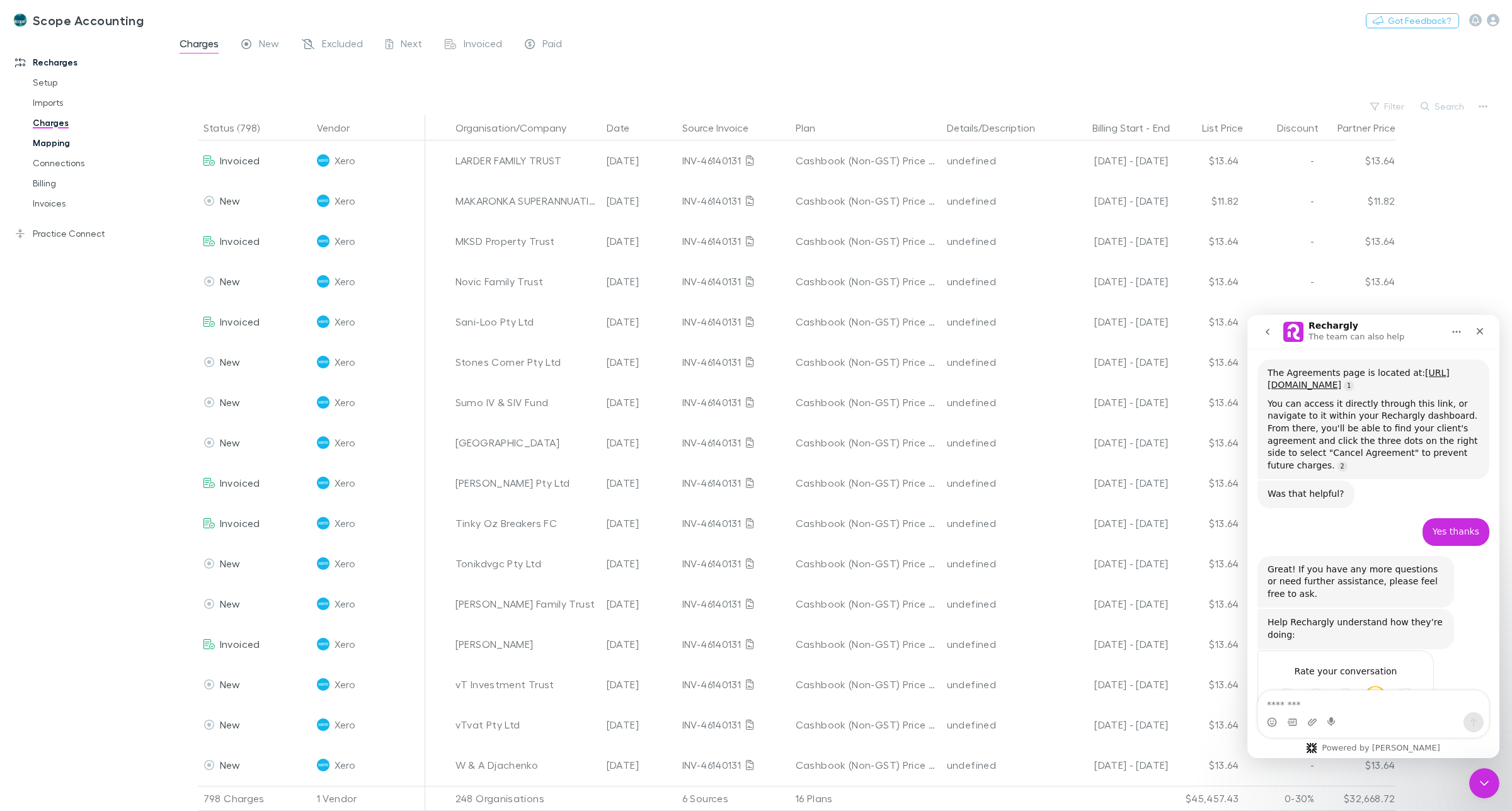
click at [45, 143] on link "Mapping" at bounding box center [99, 143] width 157 height 20
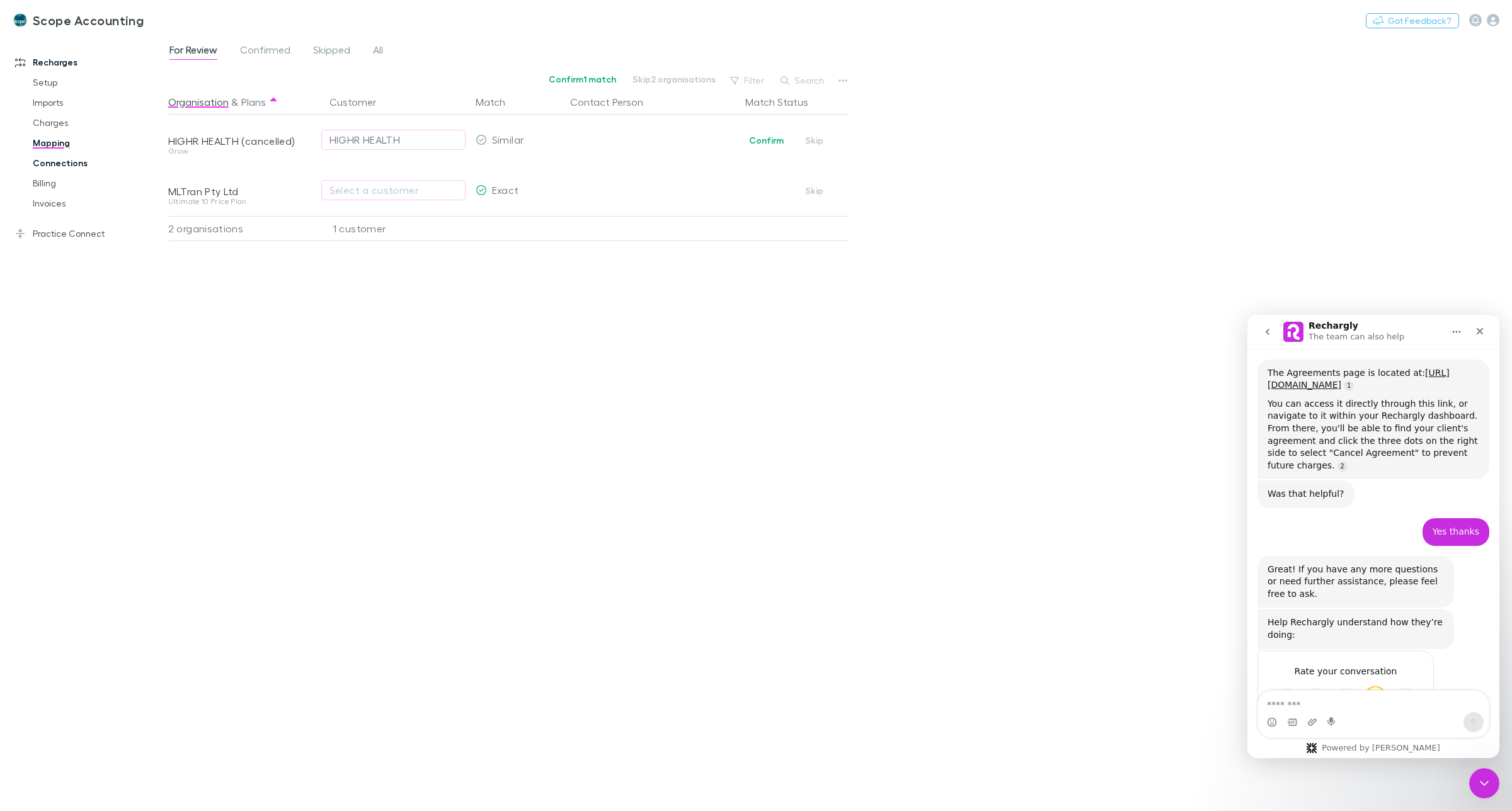
click at [46, 167] on link "Connections" at bounding box center [99, 163] width 157 height 20
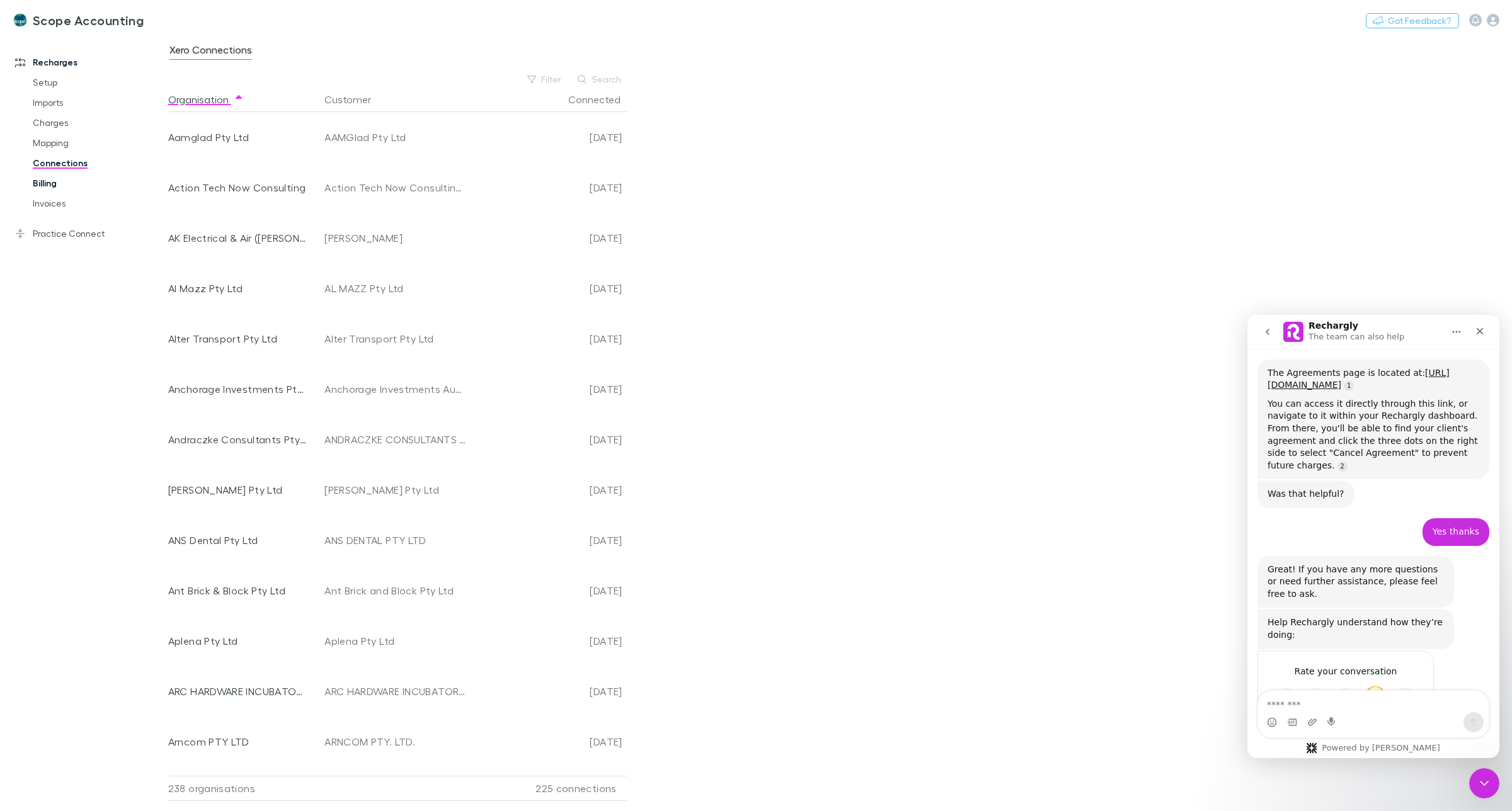
click at [47, 187] on link "Billing" at bounding box center [99, 183] width 157 height 20
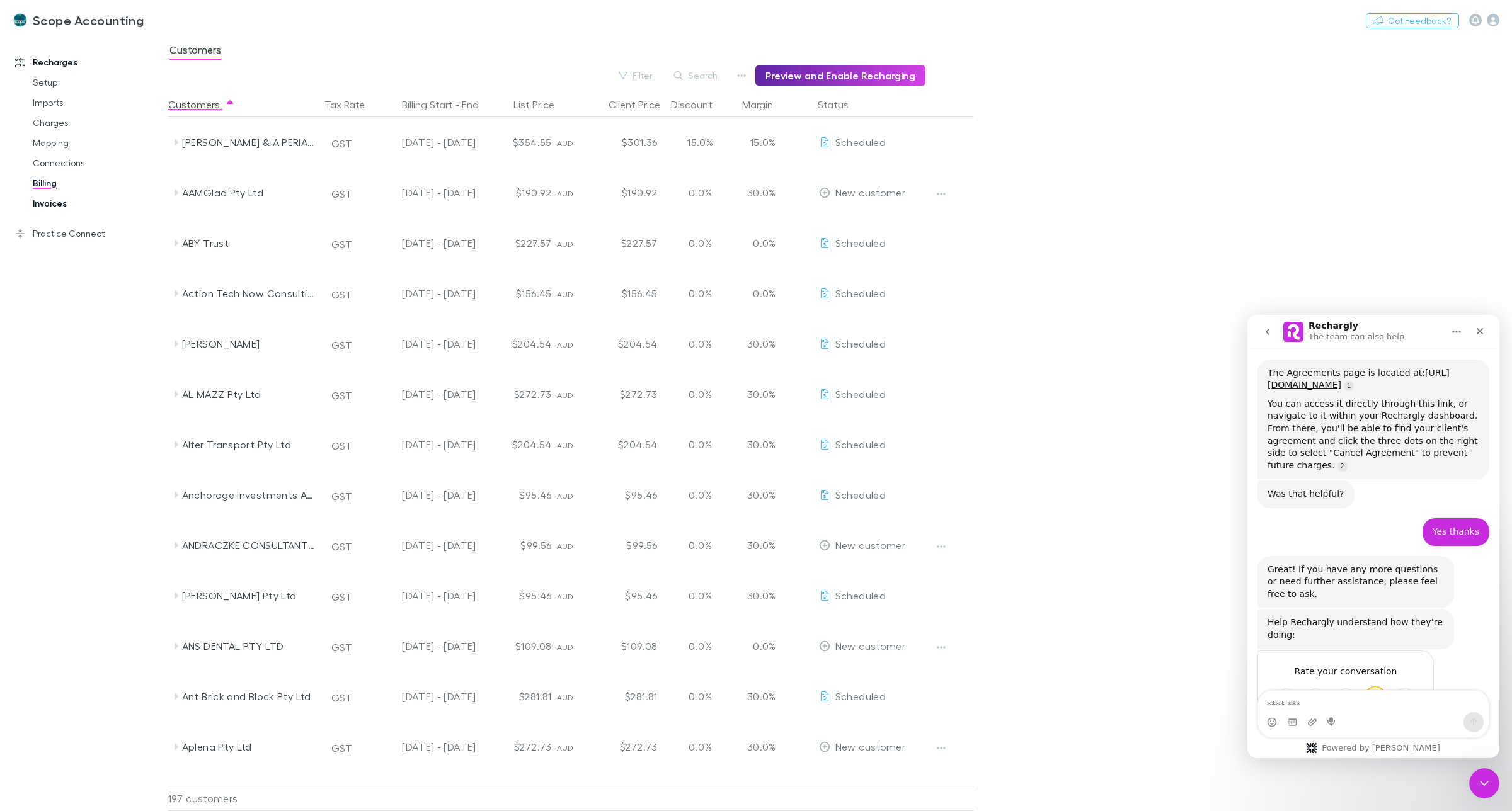
click at [48, 203] on link "Invoices" at bounding box center [99, 203] width 157 height 20
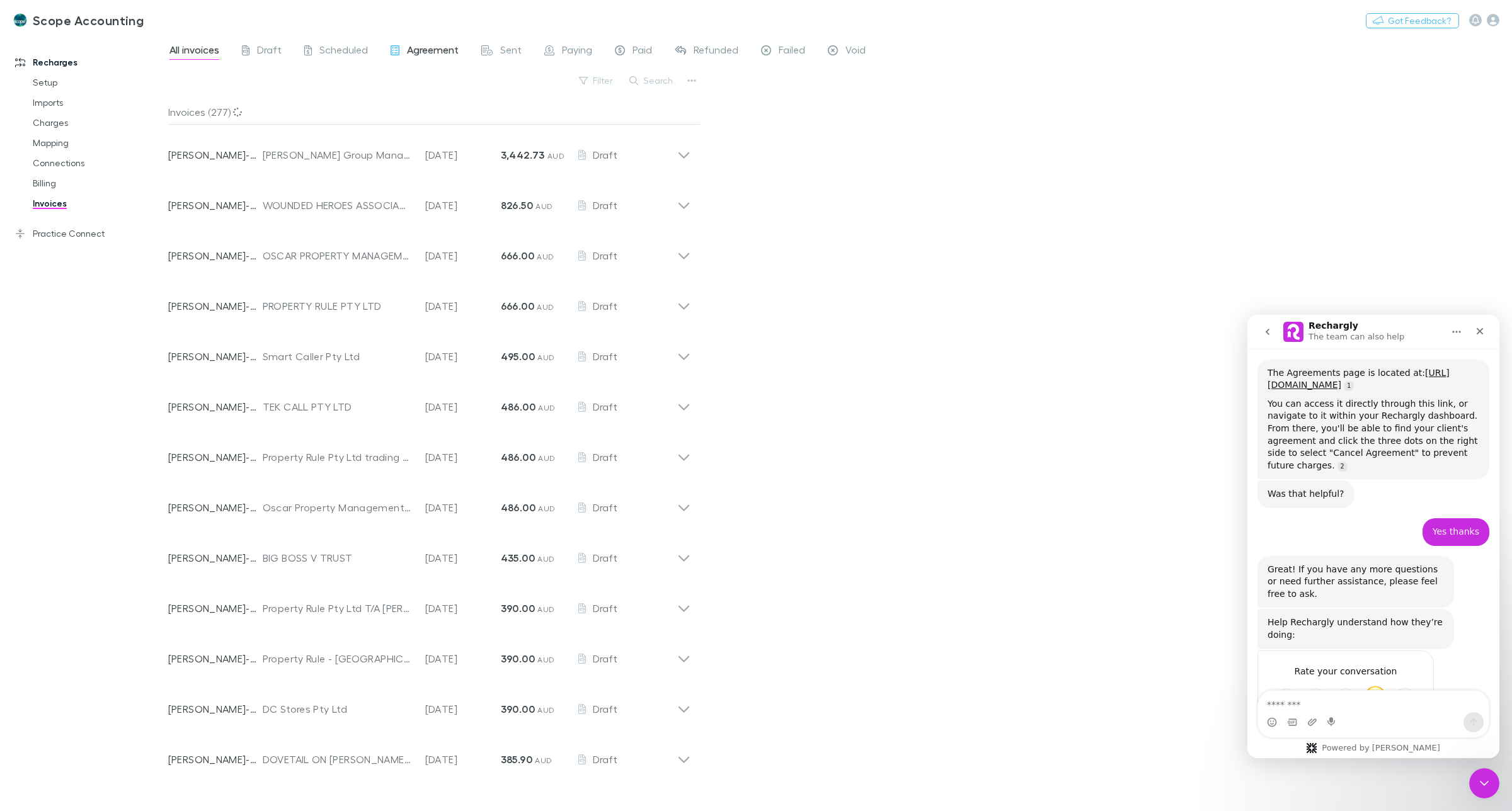
click at [420, 50] on span "Agreement" at bounding box center [432, 51] width 52 height 16
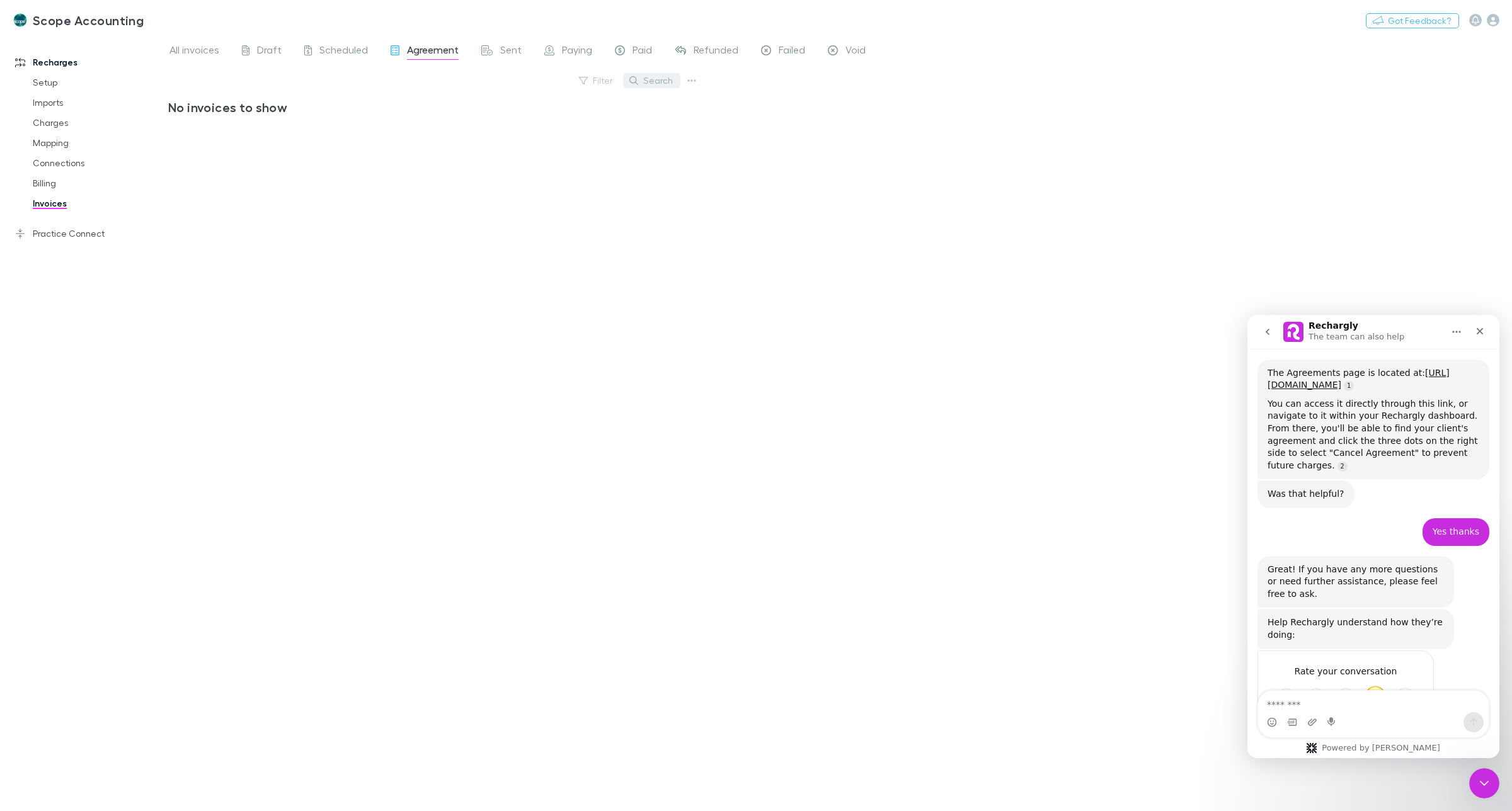
click at [672, 82] on button "Search" at bounding box center [652, 81] width 57 height 15
click at [614, 80] on input "text" at bounding box center [630, 80] width 63 height 18
click at [644, 82] on input "******" at bounding box center [630, 80] width 63 height 18
type input "*"
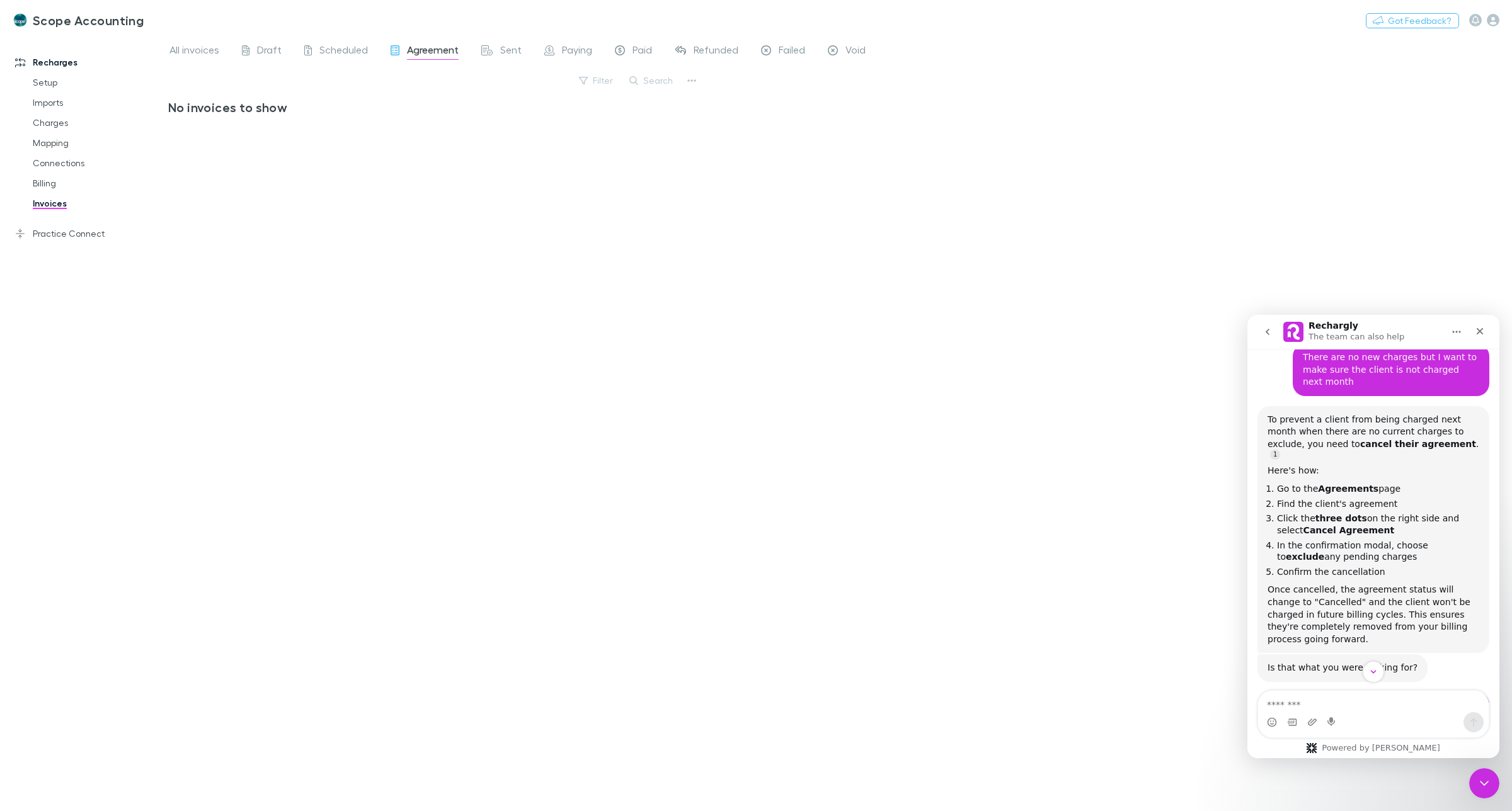
scroll to position [1162, 0]
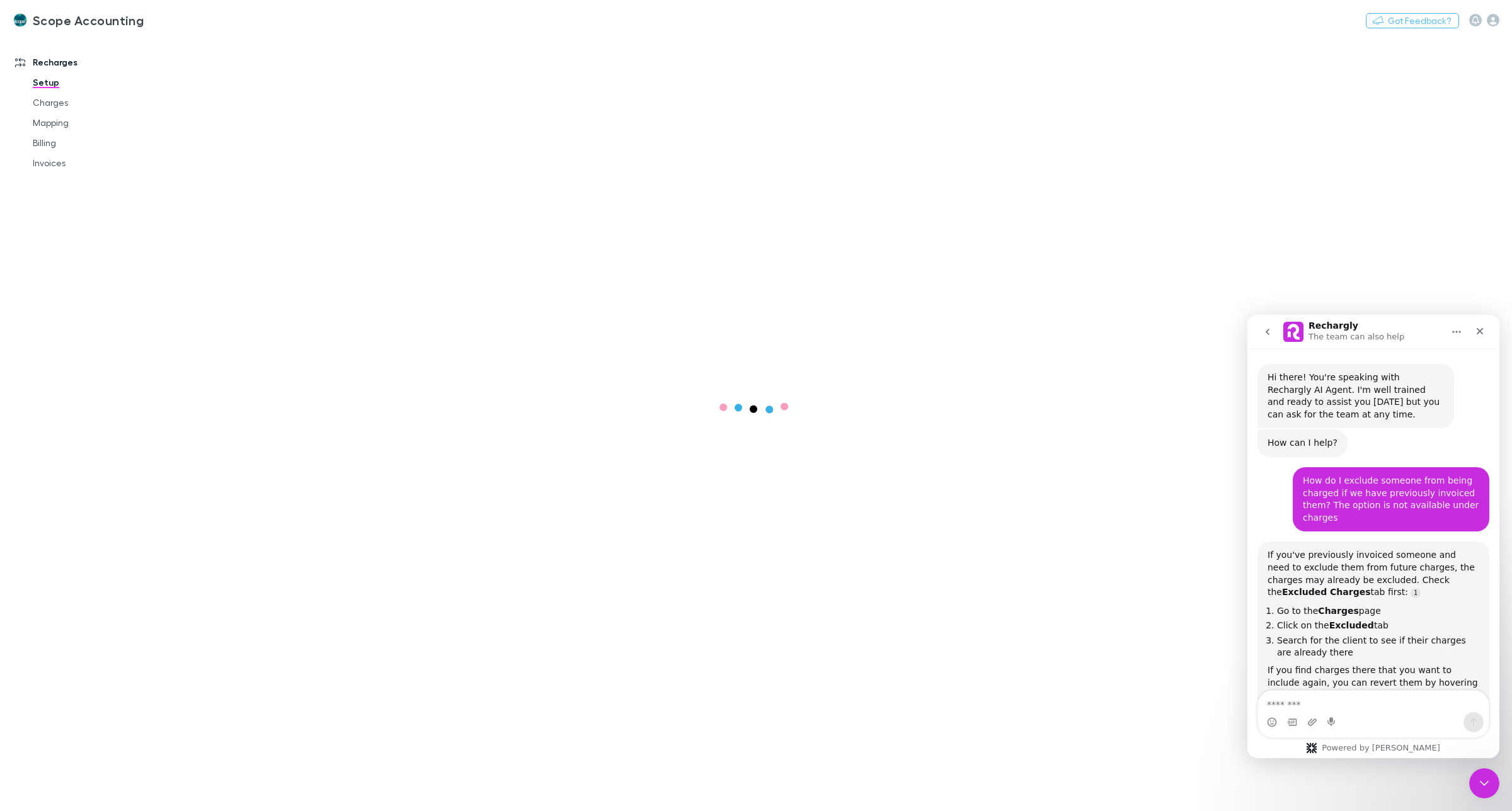
scroll to position [1556, 0]
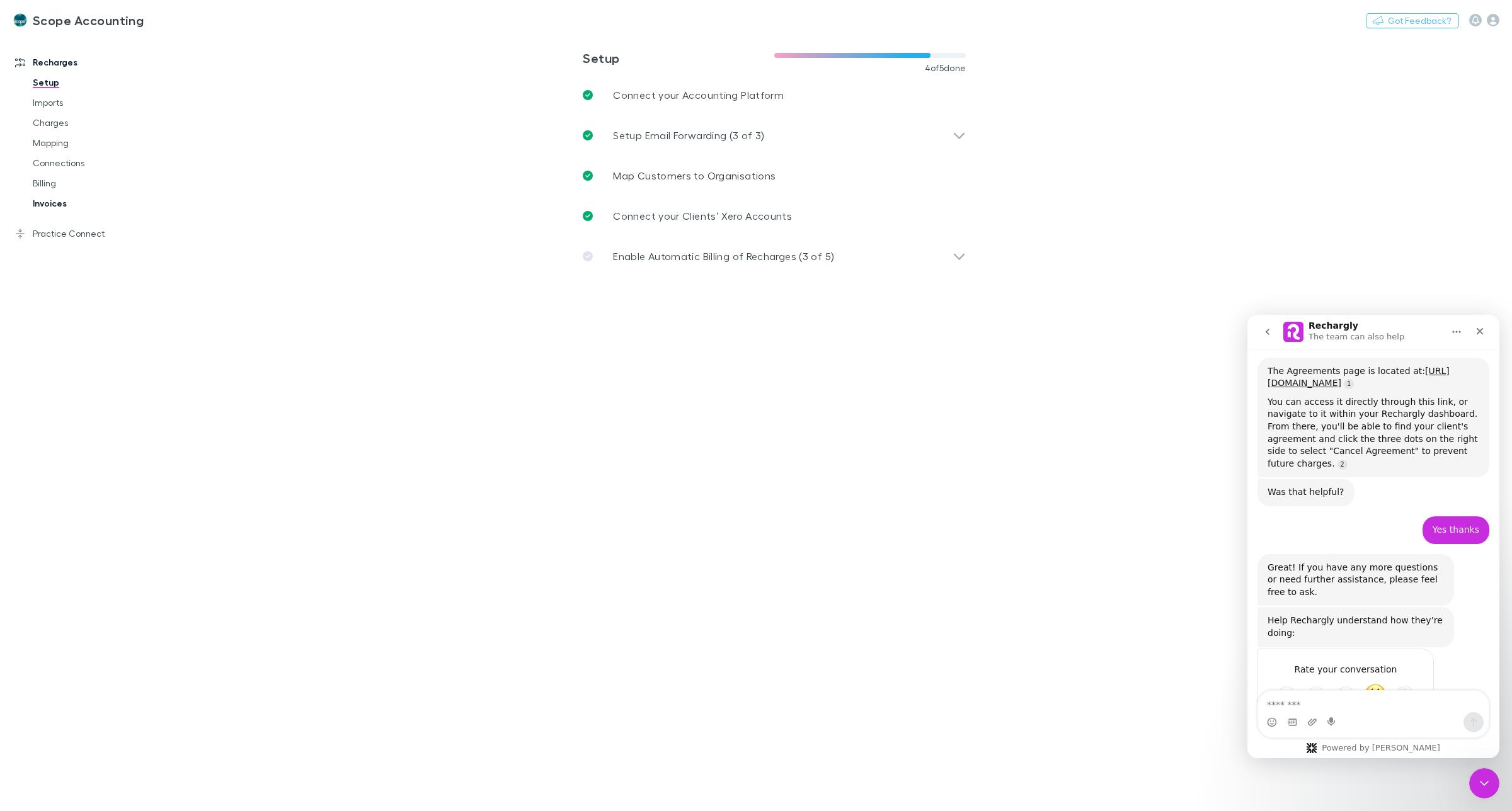
click at [59, 203] on link "Invoices" at bounding box center [99, 203] width 157 height 20
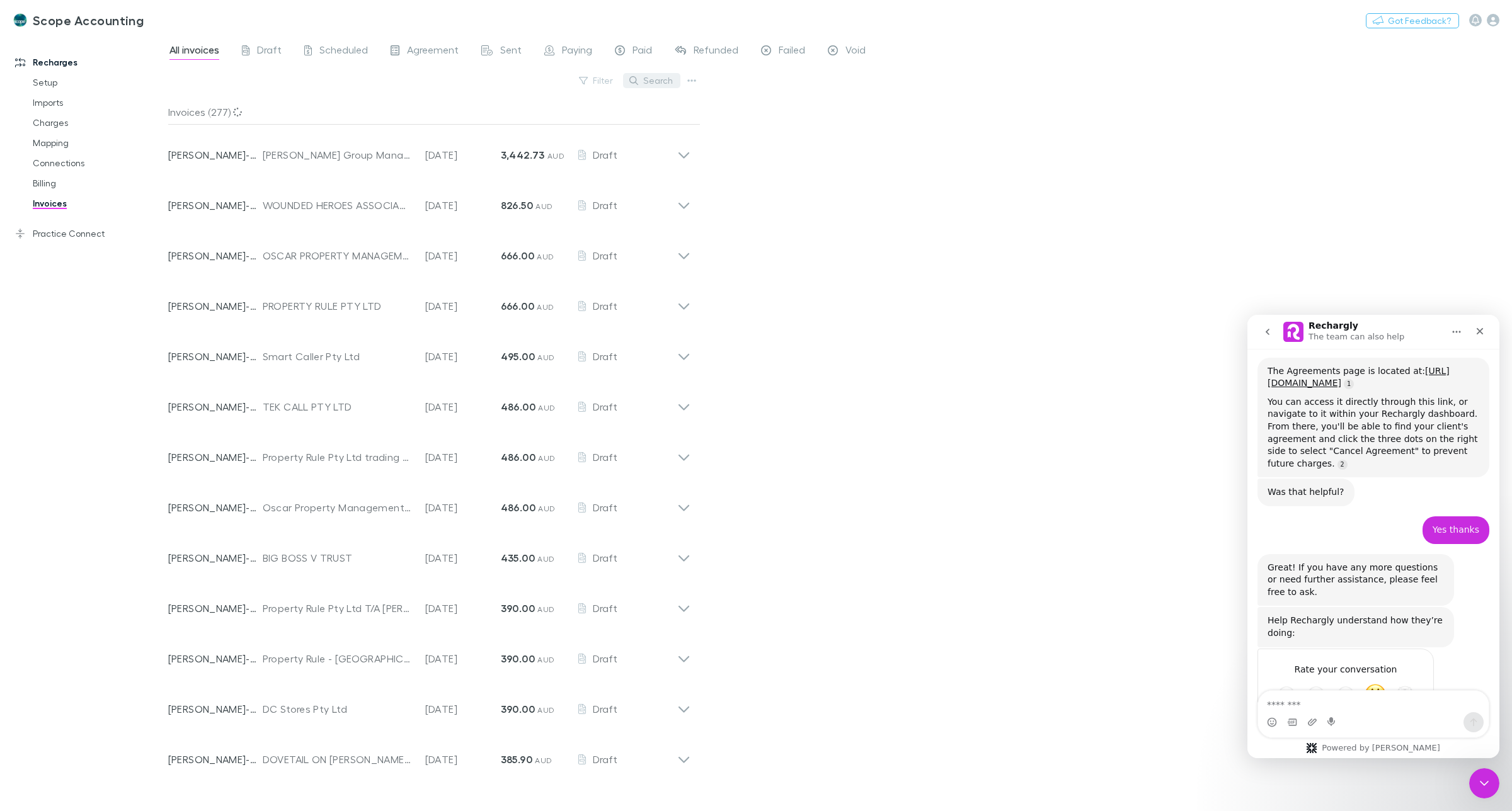
click at [657, 78] on button "Search" at bounding box center [652, 81] width 57 height 15
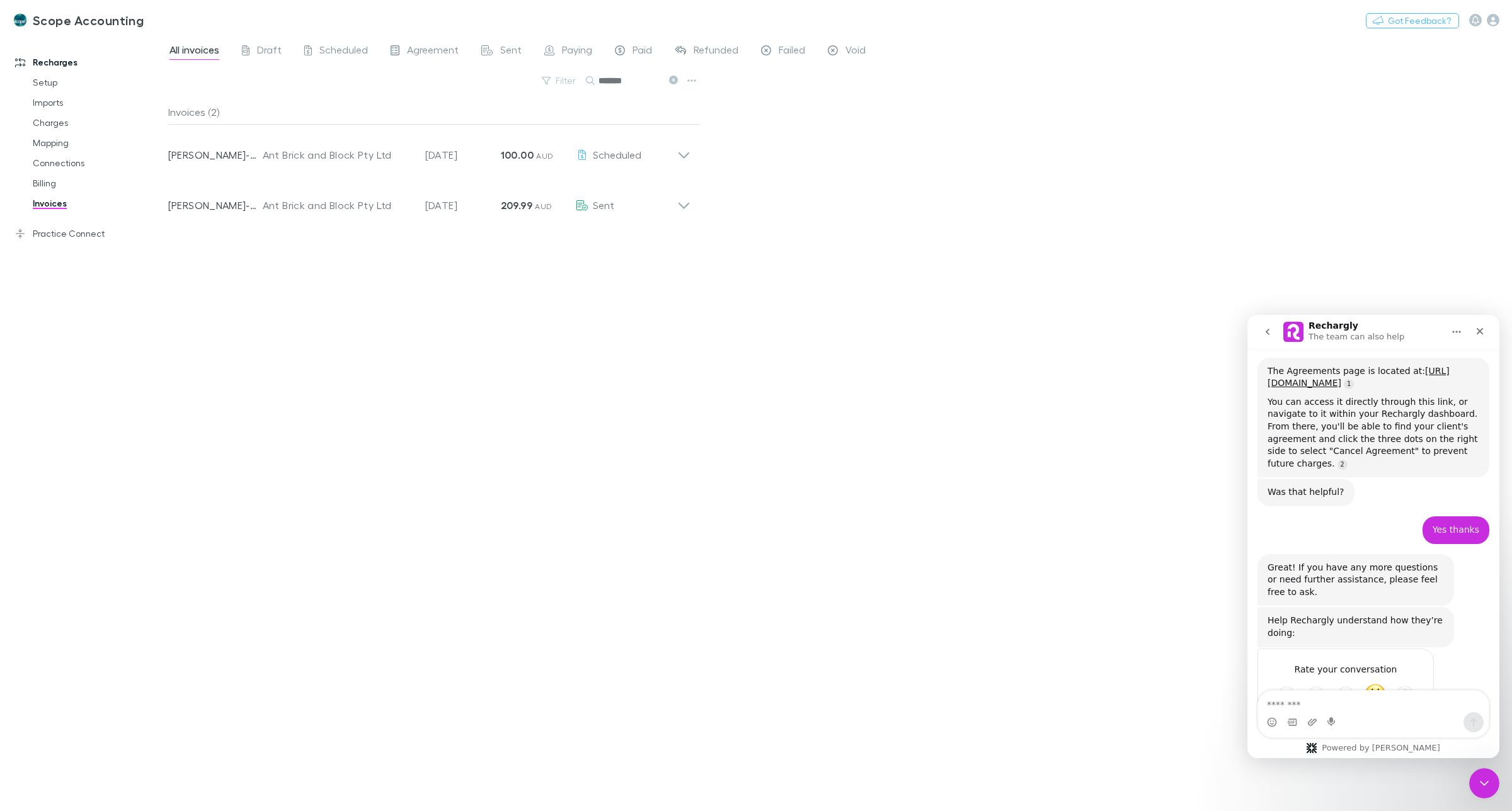
type input "*******"
